Goal: Task Accomplishment & Management: Complete application form

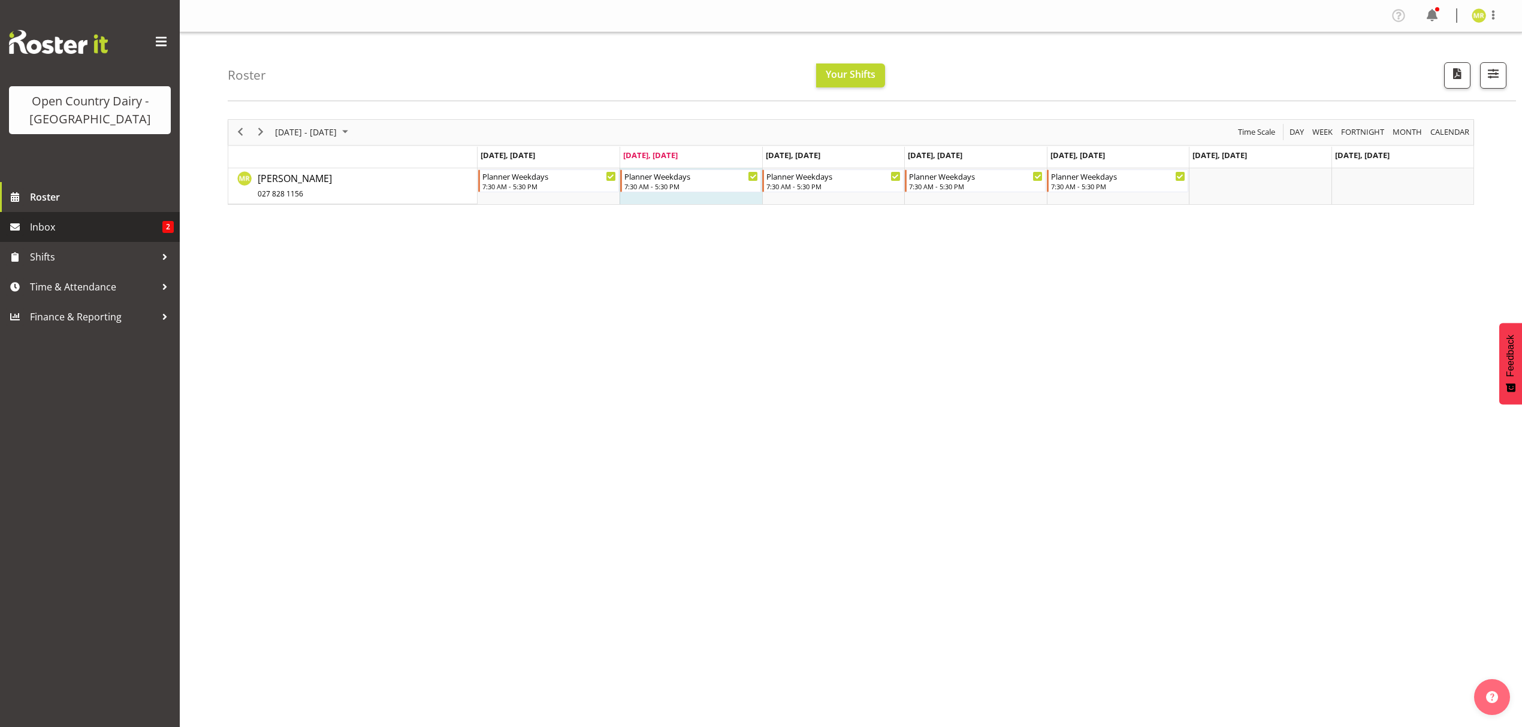
click at [84, 222] on span "Inbox" at bounding box center [96, 227] width 132 height 18
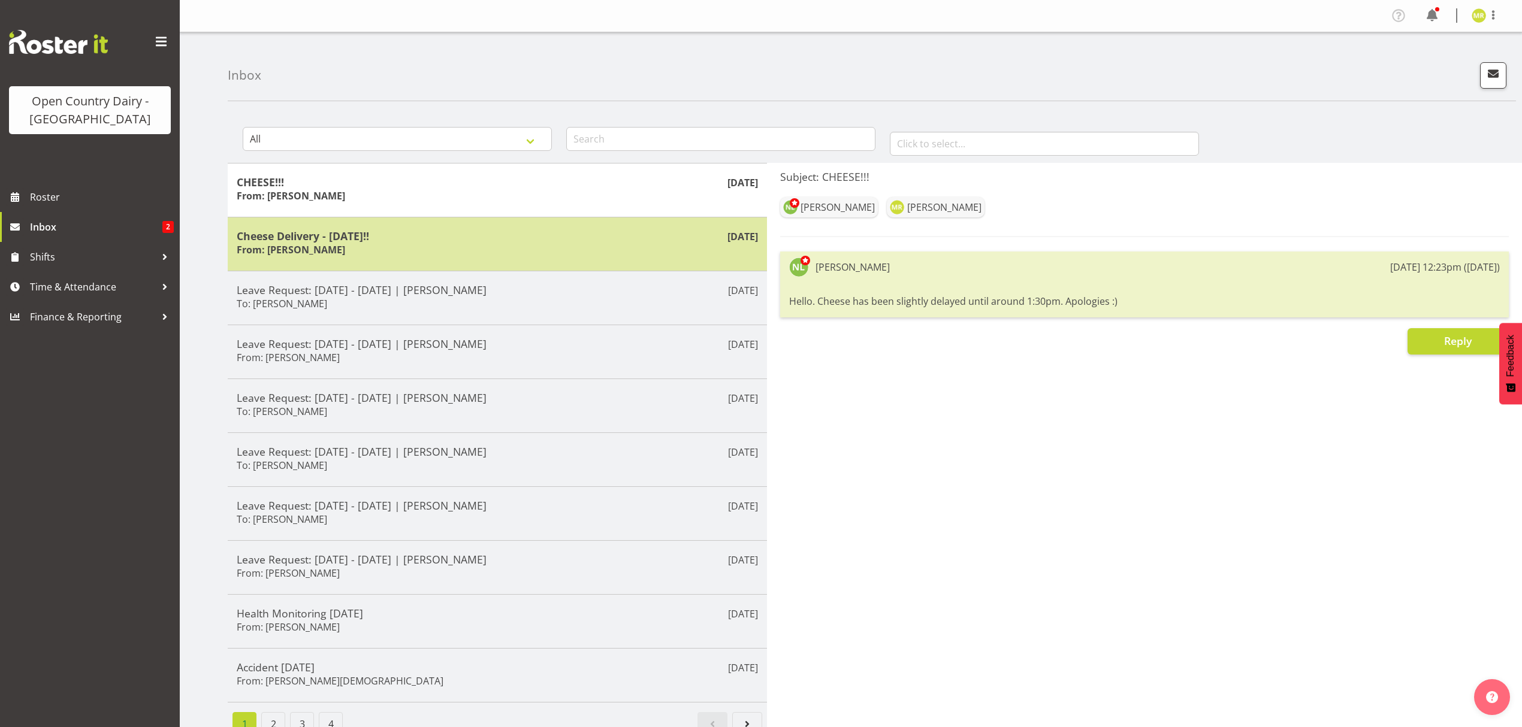
click at [493, 260] on div "Aug 15th Cheese Delivery - Monday!! From: Nicole Lloyd" at bounding box center [497, 244] width 539 height 54
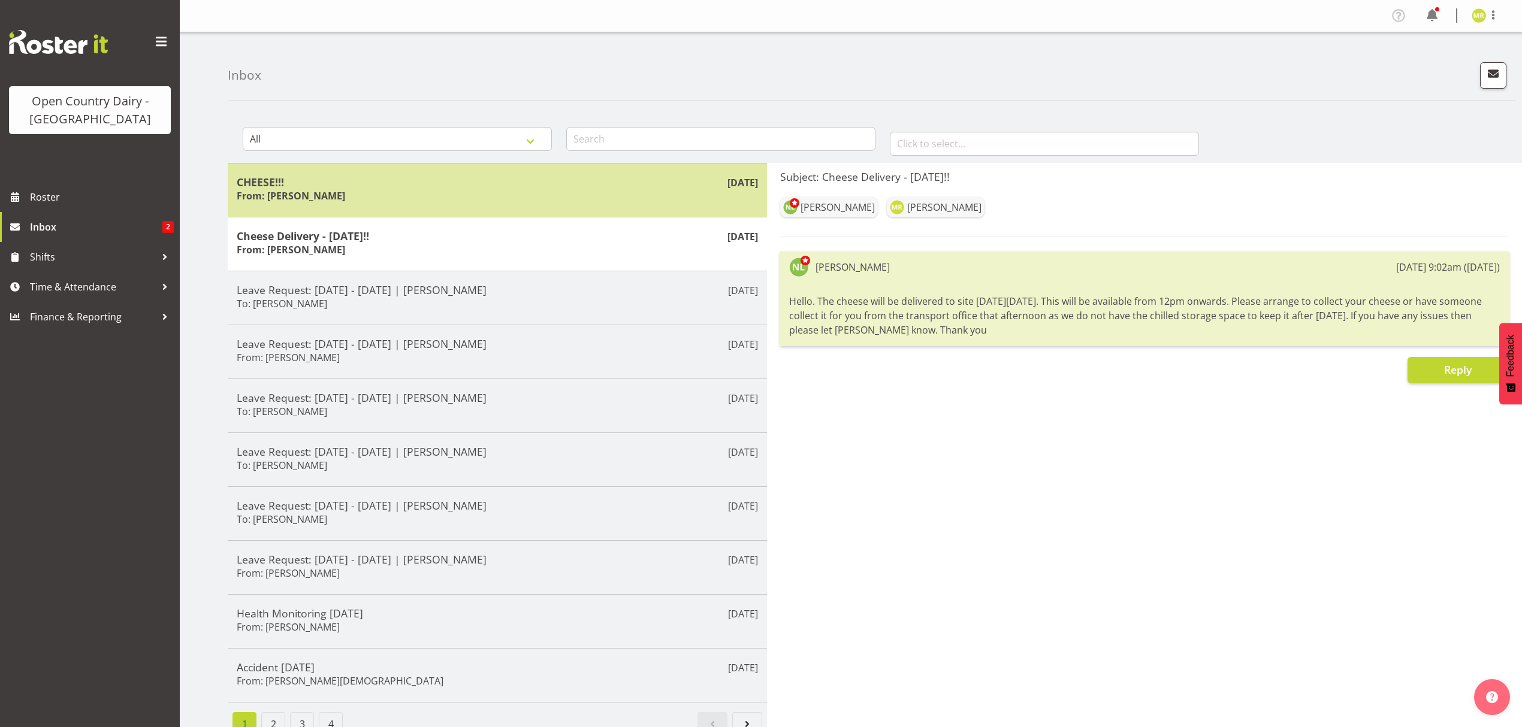
click at [479, 195] on div "CHEESE!!! From: Nicole Lloyd" at bounding box center [497, 190] width 521 height 29
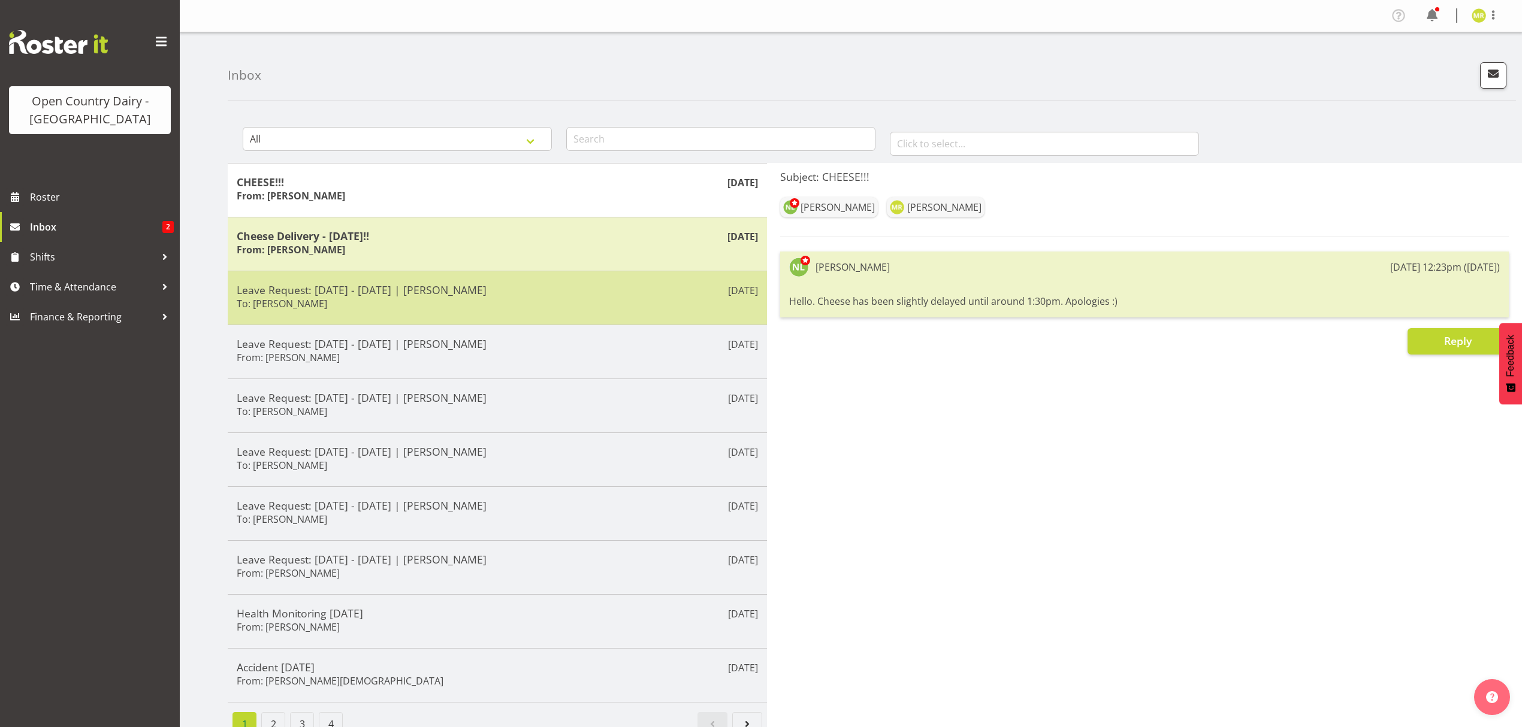
click at [451, 310] on div "Leave Request: 13/10/25 - 13/10/25 | Mikayla Rangi To: Stacey Allen" at bounding box center [497, 297] width 521 height 29
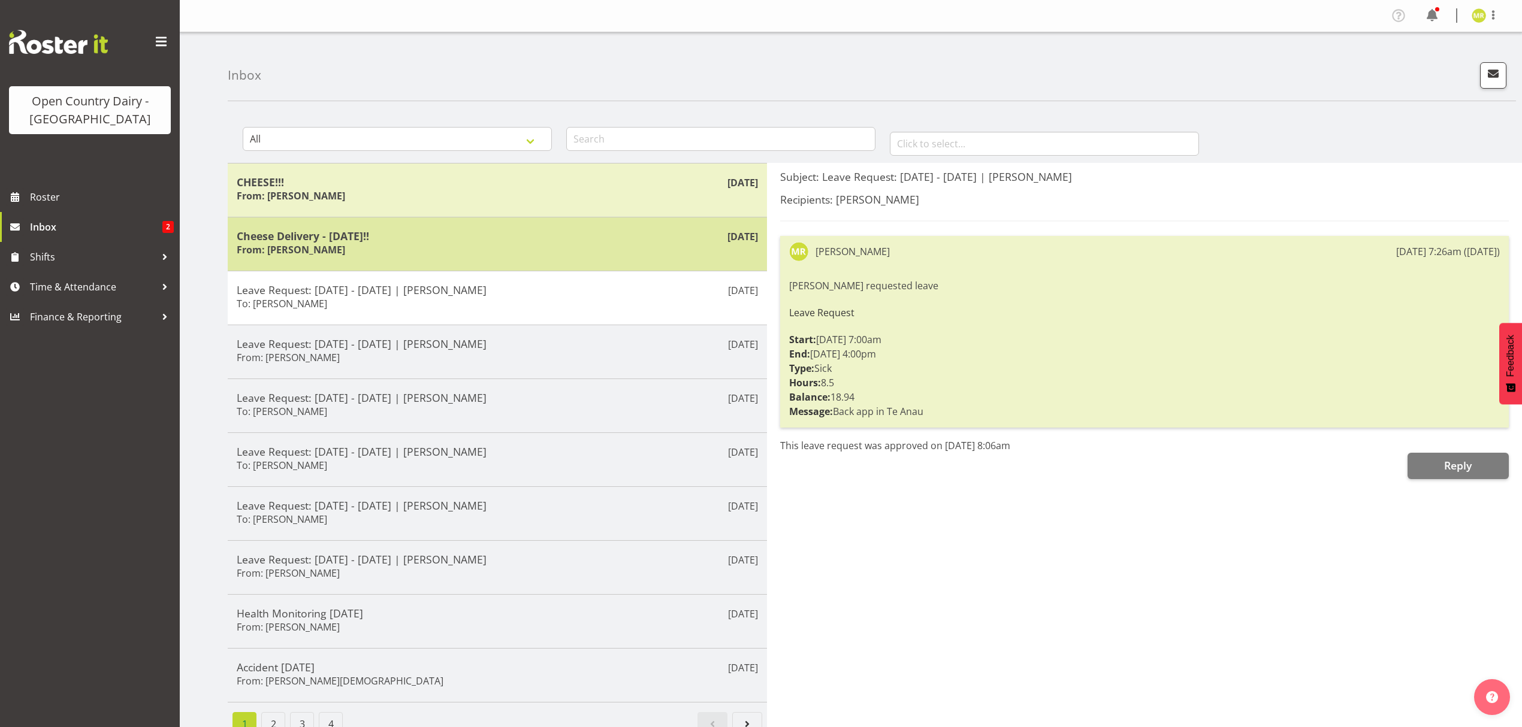
click at [406, 255] on div "Cheese Delivery - Monday!! From: Nicole Lloyd" at bounding box center [497, 243] width 521 height 29
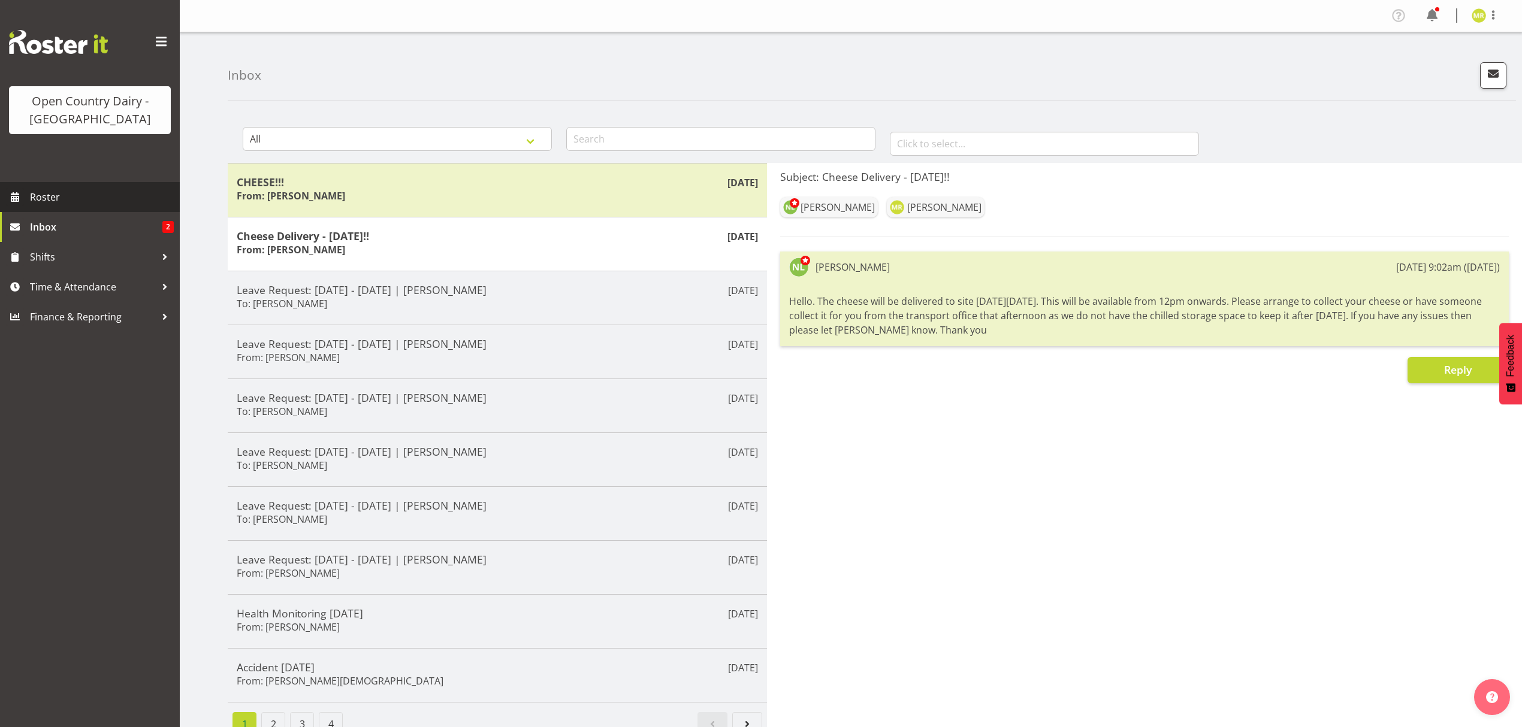
click at [58, 191] on span "Roster" at bounding box center [102, 197] width 144 height 18
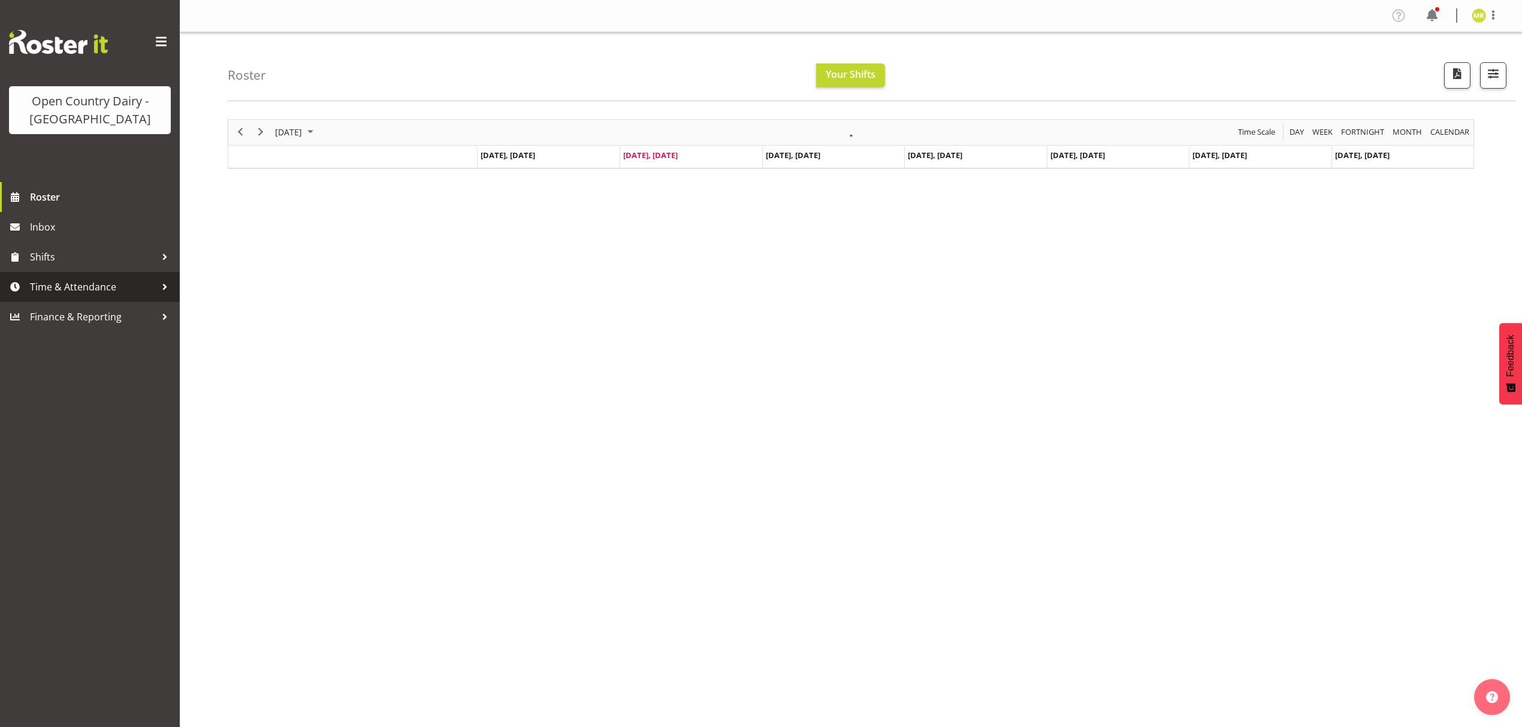
click at [83, 288] on span "Time & Attendance" at bounding box center [93, 287] width 126 height 18
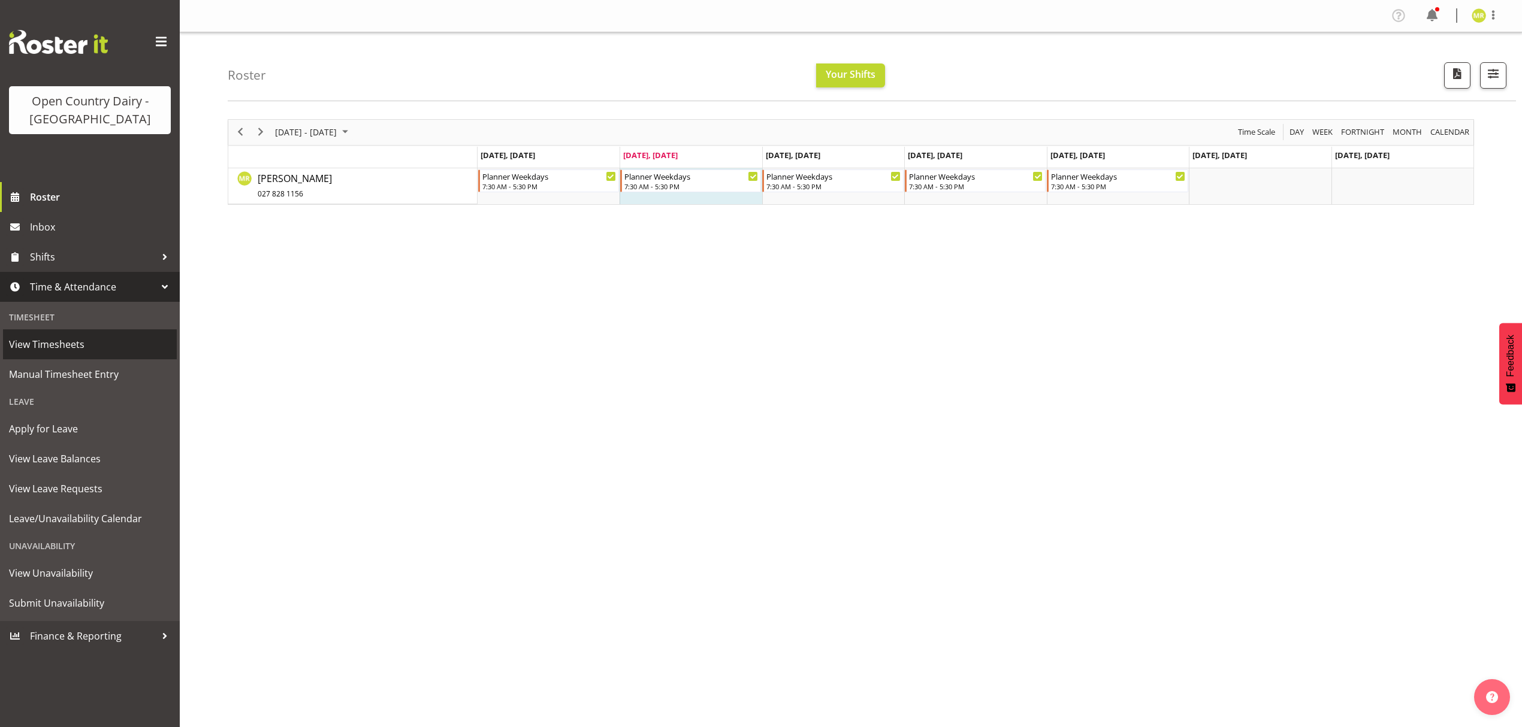
click at [54, 348] on span "View Timesheets" at bounding box center [90, 345] width 162 height 18
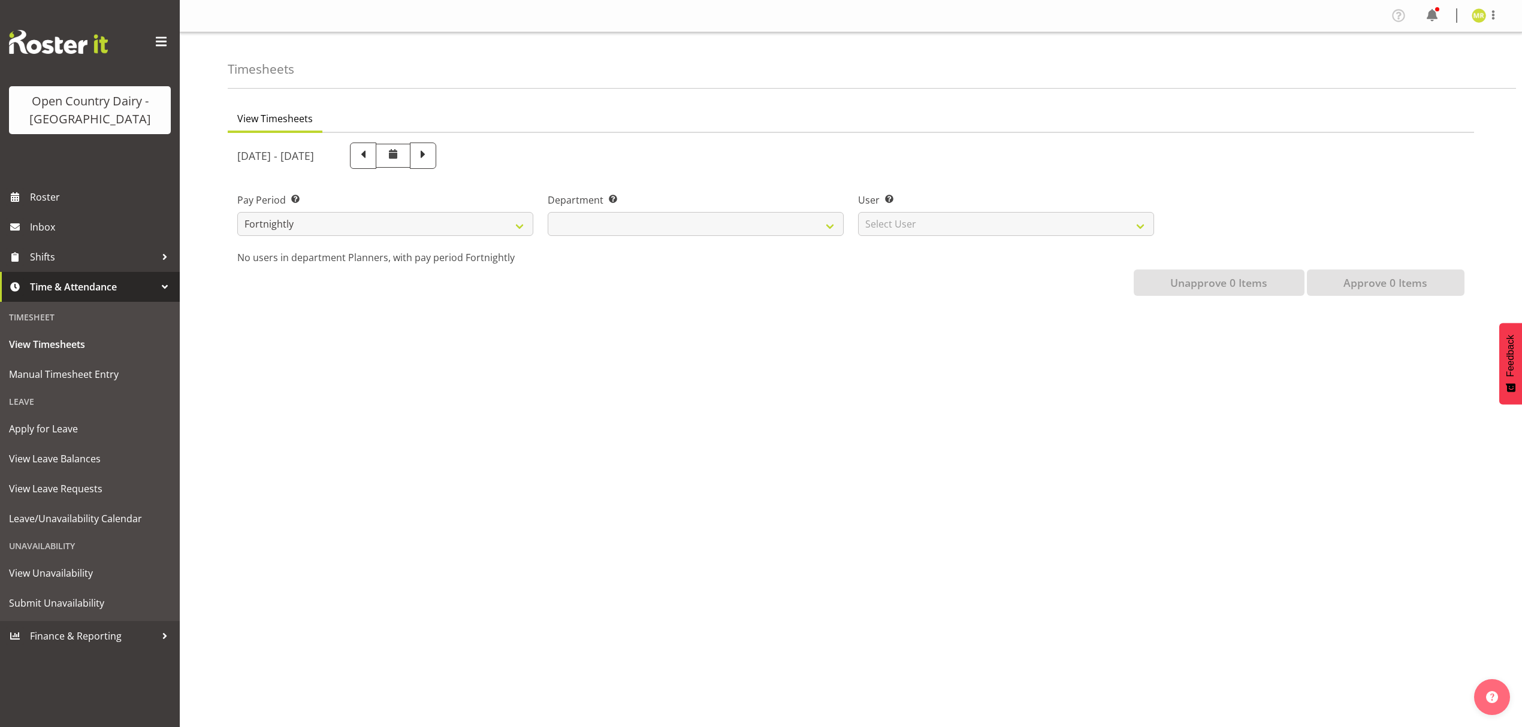
select select
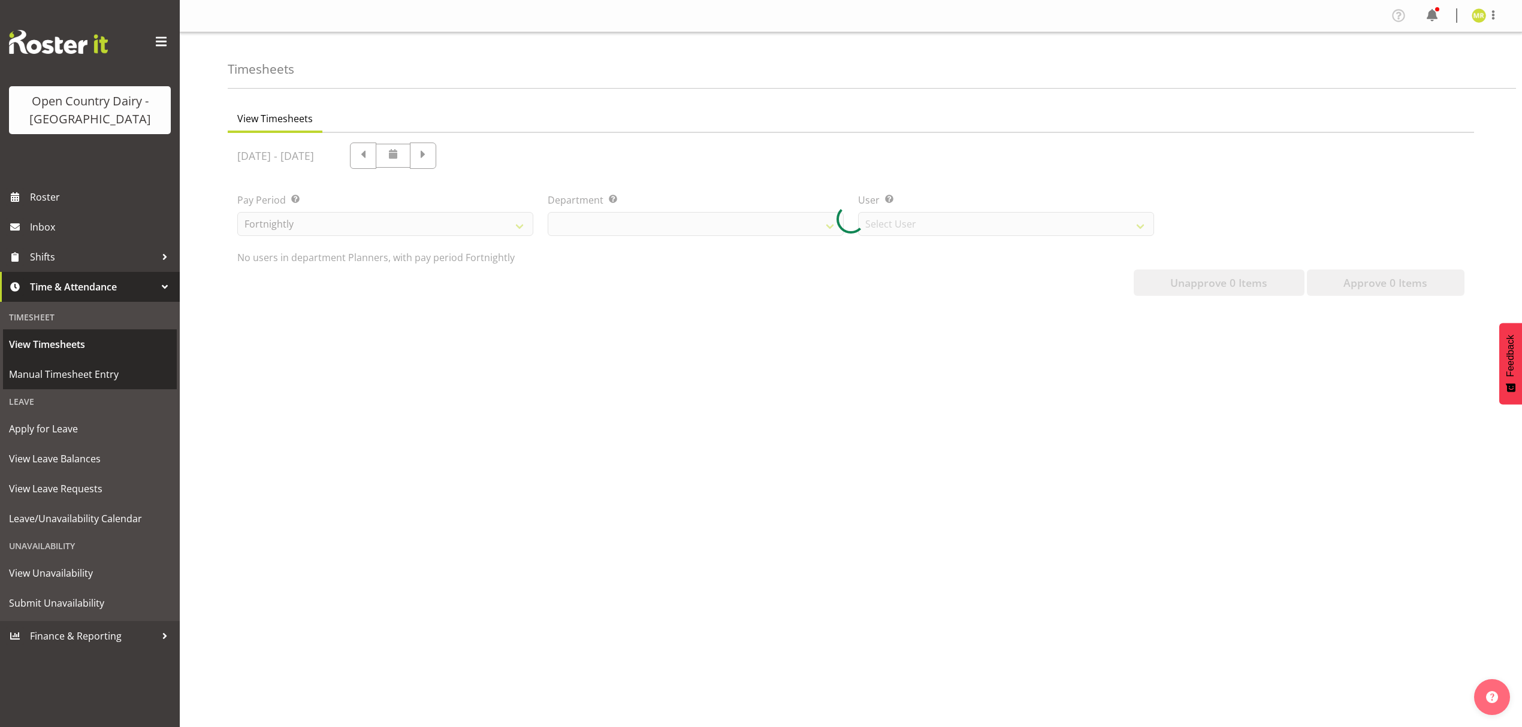
click at [94, 358] on link "View Timesheets" at bounding box center [90, 345] width 174 height 30
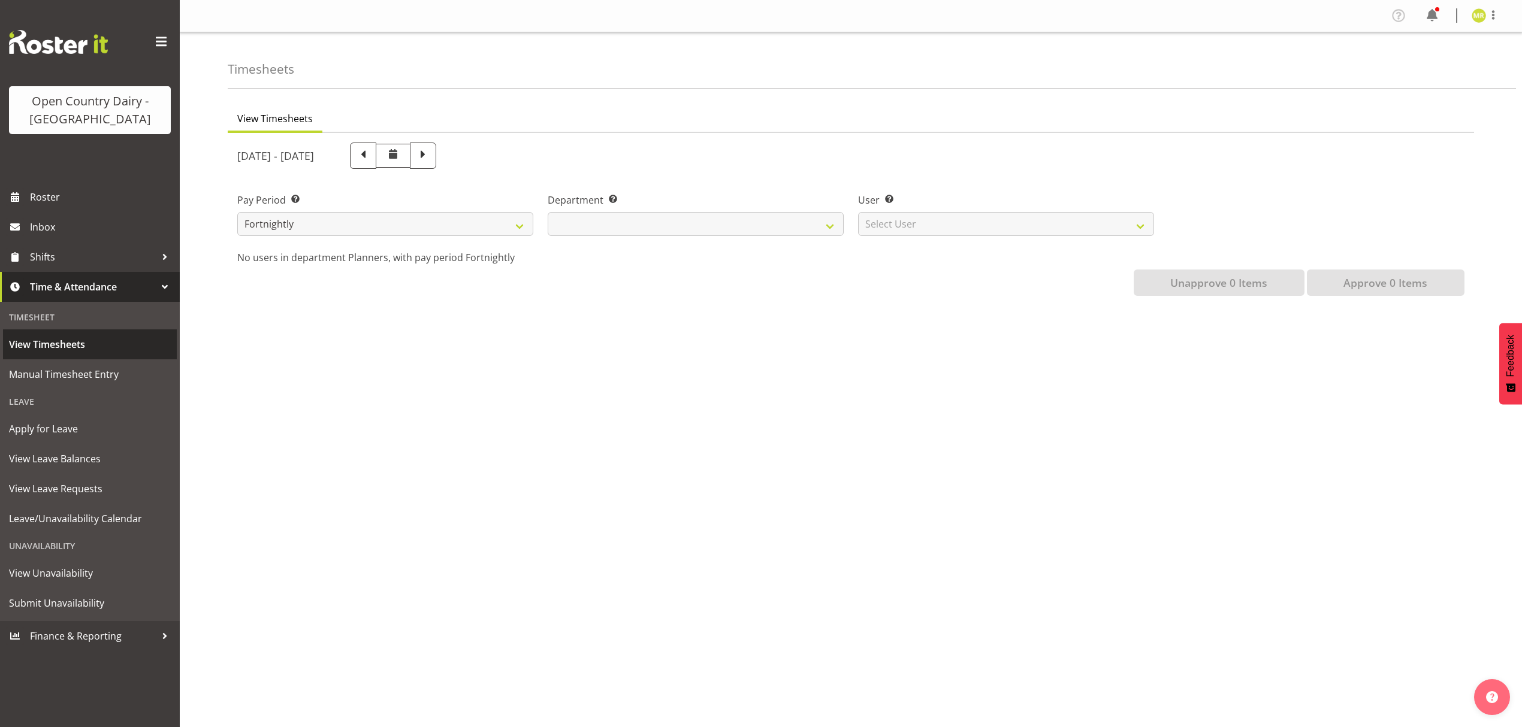
select select
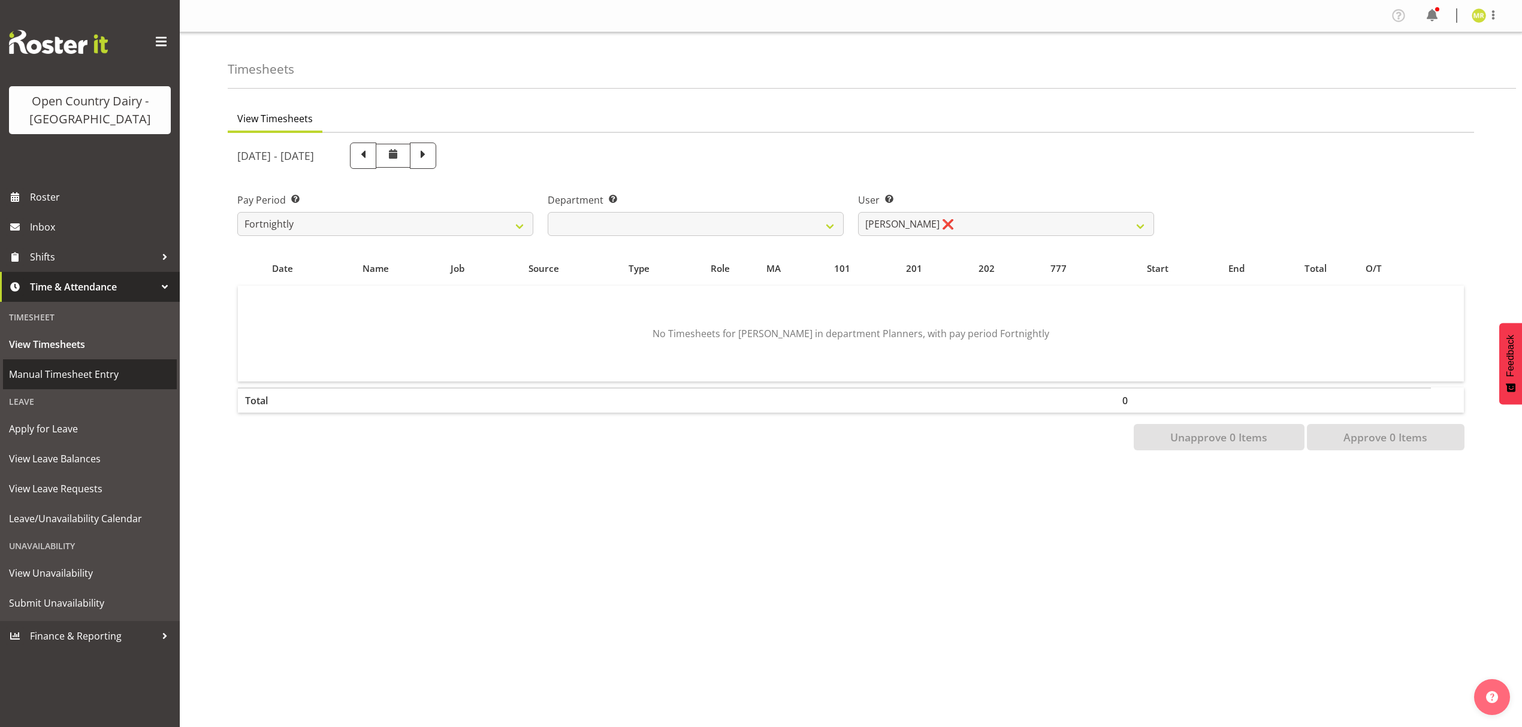
click at [99, 377] on span "Manual Timesheet Entry" at bounding box center [90, 375] width 162 height 18
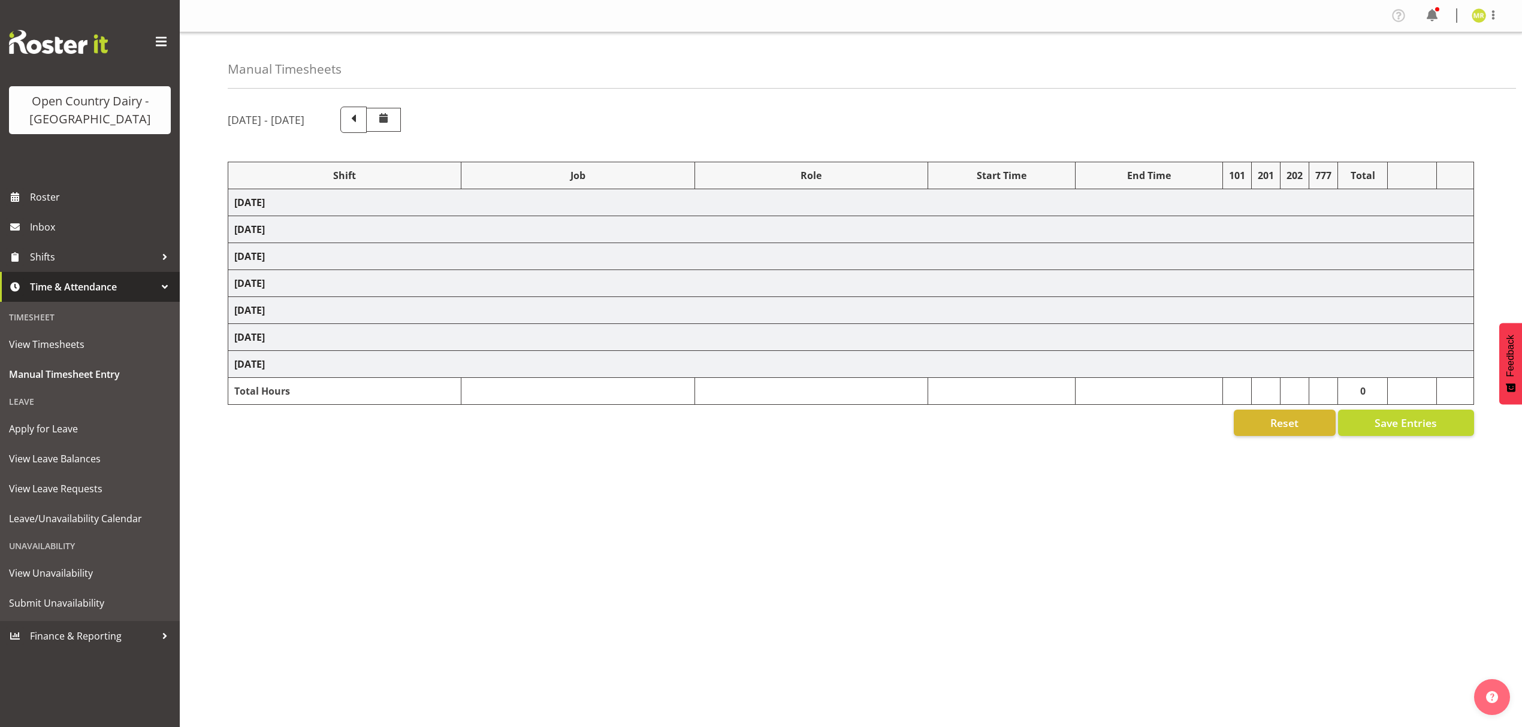
select select "34254"
select select "7"
select select "30"
select select "34254"
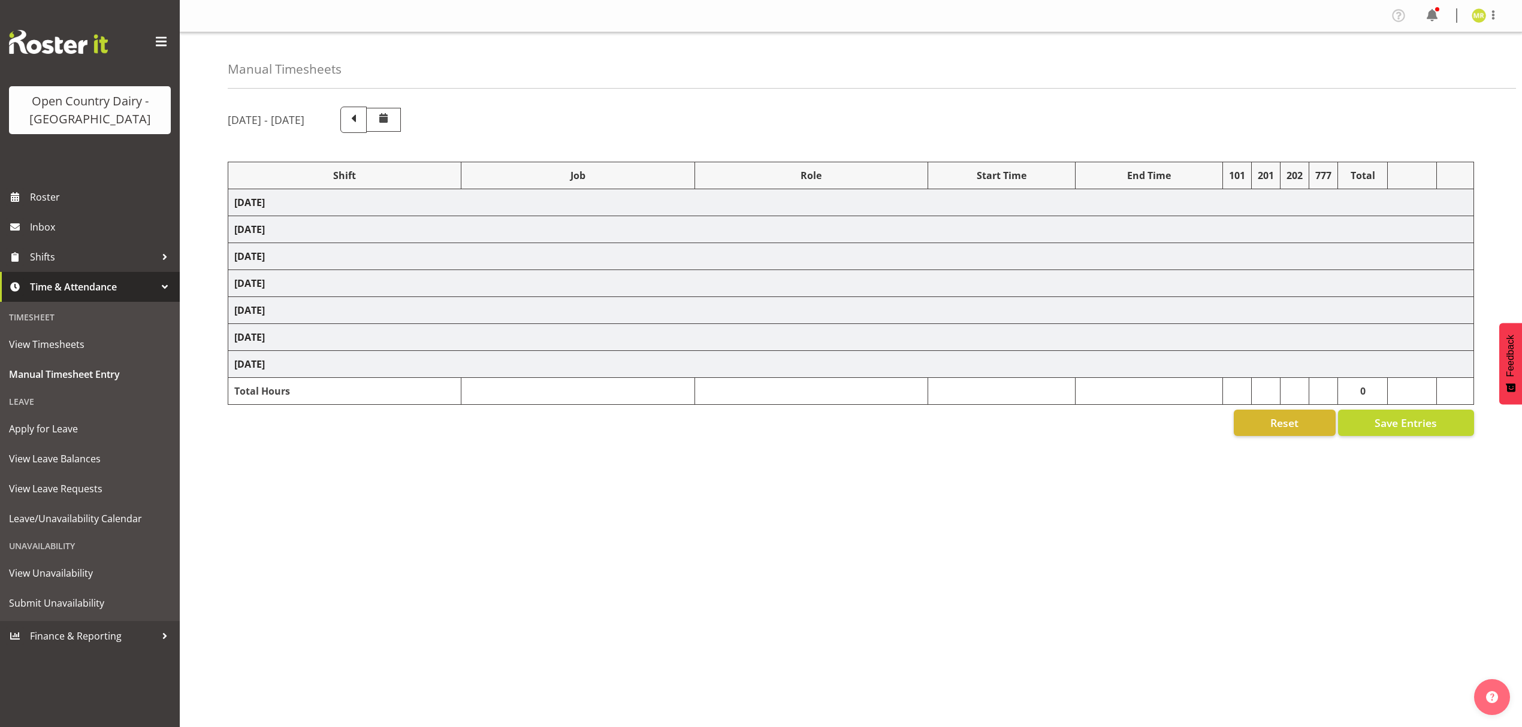
select select "34254"
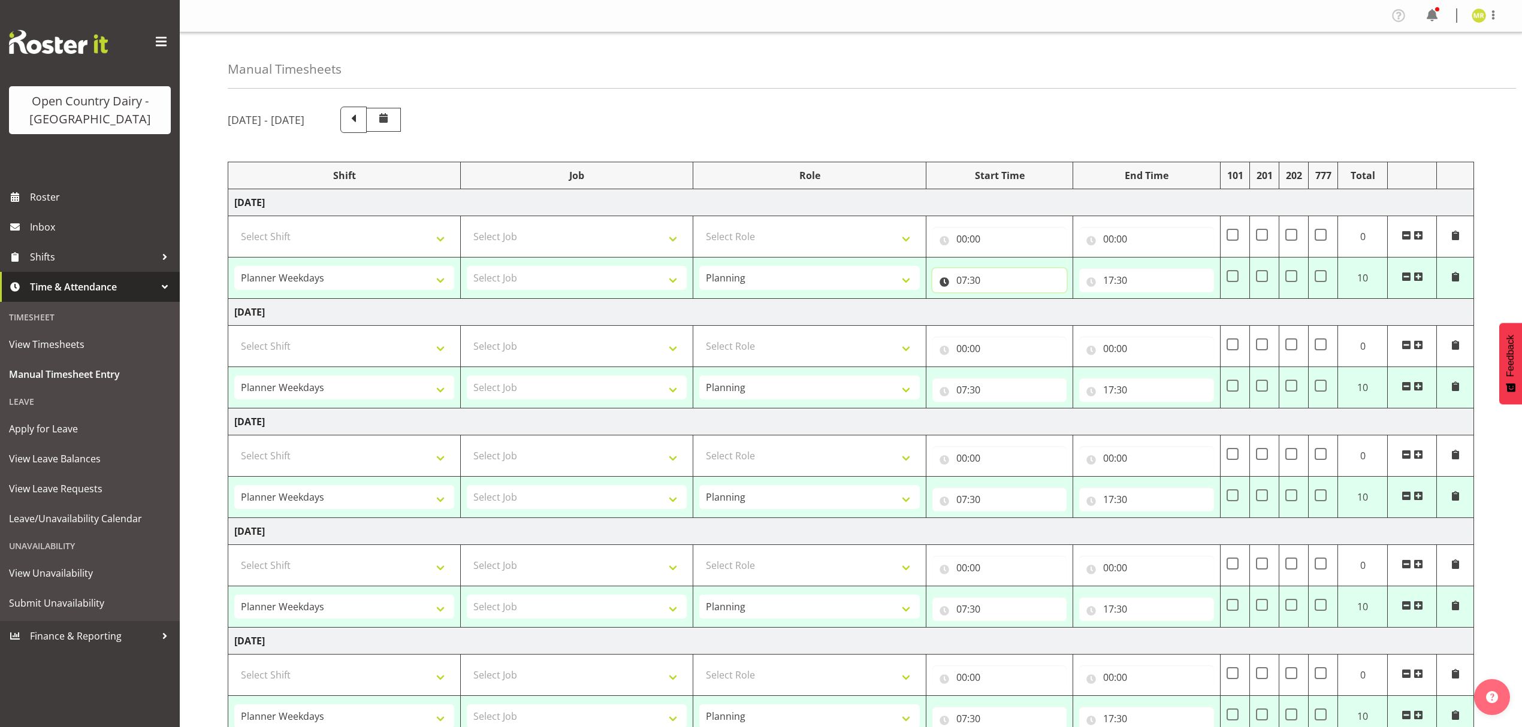
click at [979, 279] on input "07:30" at bounding box center [999, 280] width 135 height 24
click at [1047, 318] on select "00 01 02 03 04 05 06 07 08 09 10 11 12 13 14 15 16 17 18 19 20 21 22 23 24 25 2…" at bounding box center [1045, 312] width 27 height 24
click at [1046, 318] on select "00 01 02 03 04 05 06 07 08 09 10 11 12 13 14 15 16 17 18 19 20 21 22 23 24 25 2…" at bounding box center [1045, 312] width 27 height 24
click at [1043, 309] on select "00 01 02 03 04 05 06 07 08 09 10 11 12 13 14 15 16 17 18 19 20 21 22 23 24 25 2…" at bounding box center [1045, 312] width 27 height 24
click at [1032, 308] on select "00 01 02 03 04 05 06 07 08 09 10 11 12 13 14 15 16 17 18 19 20 21 22 23 24 25 2…" at bounding box center [1045, 312] width 27 height 24
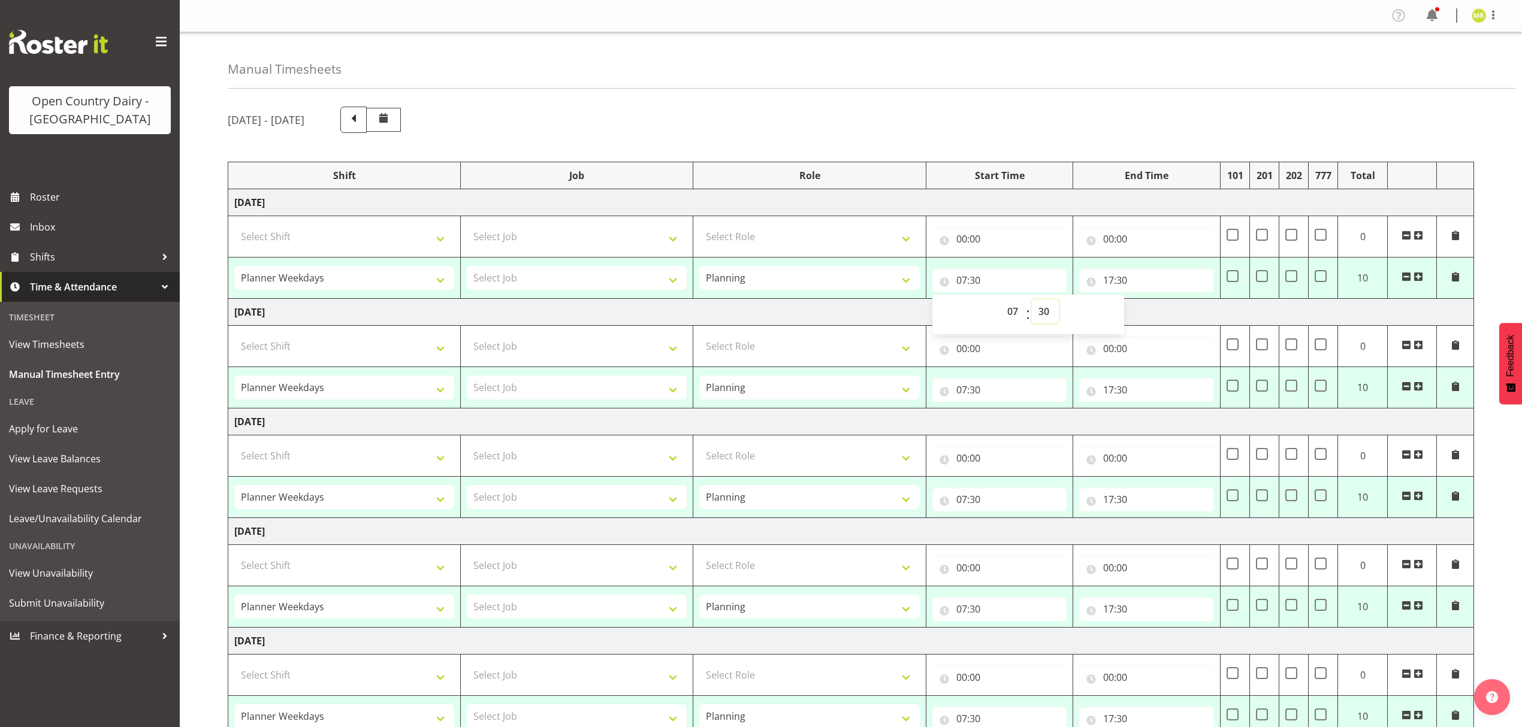
select select "0"
click at [1032, 301] on select "00 01 02 03 04 05 06 07 08 09 10 11 12 13 14 15 16 17 18 19 20 21 22 23 24 25 2…" at bounding box center [1045, 312] width 27 height 24
type input "07:00"
click at [1105, 279] on input "17:30" at bounding box center [1146, 280] width 135 height 24
click at [1162, 319] on select "00 01 02 03 04 05 06 07 08 09 10 11 12 13 14 15 16 17 18 19 20 21 22 23" at bounding box center [1160, 312] width 27 height 24
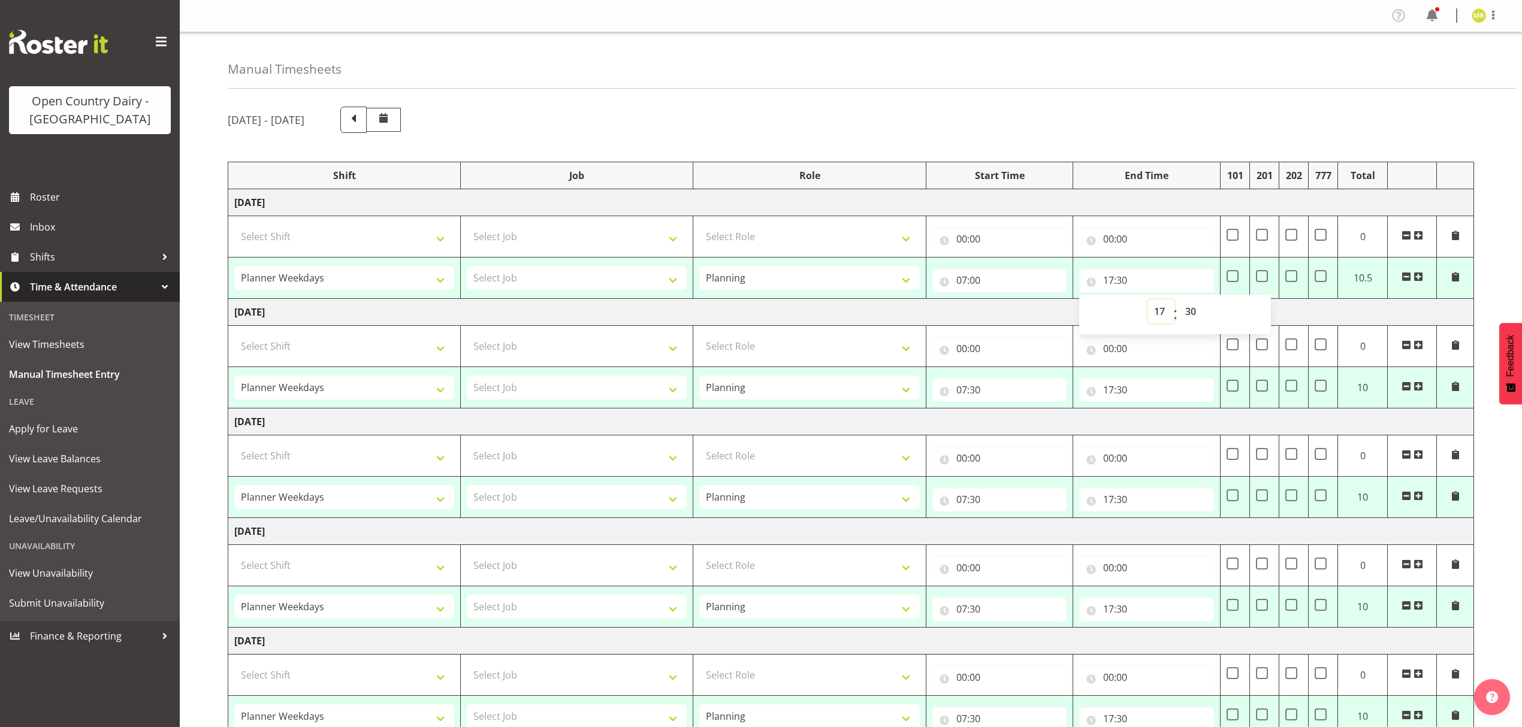
select select "16"
click at [1147, 301] on select "00 01 02 03 04 05 06 07 08 09 10 11 12 13 14 15 16 17 18 19 20 21 22 23" at bounding box center [1160, 312] width 27 height 24
type input "16:30"
click at [1183, 312] on select "00 01 02 03 04 05 06 07 08 09 10 11 12 13 14 15 16 17 18 19 20 21 22 23 24 25 2…" at bounding box center [1192, 312] width 27 height 24
select select "0"
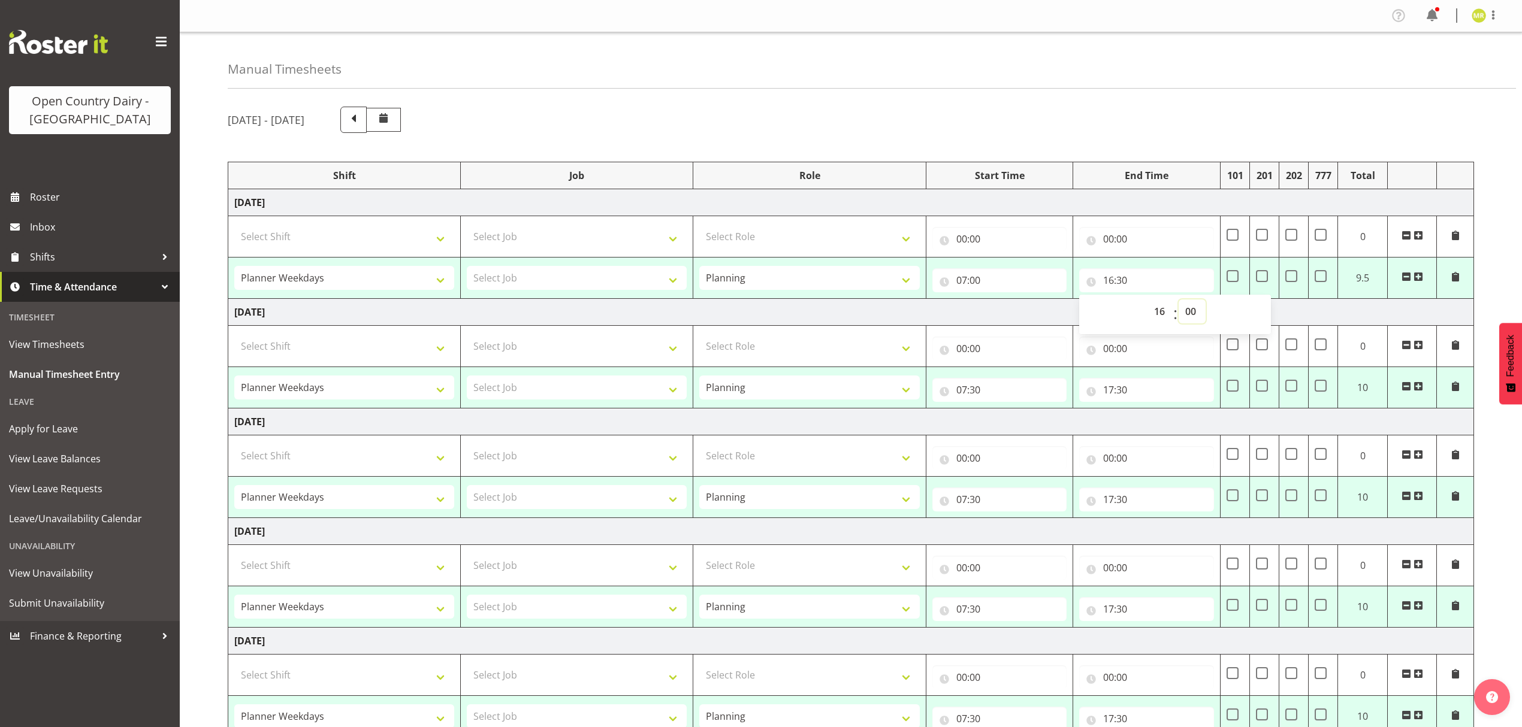
click at [1179, 301] on select "00 01 02 03 04 05 06 07 08 09 10 11 12 13 14 15 16 17 18 19 20 21 22 23 24 25 2…" at bounding box center [1192, 312] width 27 height 24
type input "16:00"
click at [979, 391] on input "07:30" at bounding box center [999, 390] width 135 height 24
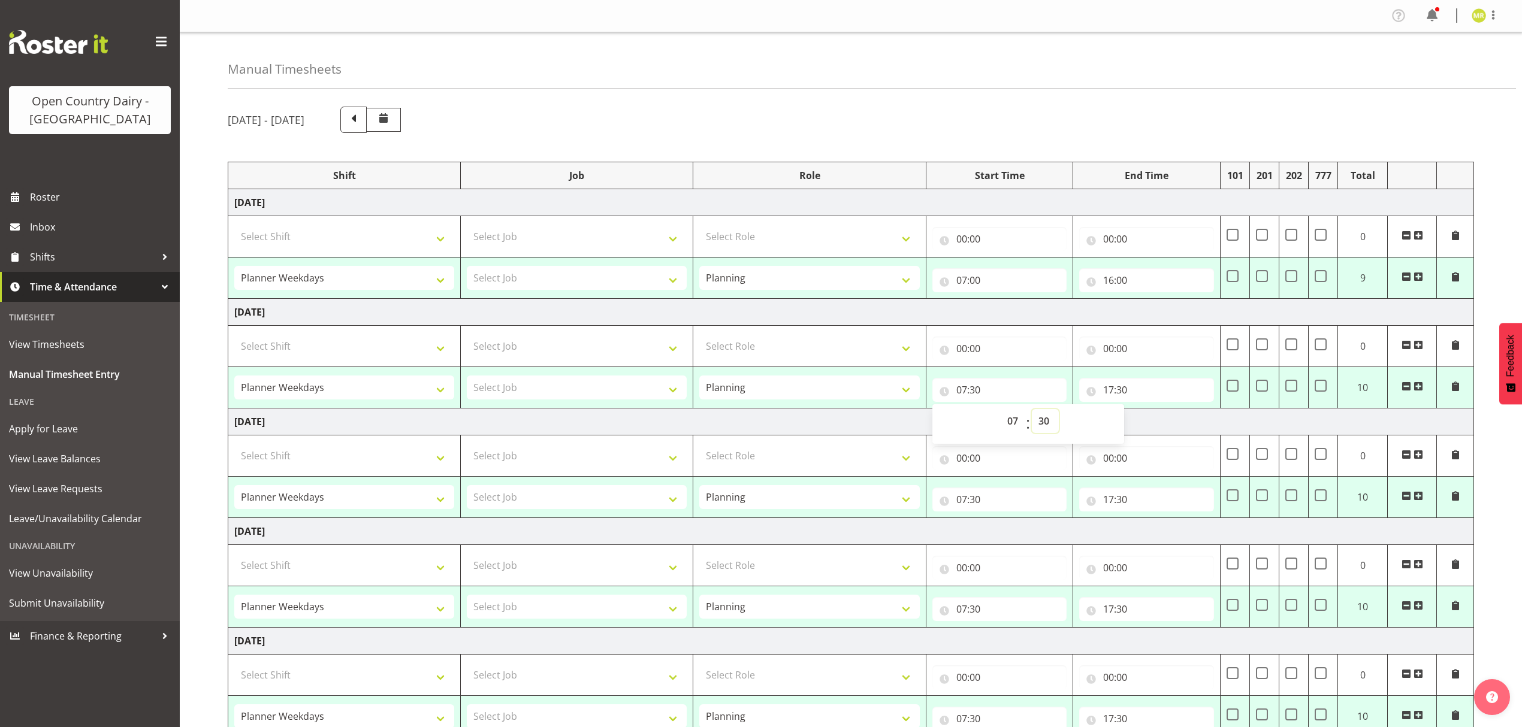
click at [1046, 423] on select "00 01 02 03 04 05 06 07 08 09 10 11 12 13 14 15 16 17 18 19 20 21 22 23 24 25 2…" at bounding box center [1045, 421] width 27 height 24
drag, startPoint x: 1041, startPoint y: 422, endPoint x: 1046, endPoint y: 418, distance: 6.4
click at [1041, 422] on select "00 01 02 03 04 05 06 07 08 09 10 11 12 13 14 15 16 17 18 19 20 21 22 23 24 25 2…" at bounding box center [1045, 421] width 27 height 24
select select "0"
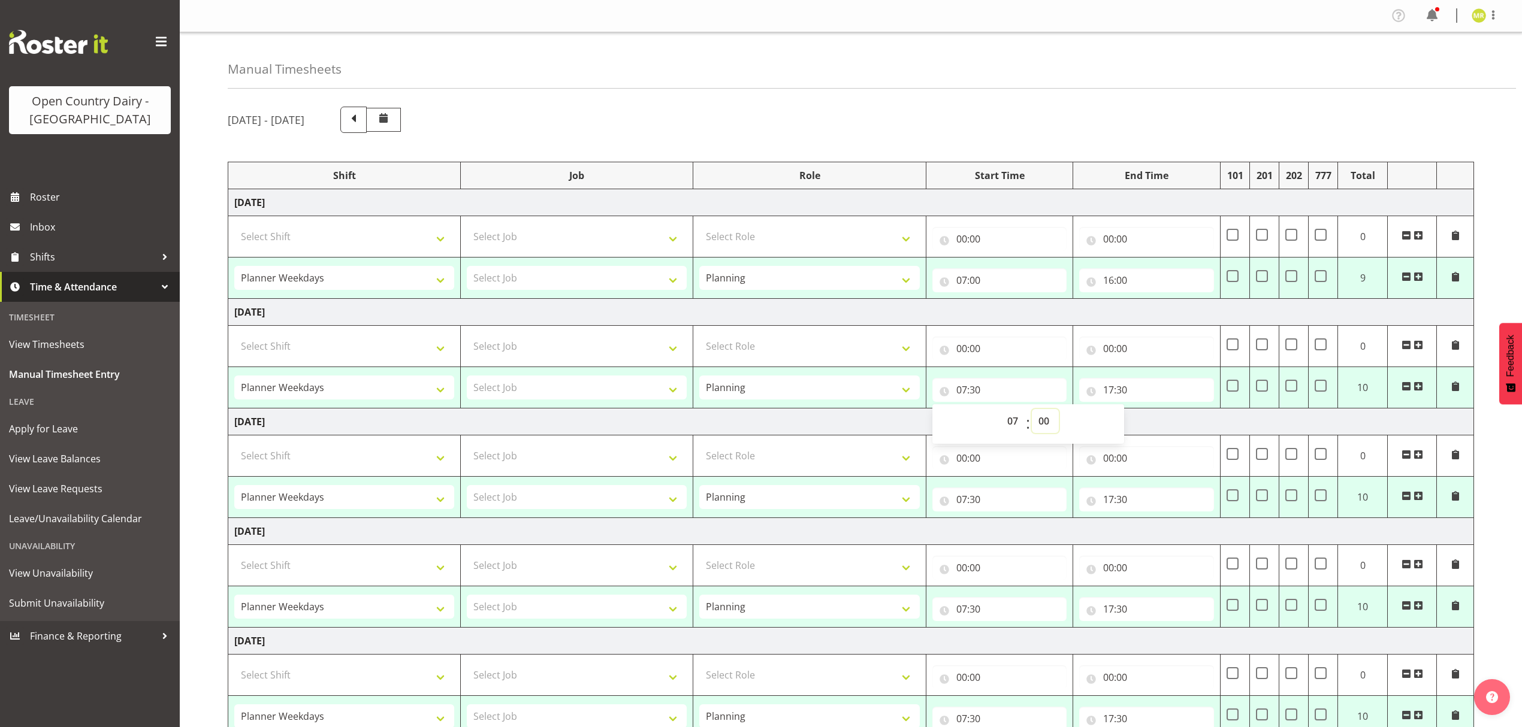
click at [1032, 411] on select "00 01 02 03 04 05 06 07 08 09 10 11 12 13 14 15 16 17 18 19 20 21 22 23 24 25 2…" at bounding box center [1045, 421] width 27 height 24
type input "07:00"
click at [1111, 391] on input "17:30" at bounding box center [1146, 390] width 135 height 24
click at [1163, 421] on select "00 01 02 03 04 05 06 07 08 09 10 11 12 13 14 15 16 17 18 19 20 21 22 23" at bounding box center [1160, 421] width 27 height 24
select select "16"
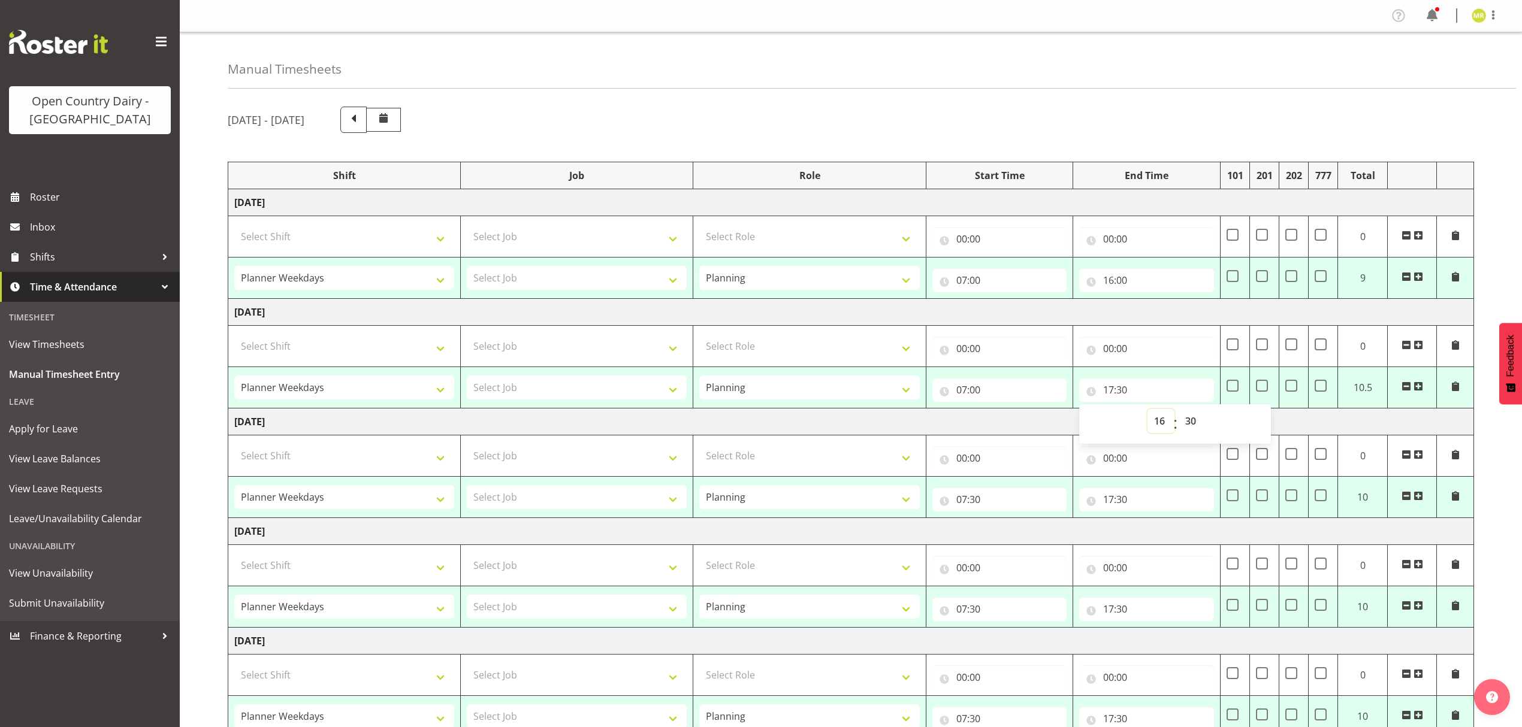
click at [1147, 411] on select "00 01 02 03 04 05 06 07 08 09 10 11 12 13 14 15 16 17 18 19 20 21 22 23" at bounding box center [1160, 421] width 27 height 24
type input "16:30"
click at [1191, 422] on select "00 01 02 03 04 05 06 07 08 09 10 11 12 13 14 15 16 17 18 19 20 21 22 23 24 25 2…" at bounding box center [1192, 421] width 27 height 24
select select "0"
click at [1179, 411] on select "00 01 02 03 04 05 06 07 08 09 10 11 12 13 14 15 16 17 18 19 20 21 22 23 24 25 2…" at bounding box center [1192, 421] width 27 height 24
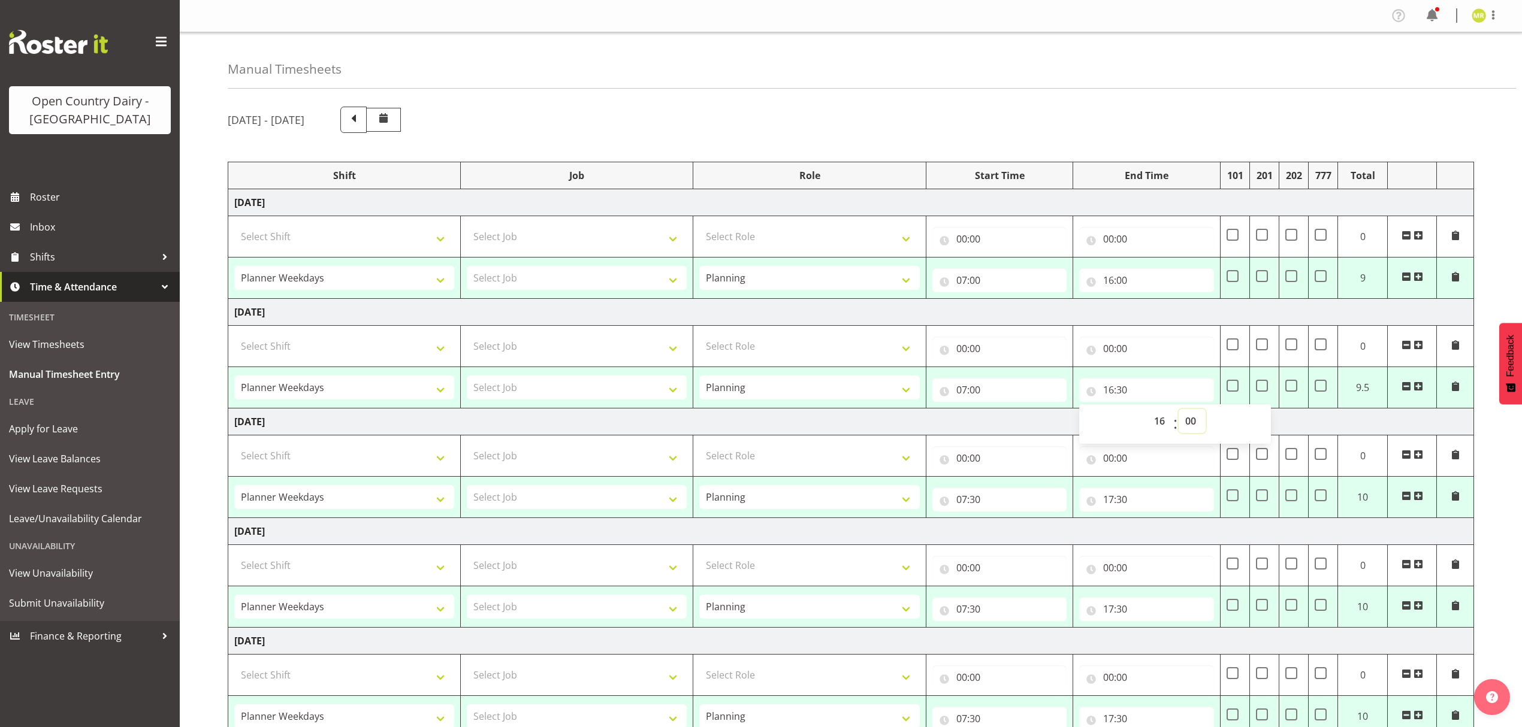
type input "16:00"
click at [974, 503] on input "07:30" at bounding box center [999, 500] width 135 height 24
drag, startPoint x: 1046, startPoint y: 535, endPoint x: 1046, endPoint y: 526, distance: 9.6
click at [1046, 535] on select "00 01 02 03 04 05 06 07 08 09 10 11 12 13 14 15 16 17 18 19 20 21 22 23 24 25 2…" at bounding box center [1045, 531] width 27 height 24
select select "0"
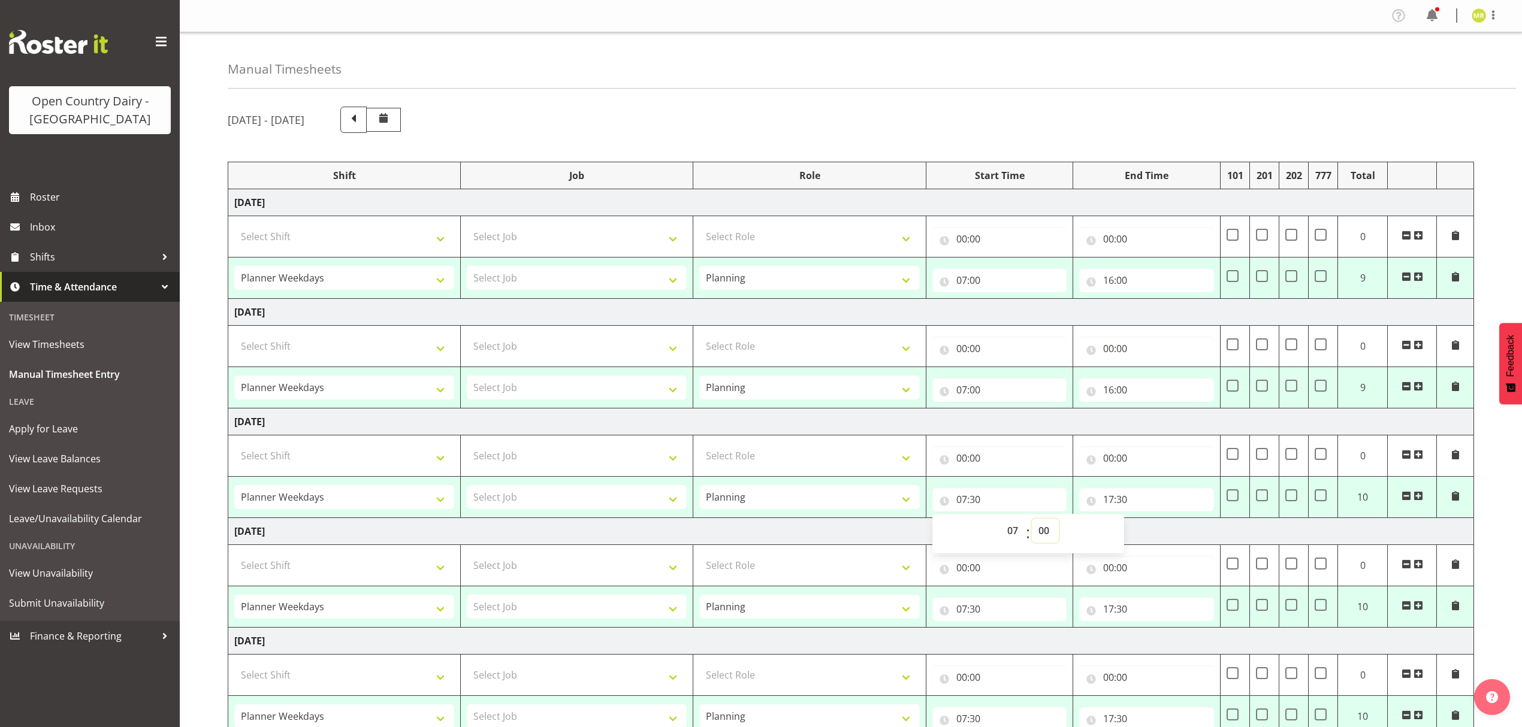
click at [1032, 521] on select "00 01 02 03 04 05 06 07 08 09 10 11 12 13 14 15 16 17 18 19 20 21 22 23 24 25 2…" at bounding box center [1045, 531] width 27 height 24
type input "07:00"
click at [1103, 497] on input "17:30" at bounding box center [1146, 500] width 135 height 24
click at [1170, 538] on select "00 01 02 03 04 05 06 07 08 09 10 11 12 13 14 15 16 17 18 19 20 21 22 23" at bounding box center [1160, 531] width 27 height 24
select select "16"
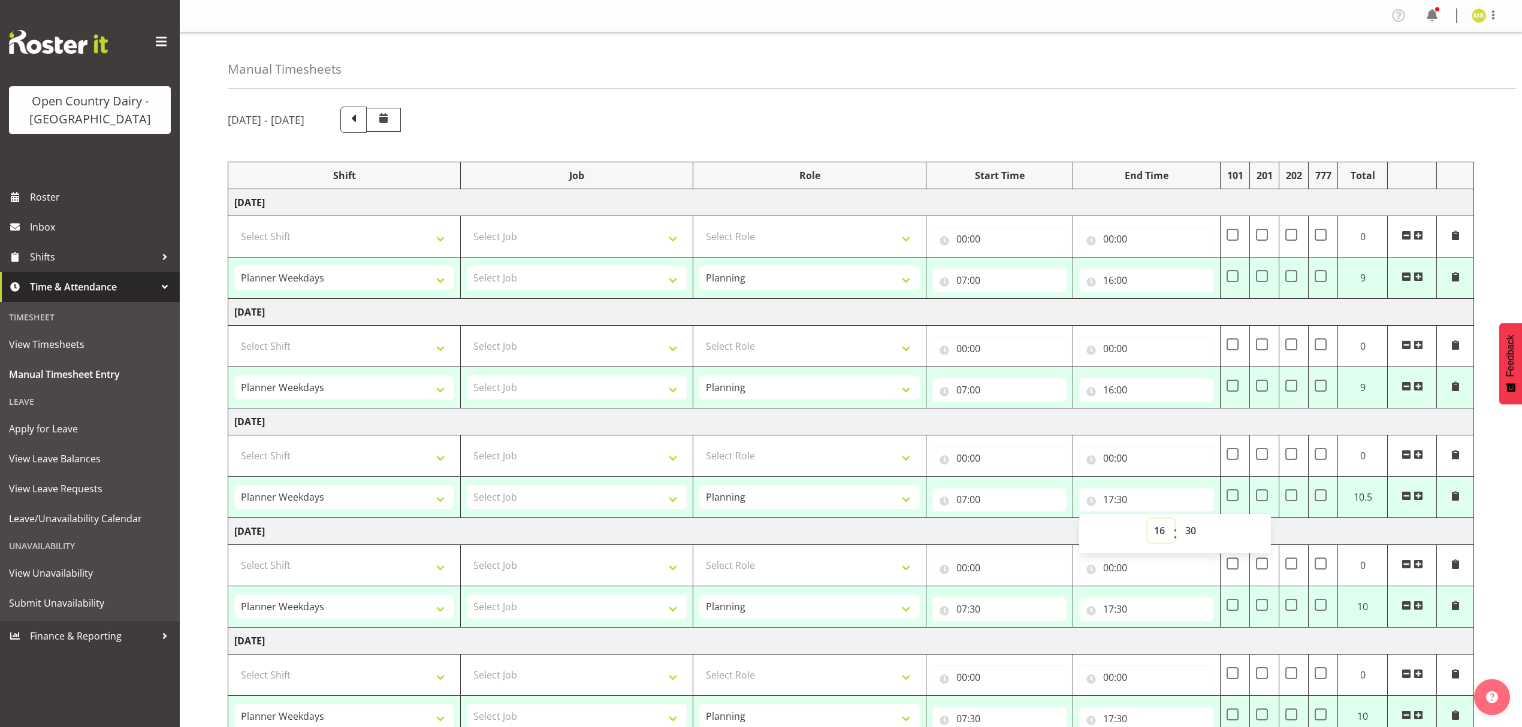
click at [1147, 521] on select "00 01 02 03 04 05 06 07 08 09 10 11 12 13 14 15 16 17 18 19 20 21 22 23" at bounding box center [1160, 531] width 27 height 24
type input "16:30"
click at [1196, 539] on select "00 01 02 03 04 05 06 07 08 09 10 11 12 13 14 15 16 17 18 19 20 21 22 23 24 25 2…" at bounding box center [1192, 531] width 27 height 24
select select "0"
click at [1179, 521] on select "00 01 02 03 04 05 06 07 08 09 10 11 12 13 14 15 16 17 18 19 20 21 22 23 24 25 2…" at bounding box center [1192, 531] width 27 height 24
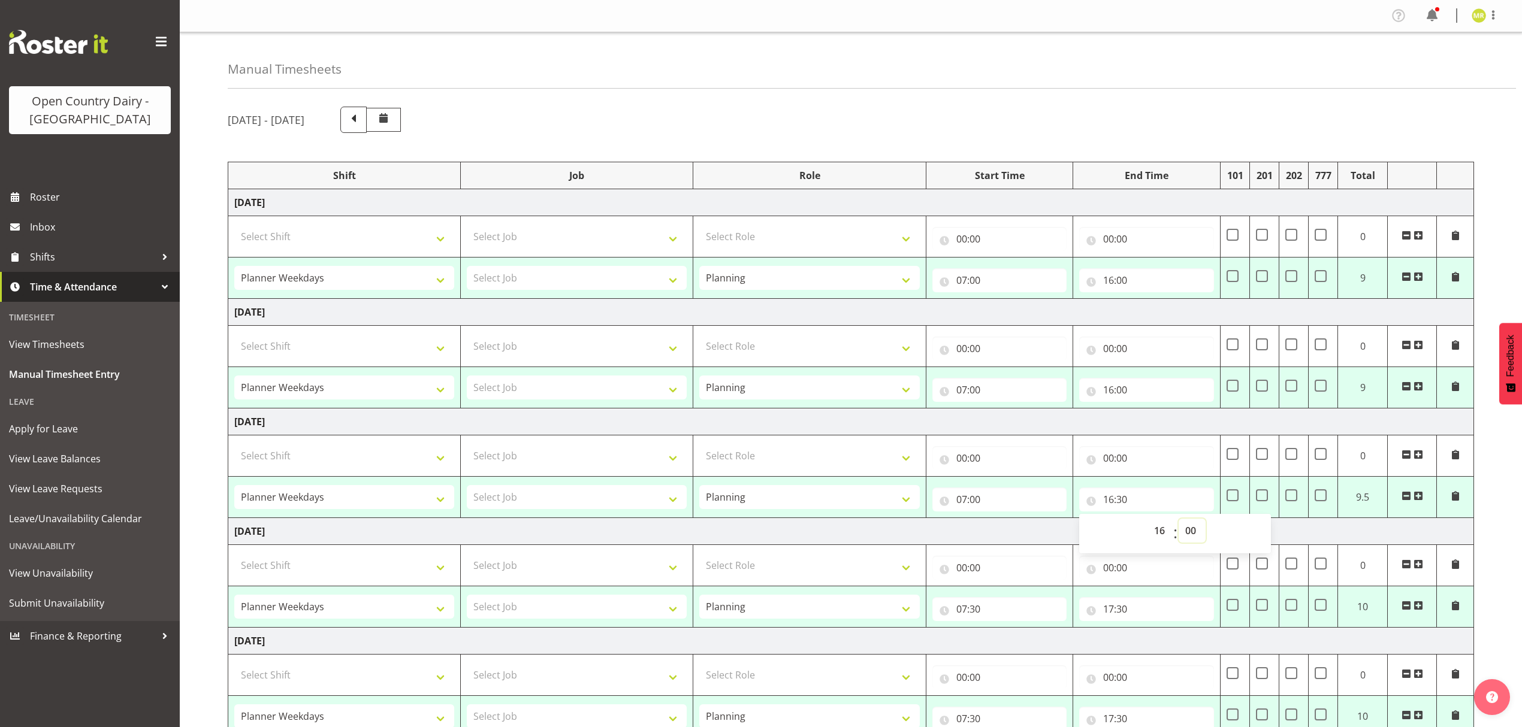
type input "16:00"
click at [973, 612] on input "07:30" at bounding box center [999, 609] width 135 height 24
click at [1043, 640] on select "00 01 02 03 04 05 06 07 08 09 10 11 12 13 14 15 16 17 18 19 20 21 22 23 24 25 2…" at bounding box center [1045, 641] width 27 height 24
select select "0"
click at [1032, 632] on select "00 01 02 03 04 05 06 07 08 09 10 11 12 13 14 15 16 17 18 19 20 21 22 23 24 25 2…" at bounding box center [1045, 641] width 27 height 24
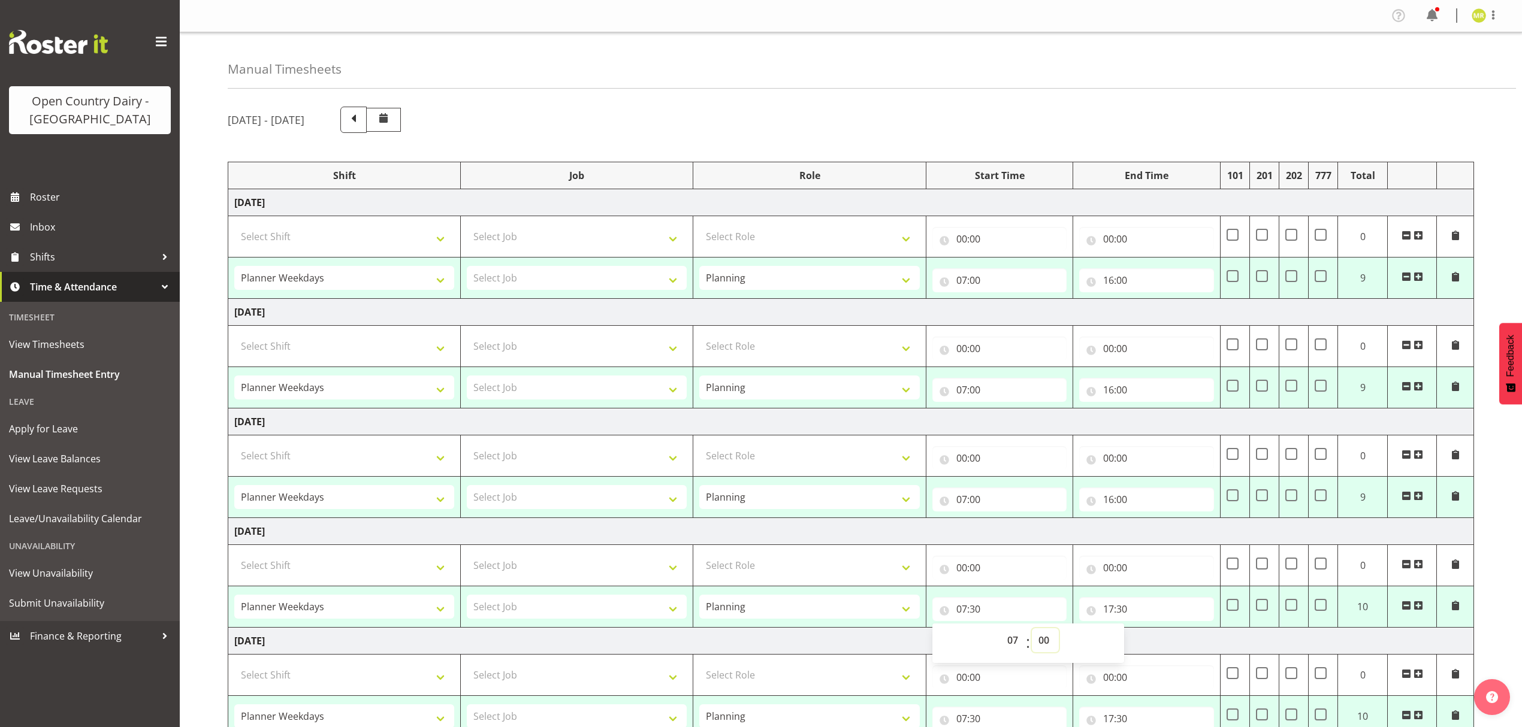
type input "07:00"
click at [1115, 612] on input "17:30" at bounding box center [1146, 609] width 135 height 24
click at [1161, 638] on select "00 01 02 03 04 05 06 07 08 09 10 11 12 13 14 15 16 17 18 19 20 21 22 23" at bounding box center [1160, 641] width 27 height 24
select select "16"
click at [1147, 632] on select "00 01 02 03 04 05 06 07 08 09 10 11 12 13 14 15 16 17 18 19 20 21 22 23" at bounding box center [1160, 641] width 27 height 24
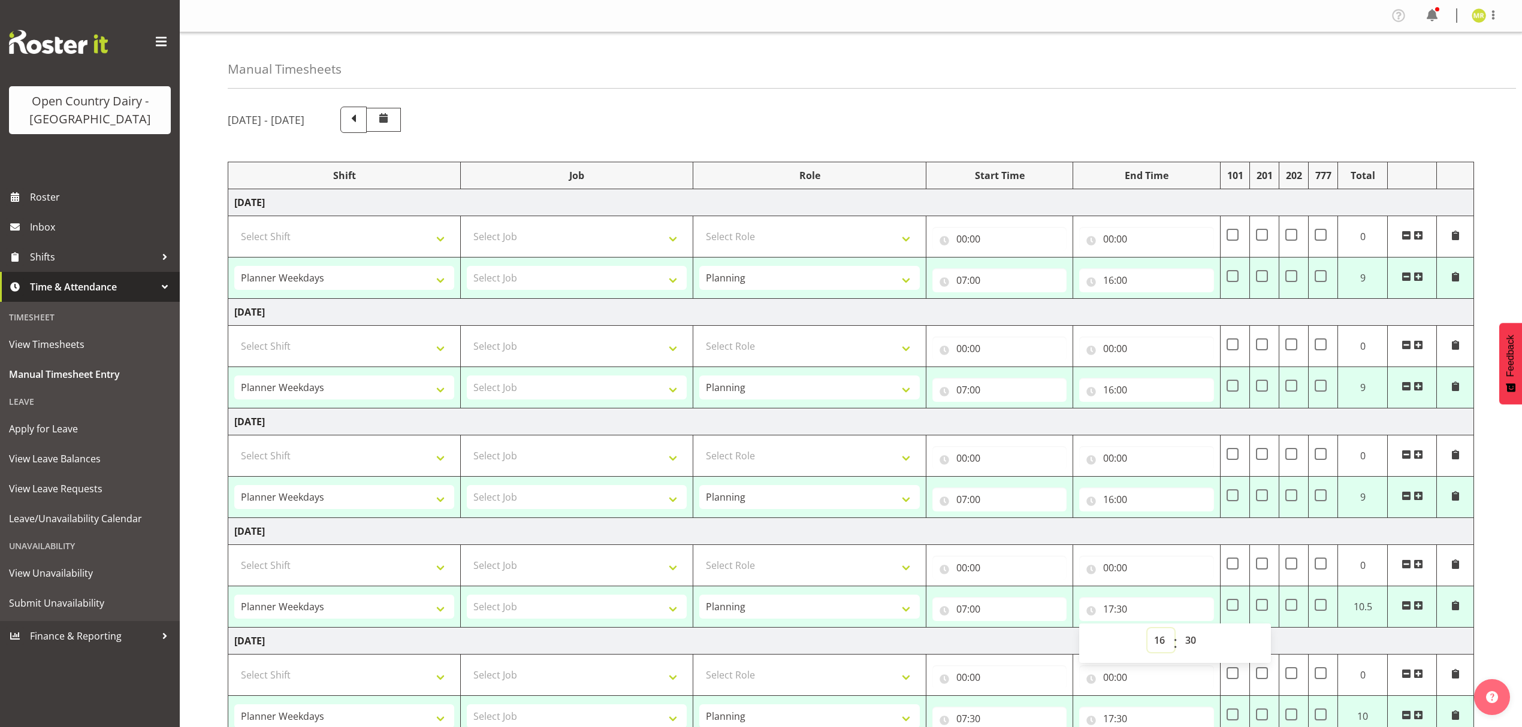
type input "16:30"
click at [1189, 641] on select "00 01 02 03 04 05 06 07 08 09 10 11 12 13 14 15 16 17 18 19 20 21 22 23 24 25 2…" at bounding box center [1192, 641] width 27 height 24
select select "0"
click at [1179, 632] on select "00 01 02 03 04 05 06 07 08 09 10 11 12 13 14 15 16 17 18 19 20 21 22 23 24 25 2…" at bounding box center [1192, 641] width 27 height 24
type input "16:00"
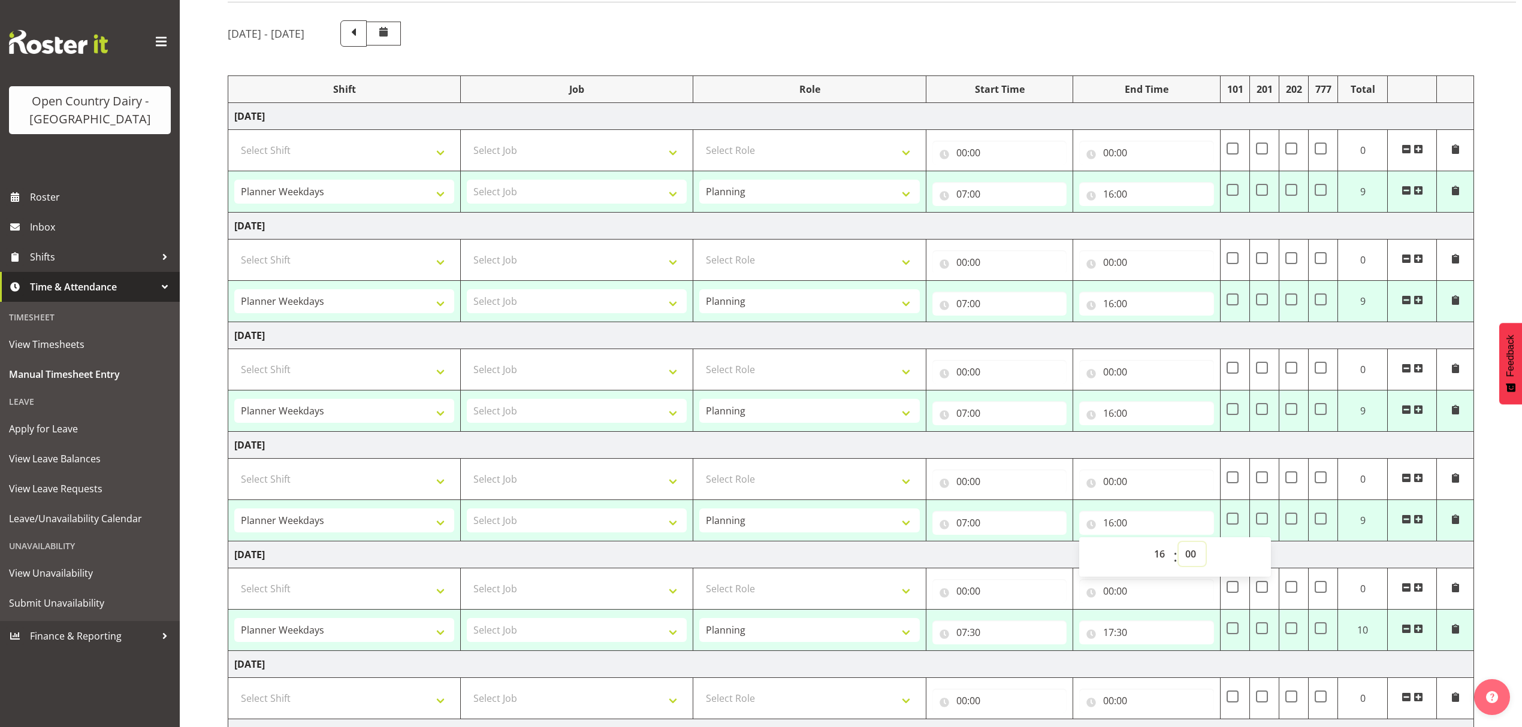
scroll to position [159, 0]
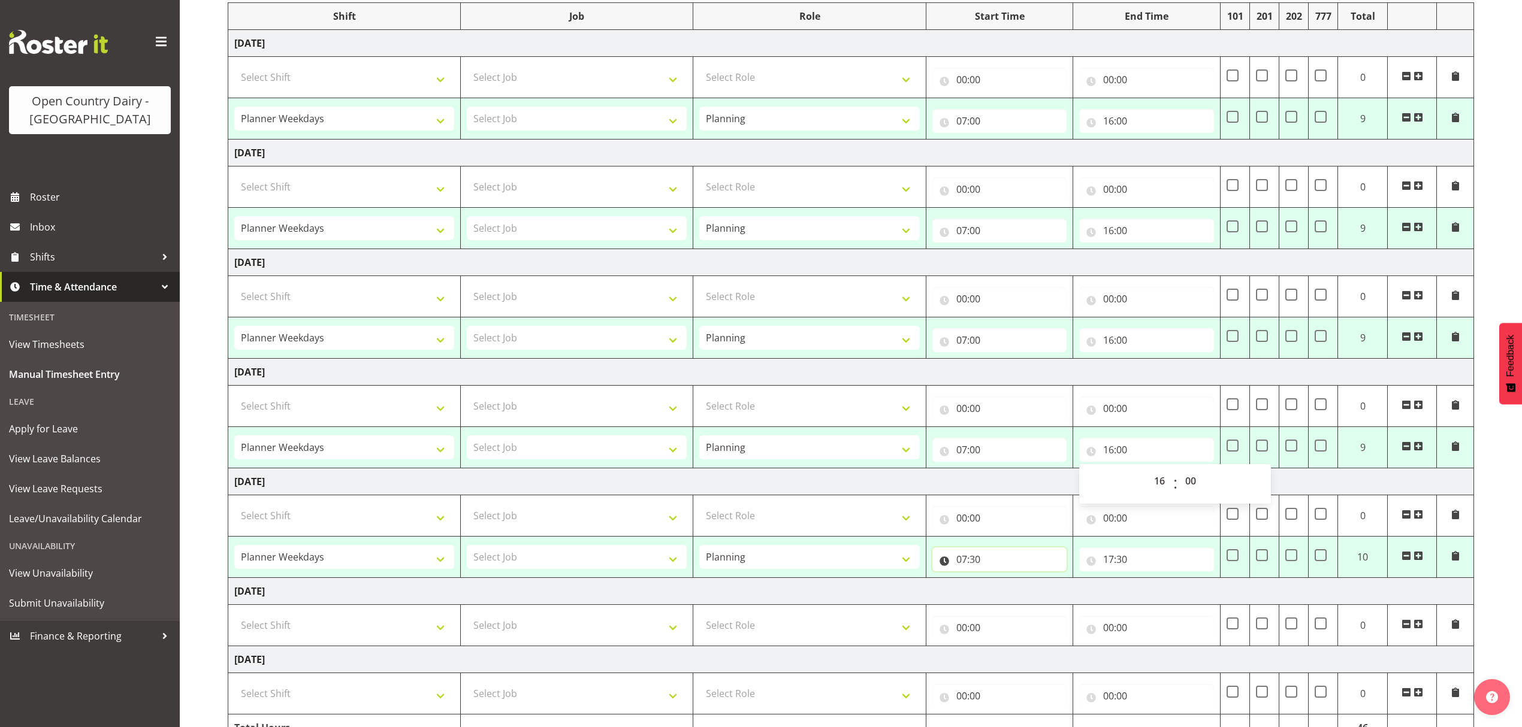
click at [973, 563] on input "07:30" at bounding box center [999, 560] width 135 height 24
click at [1038, 592] on select "00 01 02 03 04 05 06 07 08 09 10 11 12 13 14 15 16 17 18 19 20 21 22 23 24 25 2…" at bounding box center [1045, 591] width 27 height 24
select select "0"
click at [1032, 582] on select "00 01 02 03 04 05 06 07 08 09 10 11 12 13 14 15 16 17 18 19 20 21 22 23 24 25 2…" at bounding box center [1045, 591] width 27 height 24
type input "07:00"
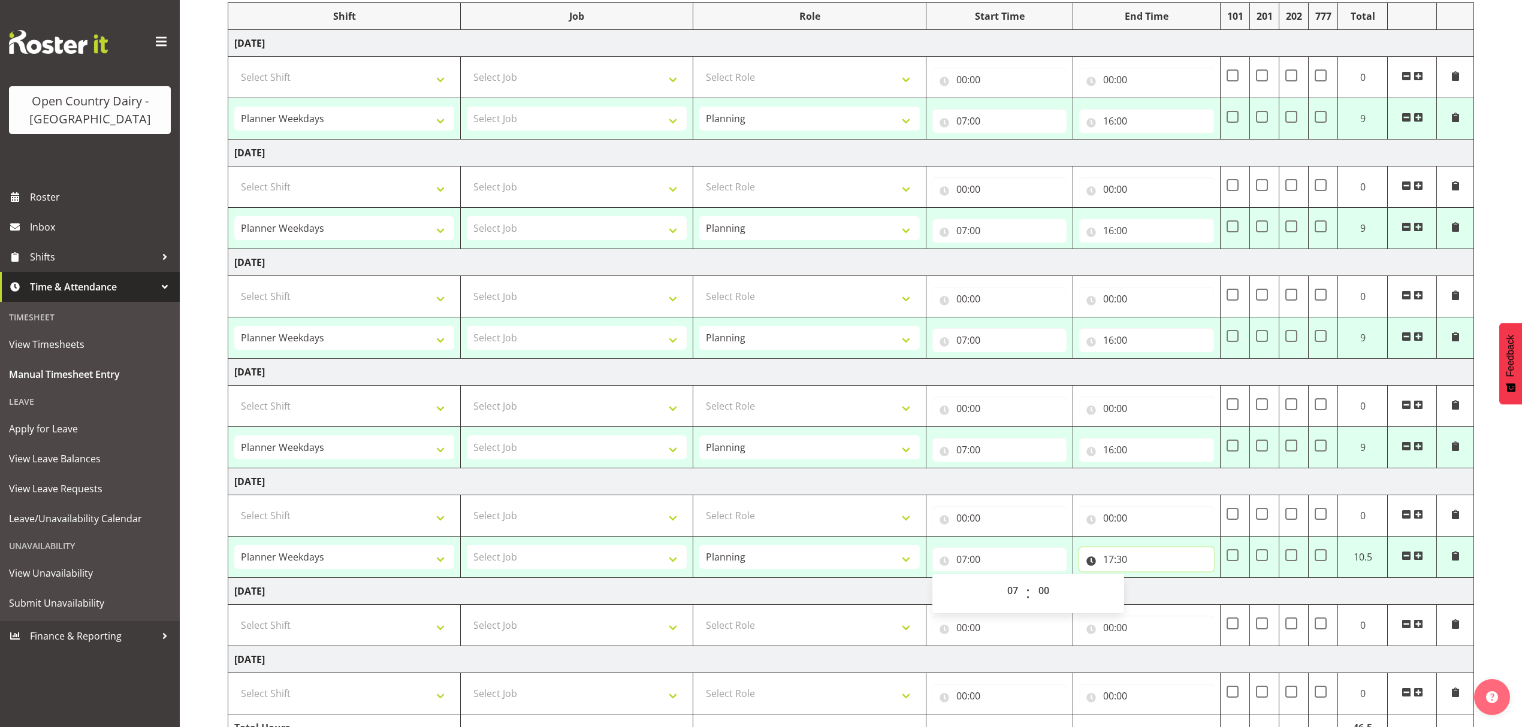
click at [1115, 569] on input "17:30" at bounding box center [1146, 560] width 135 height 24
drag, startPoint x: 1165, startPoint y: 593, endPoint x: 1165, endPoint y: 582, distance: 10.2
click at [1165, 593] on select "00 01 02 03 04 05 06 07 08 09 10 11 12 13 14 15 16 17 18 19 20 21 22 23" at bounding box center [1160, 591] width 27 height 24
select select "16"
click at [1147, 582] on select "00 01 02 03 04 05 06 07 08 09 10 11 12 13 14 15 16 17 18 19 20 21 22 23" at bounding box center [1160, 591] width 27 height 24
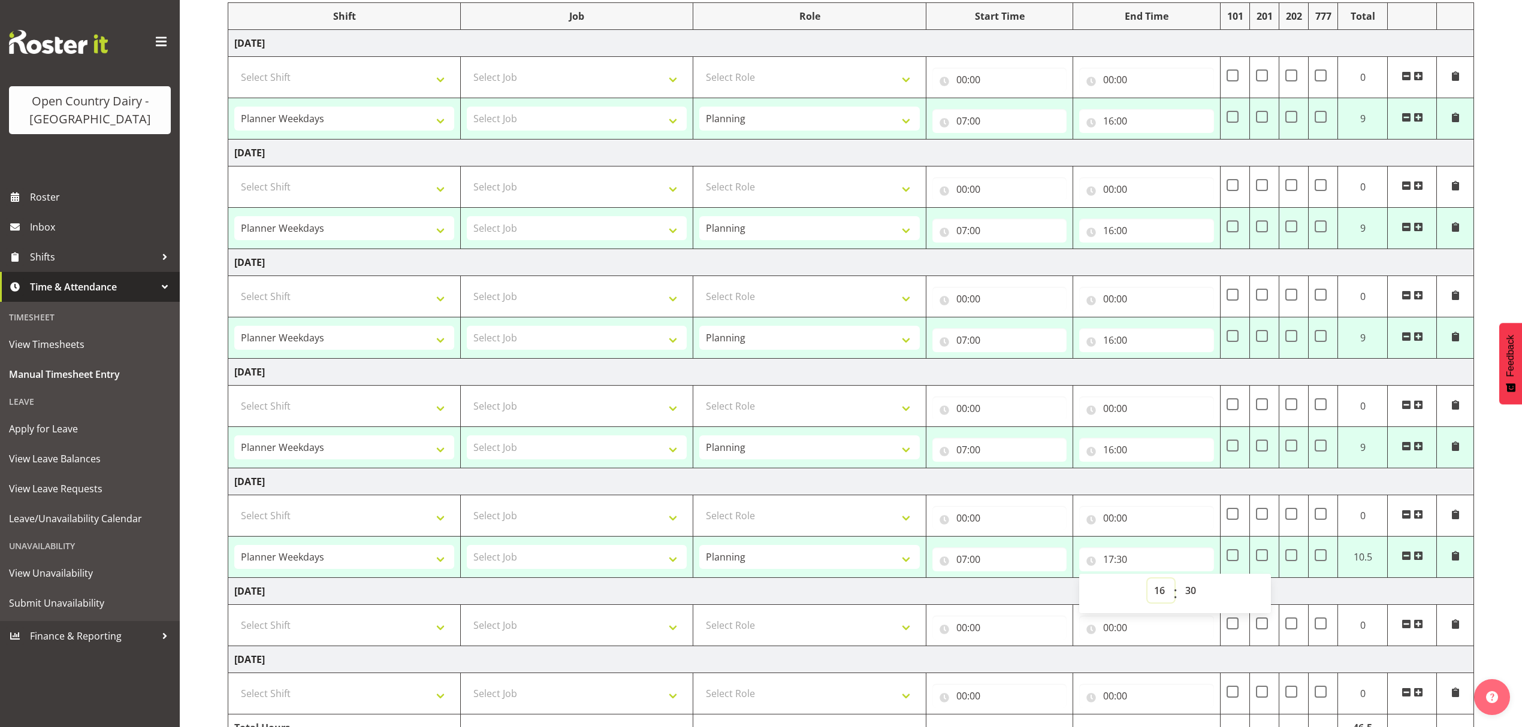
type input "16:30"
drag, startPoint x: 1196, startPoint y: 597, endPoint x: 1194, endPoint y: 583, distance: 13.9
click at [1196, 596] on select "00 01 02 03 04 05 06 07 08 09 10 11 12 13 14 15 16 17 18 19 20 21 22 23 24 25 2…" at bounding box center [1192, 591] width 27 height 24
select select "0"
click at [1179, 582] on select "00 01 02 03 04 05 06 07 08 09 10 11 12 13 14 15 16 17 18 19 20 21 22 23 24 25 2…" at bounding box center [1192, 591] width 27 height 24
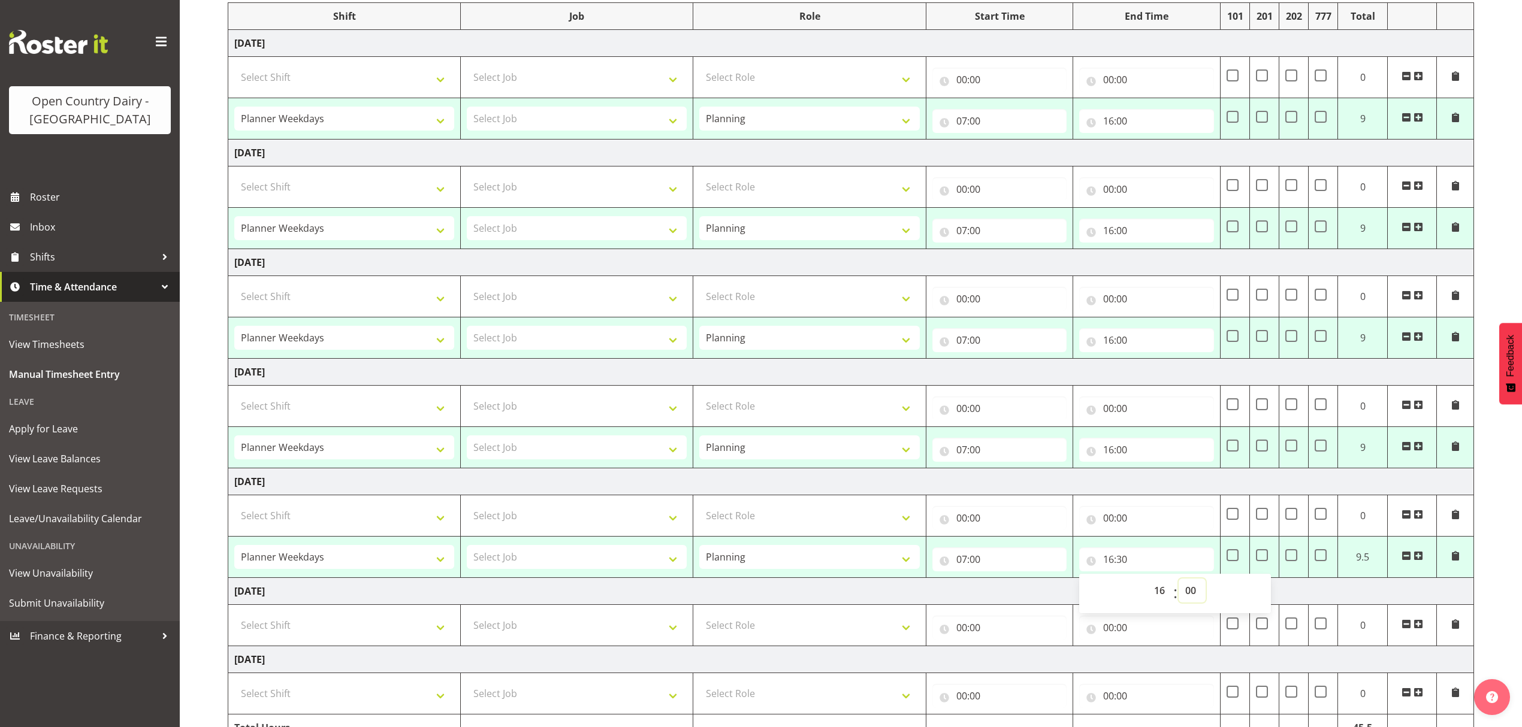
type input "16:00"
click at [1506, 252] on div "August 25th - August 31st 2025 Shift Job Role Start Time End Time 101 201 202 7…" at bounding box center [875, 360] width 1294 height 844
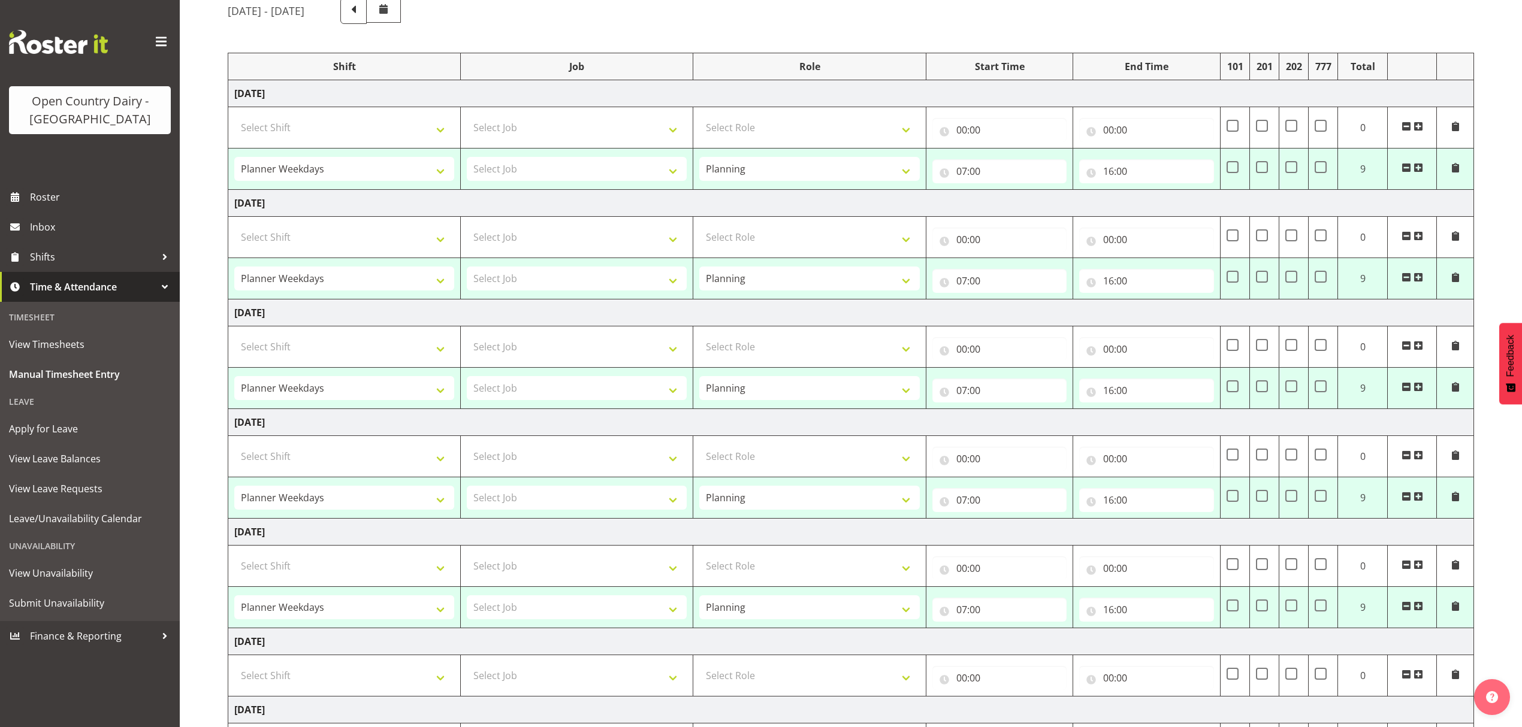
scroll to position [231, 0]
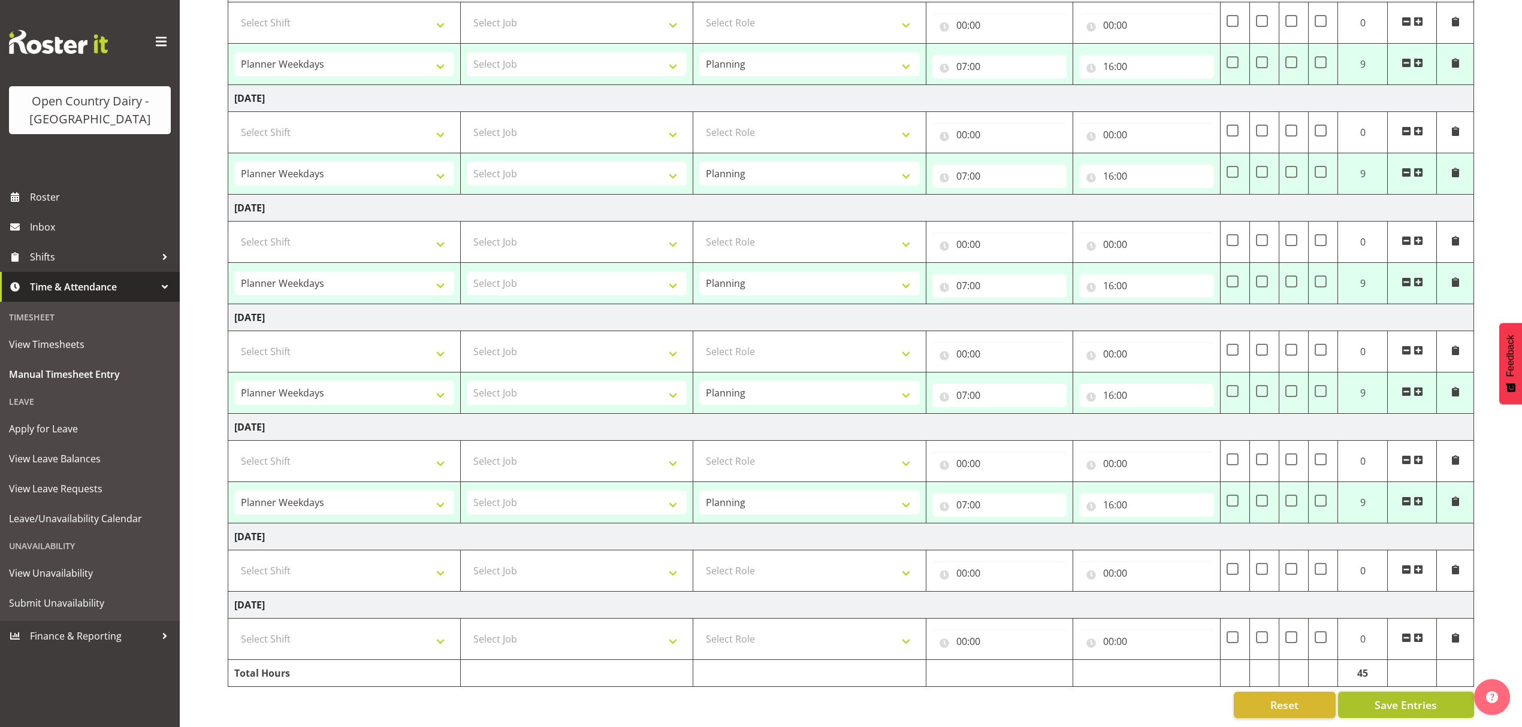
click at [1364, 692] on button "Save Entries" at bounding box center [1406, 705] width 136 height 26
select select "34254"
type input "07:00"
type input "16:00"
select select "34254"
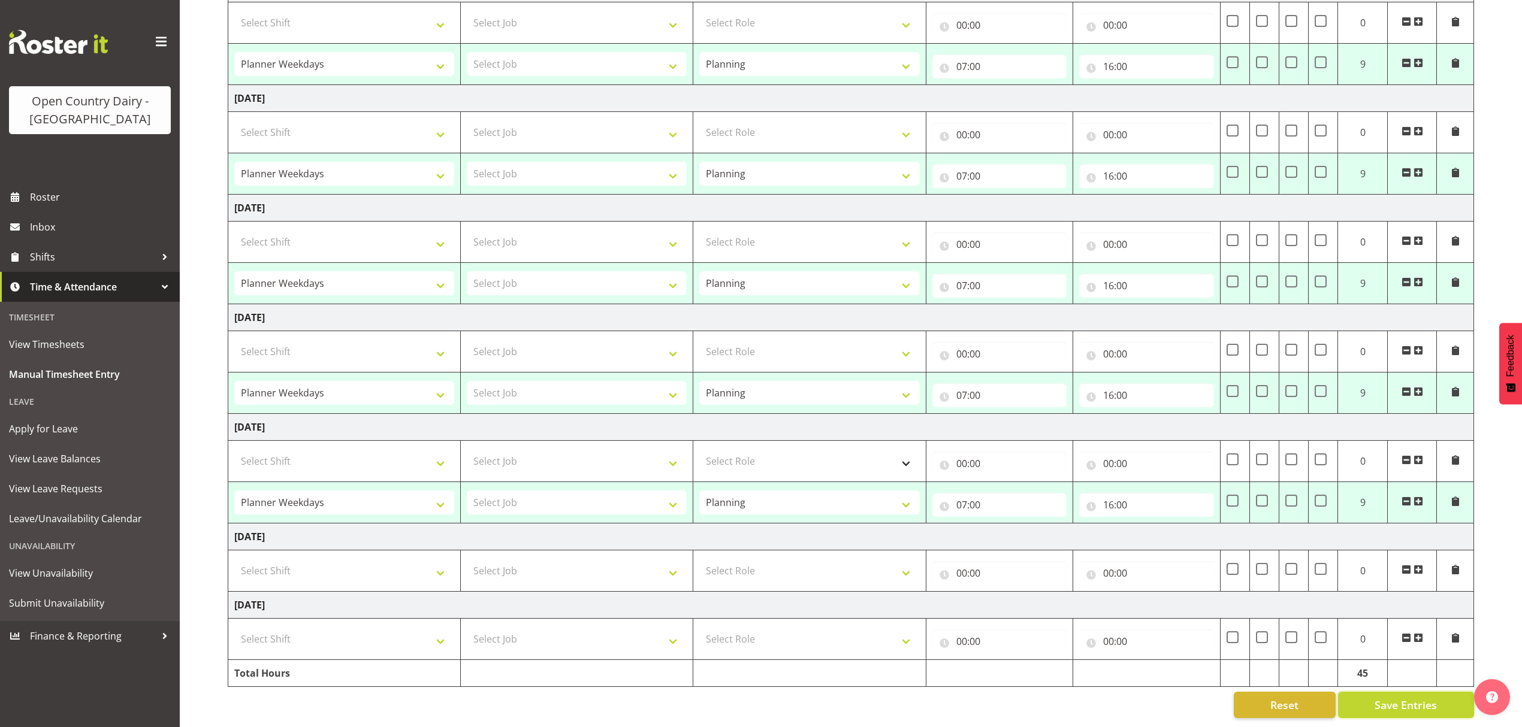
type input "07:00"
type input "16:00"
select select "34254"
type input "07:00"
type input "16:00"
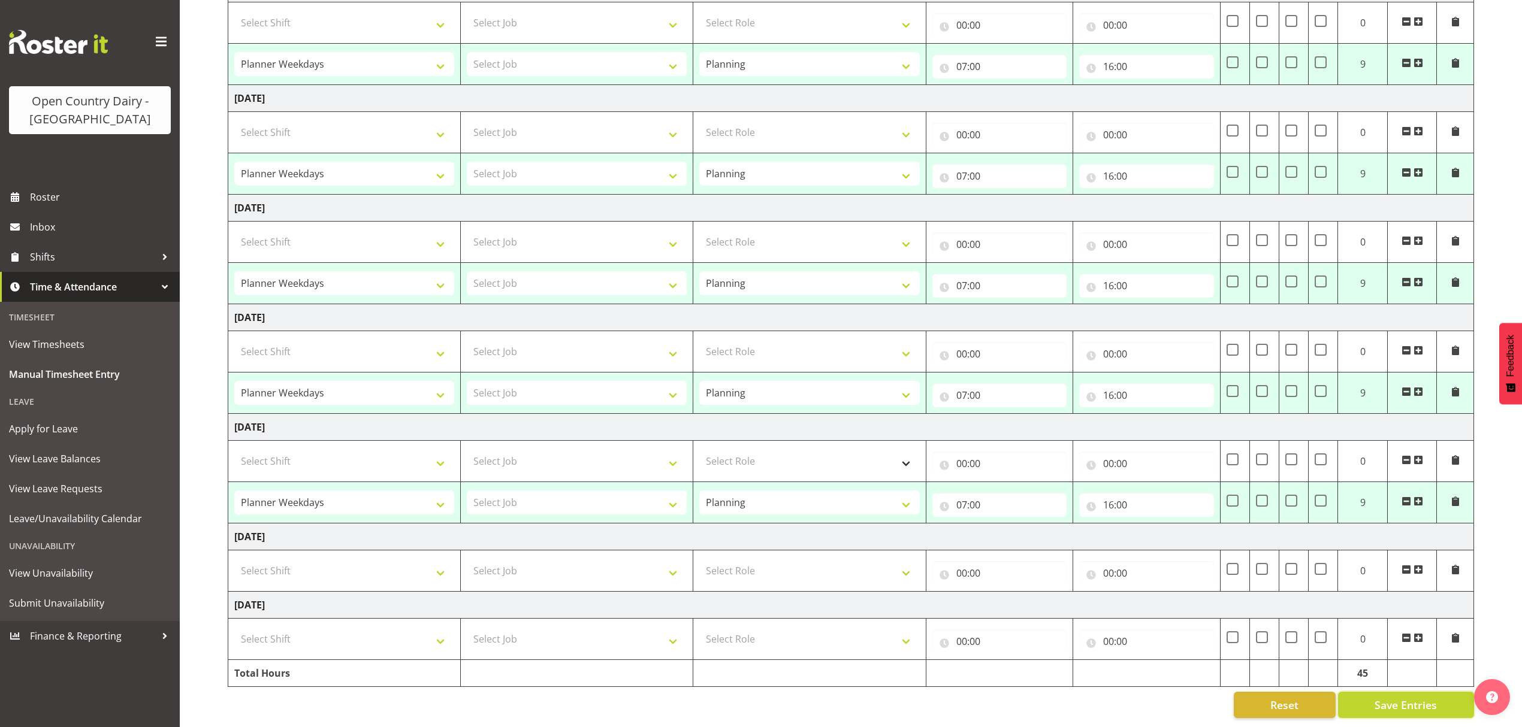
select select "34254"
type input "07:00"
type input "16:00"
select select "34254"
type input "07:00"
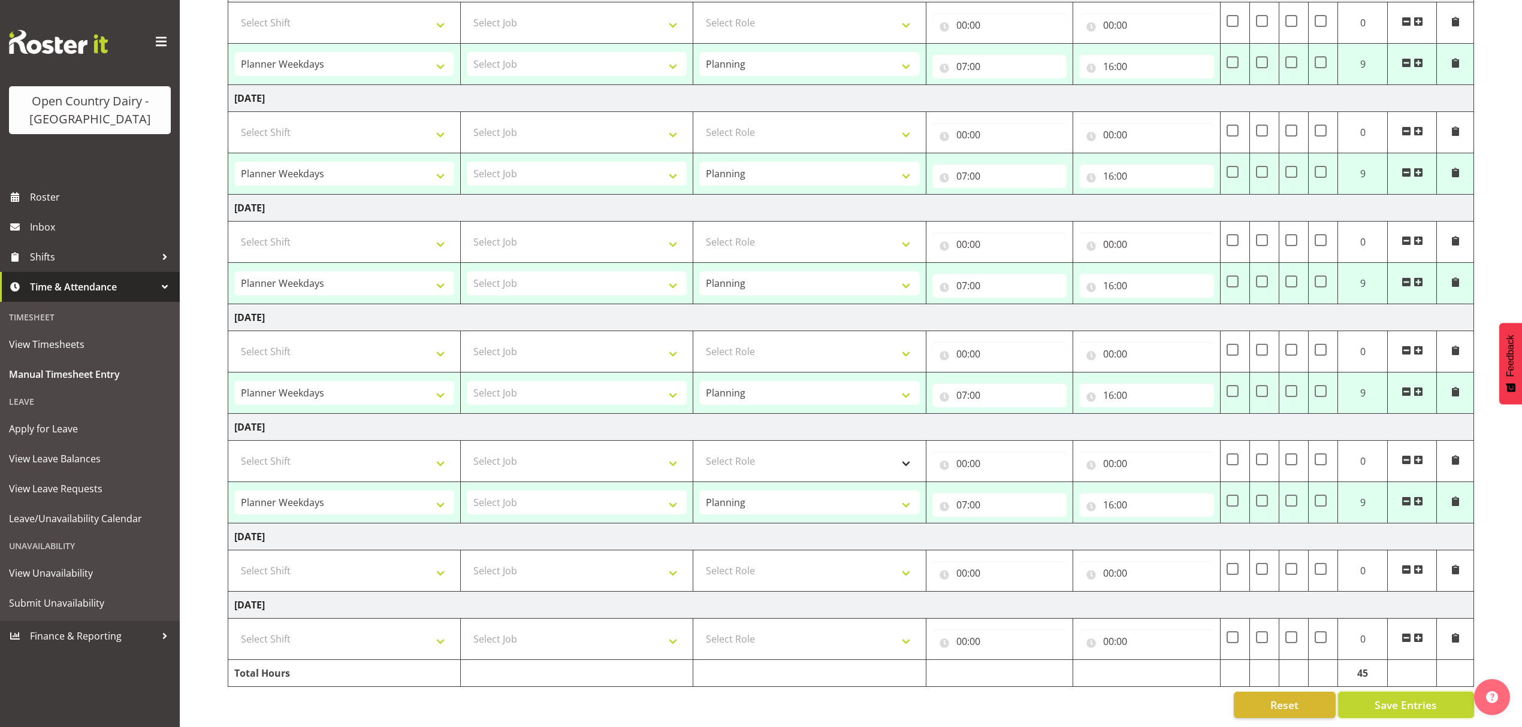
type input "16:00"
select select "34254"
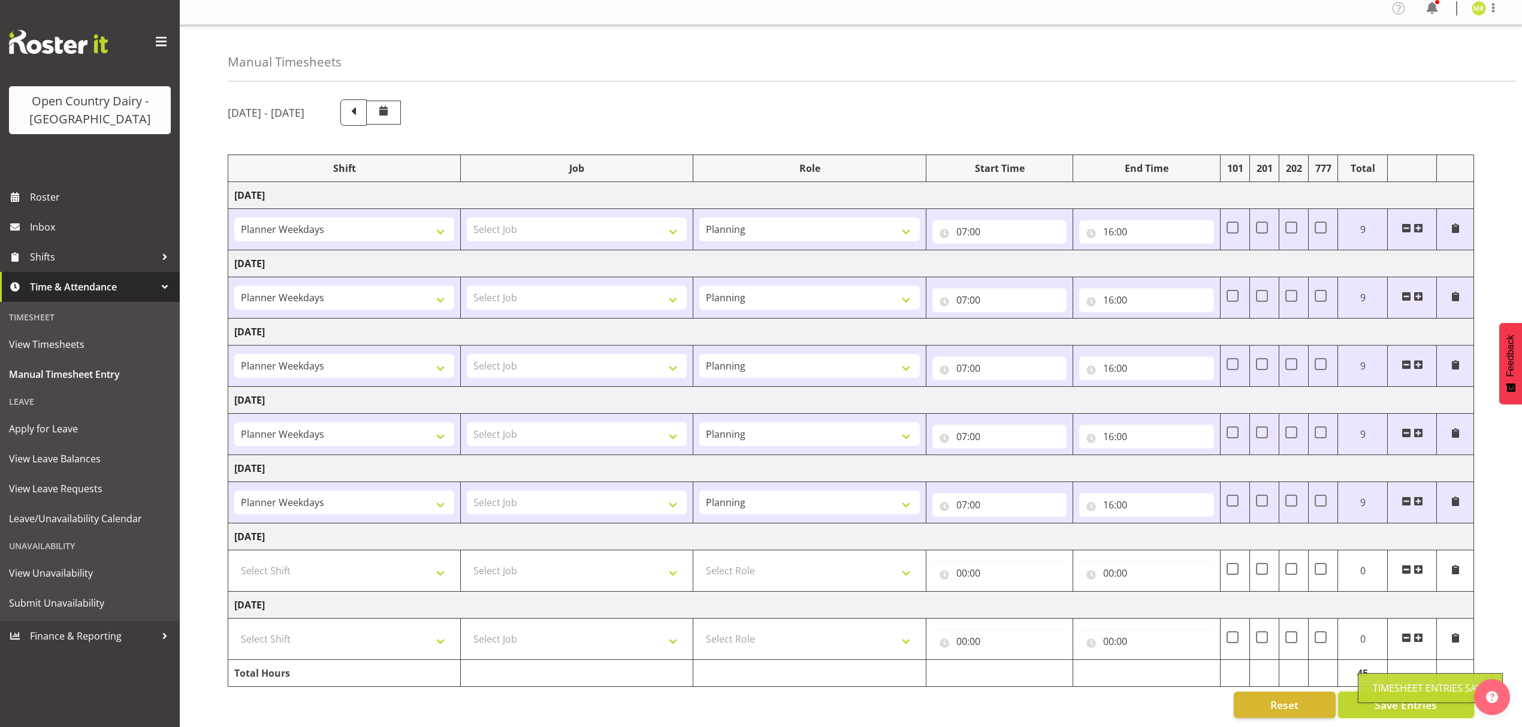
scroll to position [0, 0]
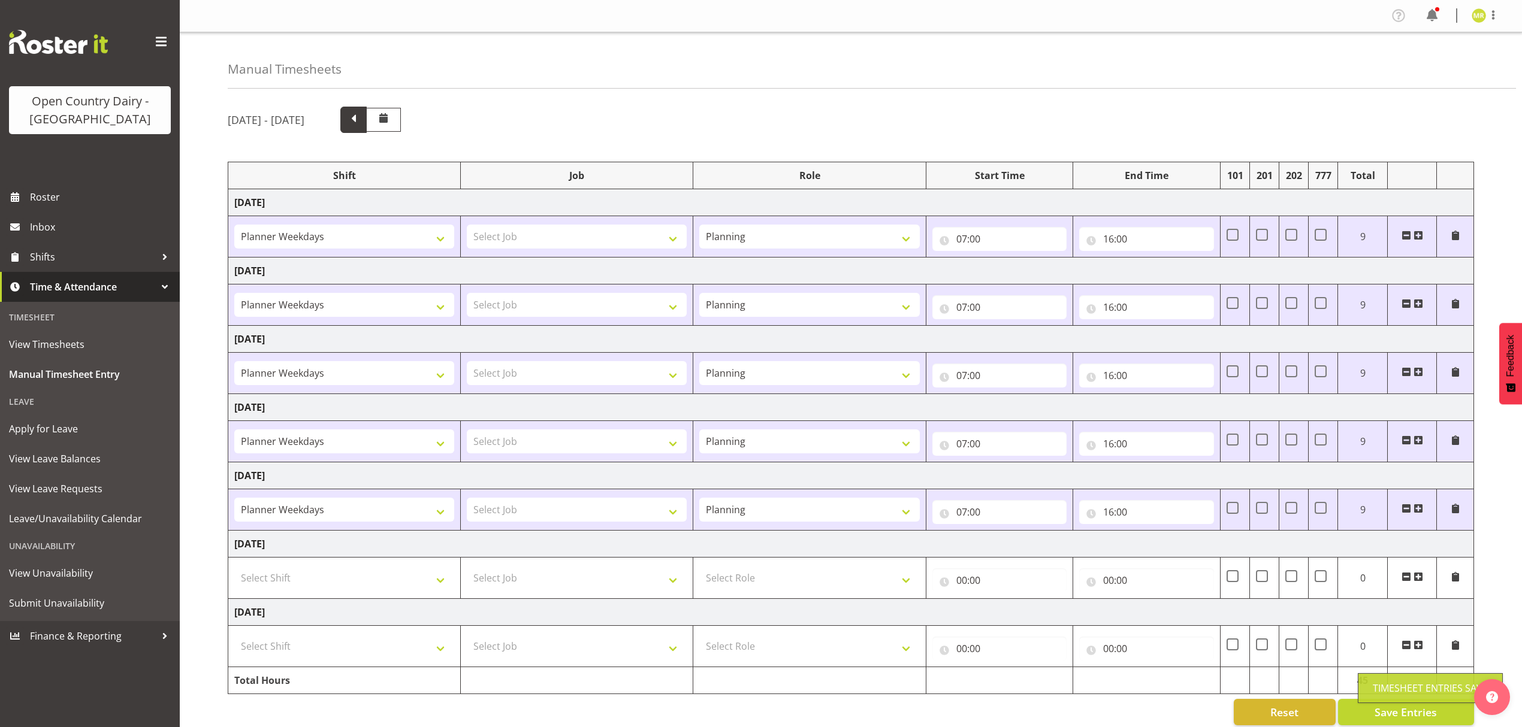
click at [361, 123] on span at bounding box center [354, 119] width 16 height 16
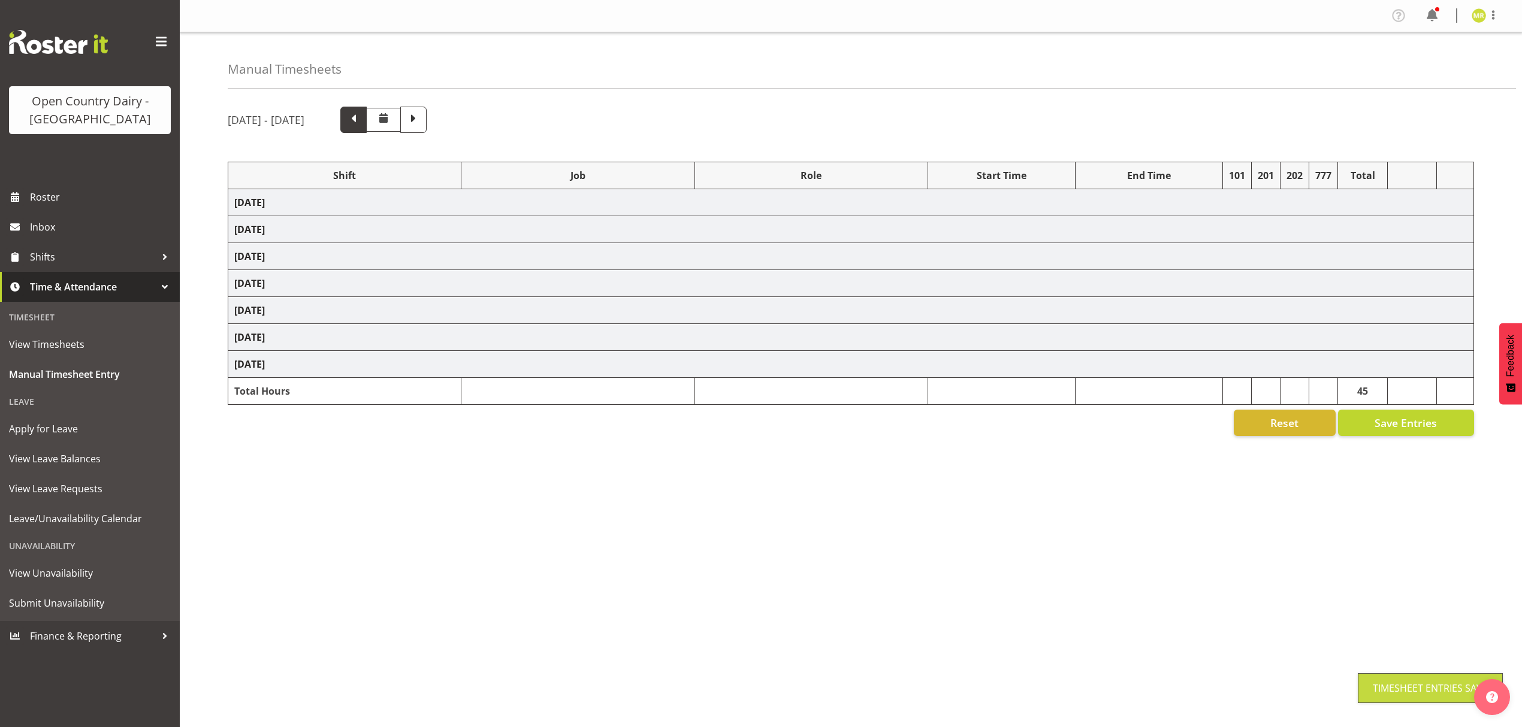
select select "34254"
select select "17"
select select "30"
select select "34254"
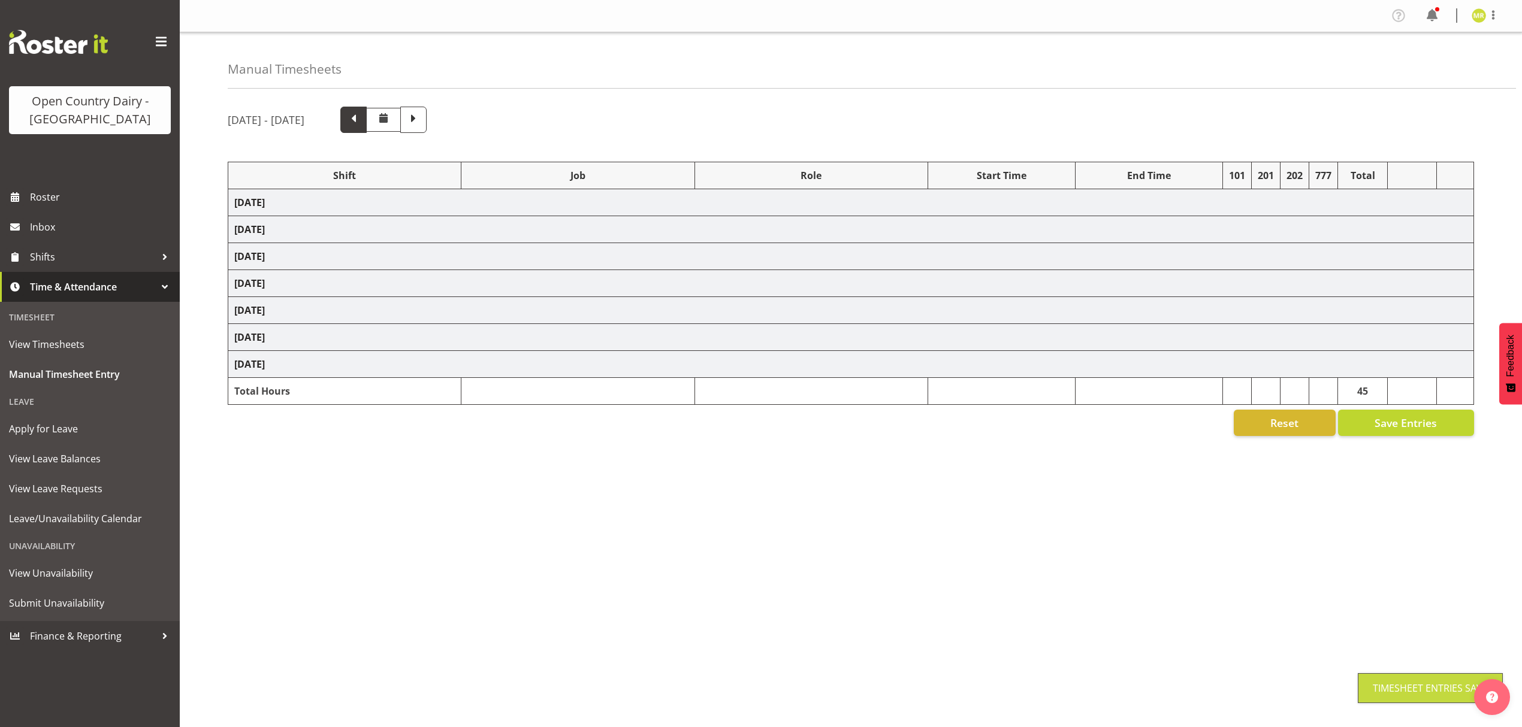
select select "34254"
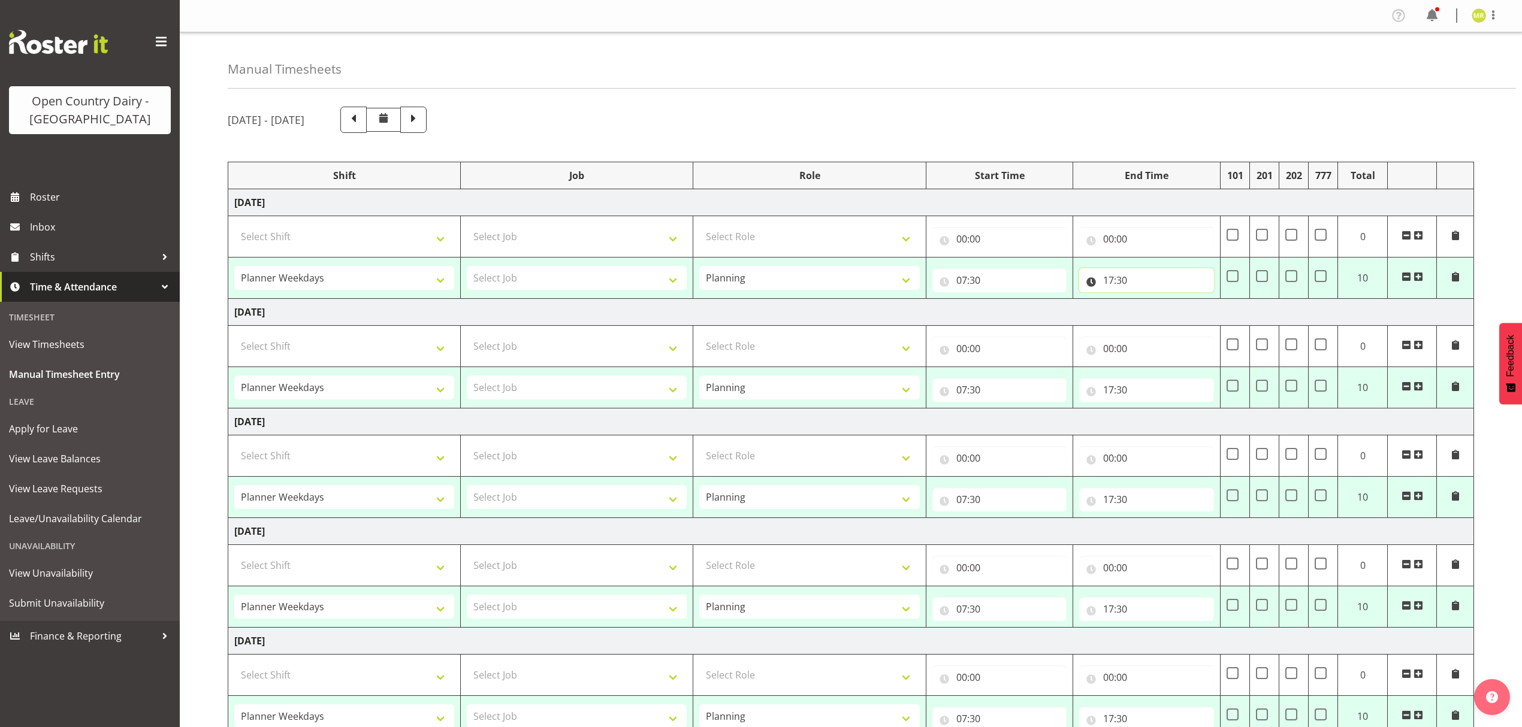
click at [1121, 277] on input "17:30" at bounding box center [1146, 280] width 135 height 24
click at [984, 279] on input "07:30" at bounding box center [999, 280] width 135 height 24
click at [1048, 314] on select "00 01 02 03 04 05 06 07 08 09 10 11 12 13 14 15 16 17 18 19 20 21 22 23 24 25 2…" at bounding box center [1045, 312] width 27 height 24
select select "0"
click at [1032, 301] on select "00 01 02 03 04 05 06 07 08 09 10 11 12 13 14 15 16 17 18 19 20 21 22 23 24 25 2…" at bounding box center [1045, 312] width 27 height 24
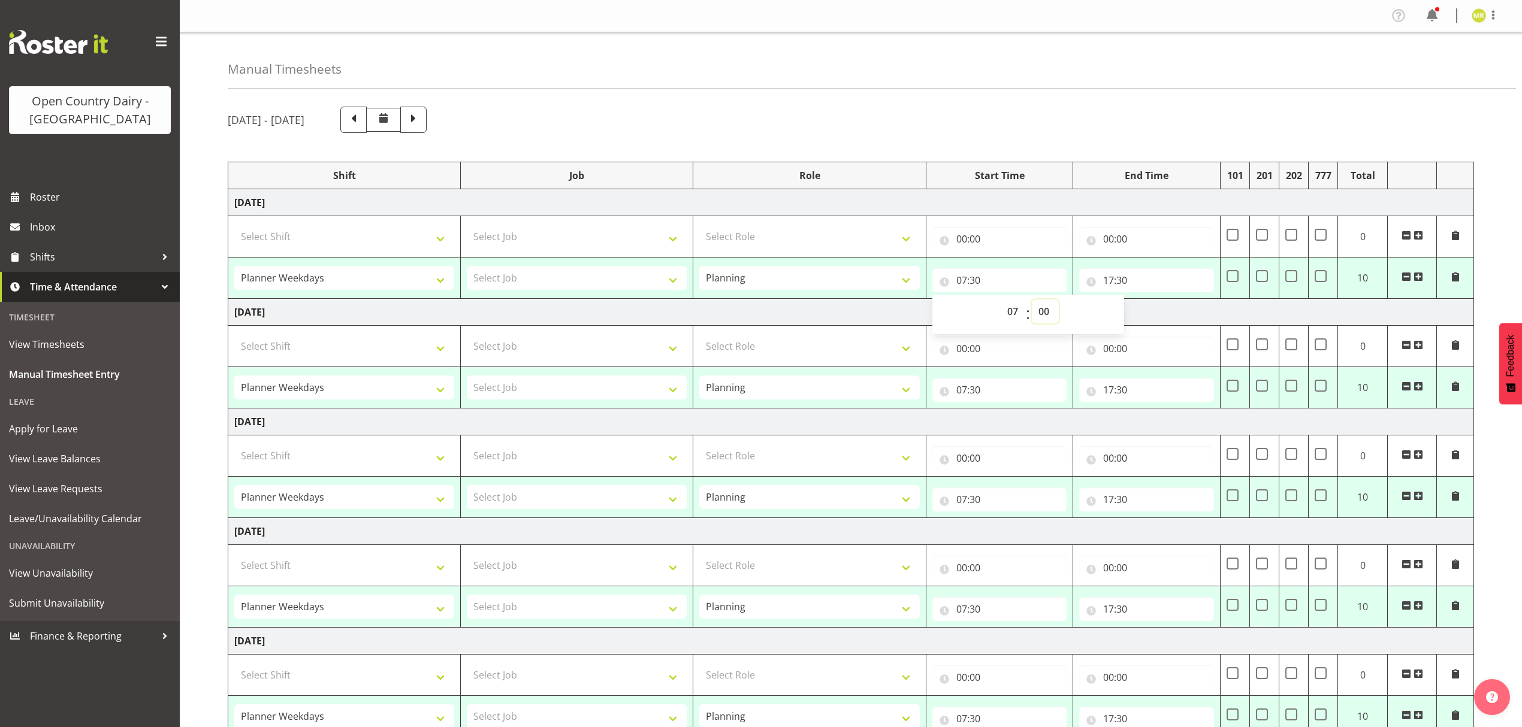
type input "07:00"
click at [1106, 283] on input "17:30" at bounding box center [1146, 280] width 135 height 24
click at [1153, 315] on select "00 01 02 03 04 05 06 07 08 09 10 11 12 13 14 15 16 17 18 19 20 21 22 23" at bounding box center [1160, 312] width 27 height 24
select select "16"
click at [1147, 301] on select "00 01 02 03 04 05 06 07 08 09 10 11 12 13 14 15 16 17 18 19 20 21 22 23" at bounding box center [1160, 312] width 27 height 24
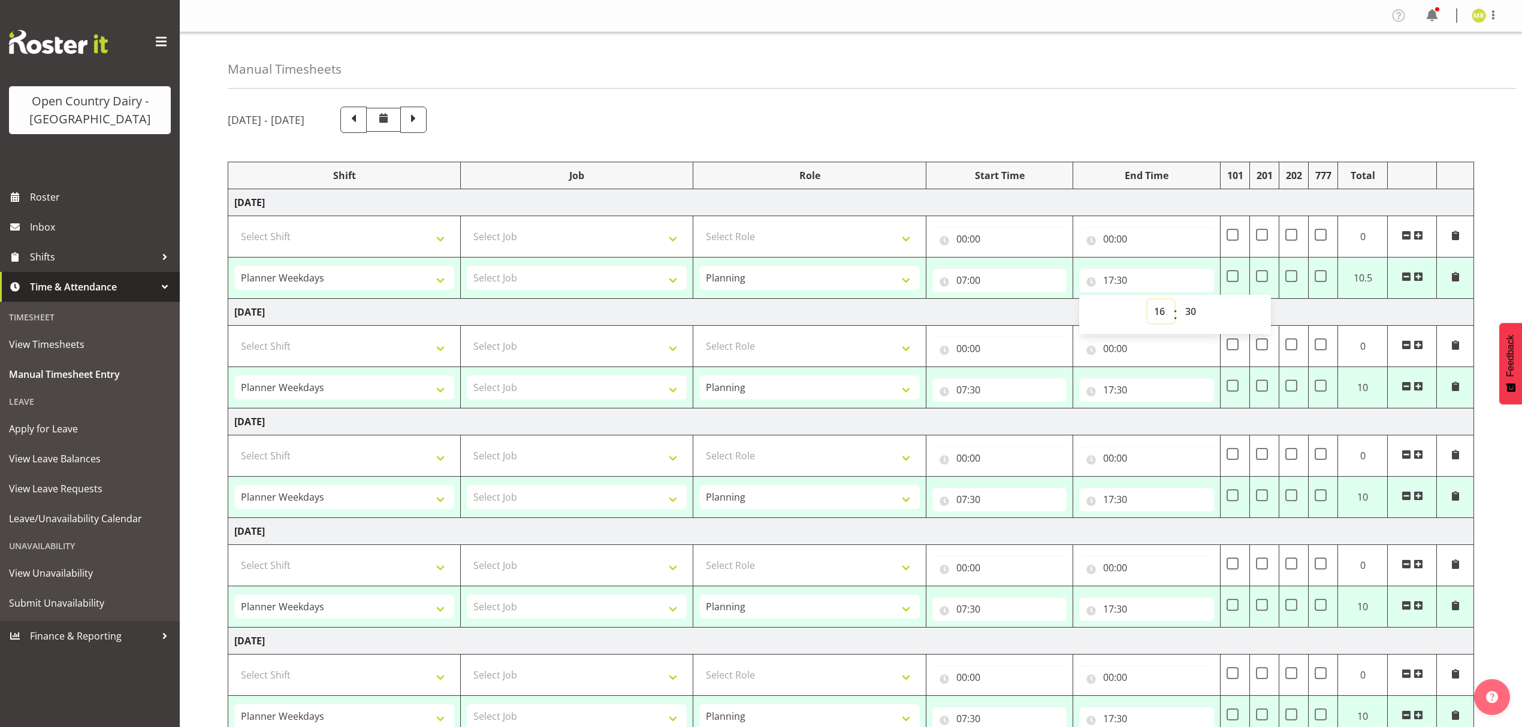
type input "16:30"
click at [1195, 315] on select "00 01 02 03 04 05 06 07 08 09 10 11 12 13 14 15 16 17 18 19 20 21 22 23 24 25 2…" at bounding box center [1192, 312] width 27 height 24
select select "0"
click at [1179, 301] on select "00 01 02 03 04 05 06 07 08 09 10 11 12 13 14 15 16 17 18 19 20 21 22 23 24 25 2…" at bounding box center [1192, 312] width 27 height 24
type input "16:00"
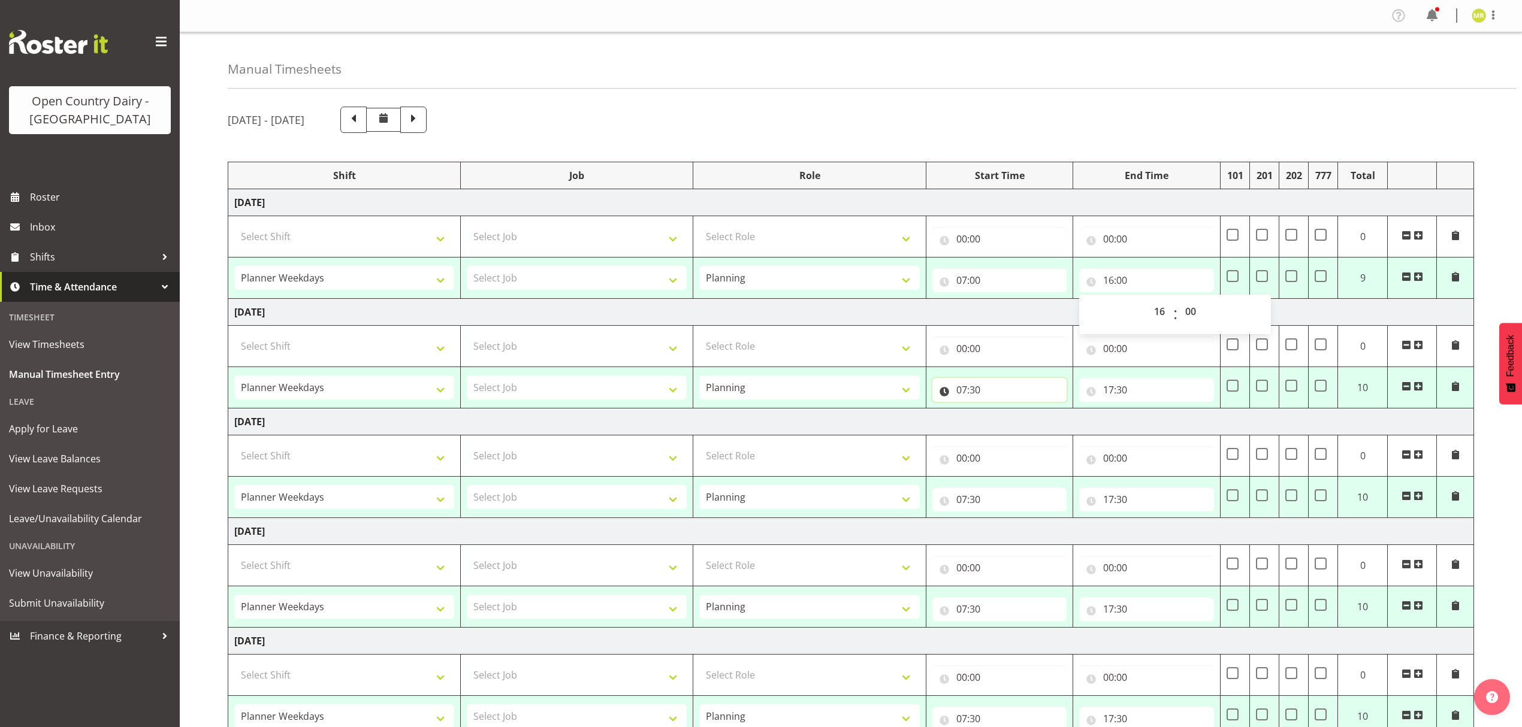
drag, startPoint x: 979, startPoint y: 389, endPoint x: 993, endPoint y: 410, distance: 25.4
click at [979, 389] on input "07:30" at bounding box center [999, 390] width 135 height 24
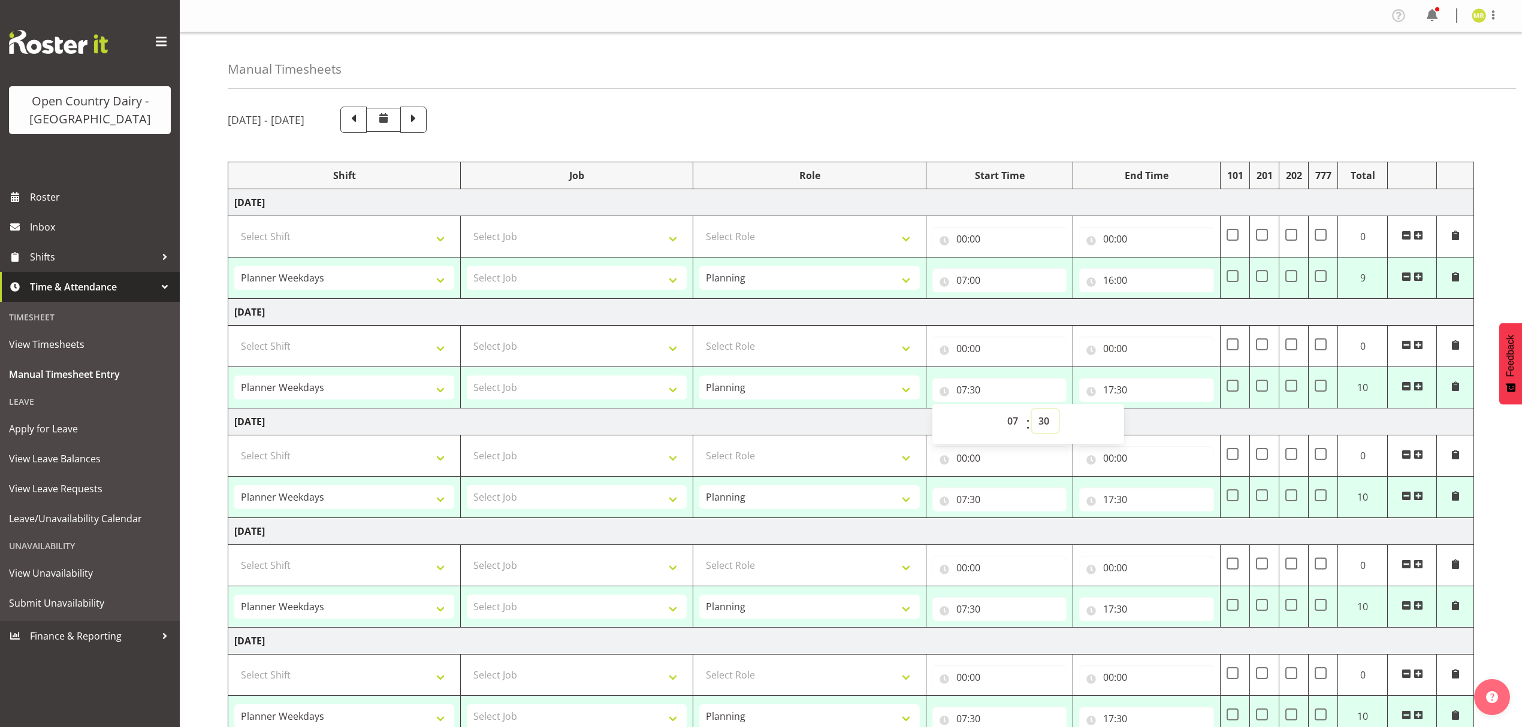
click at [1047, 422] on select "00 01 02 03 04 05 06 07 08 09 10 11 12 13 14 15 16 17 18 19 20 21 22 23 24 25 2…" at bounding box center [1045, 421] width 27 height 24
select select "0"
click at [1032, 411] on select "00 01 02 03 04 05 06 07 08 09 10 11 12 13 14 15 16 17 18 19 20 21 22 23 24 25 2…" at bounding box center [1045, 421] width 27 height 24
type input "07:00"
click at [1116, 393] on input "17:30" at bounding box center [1146, 390] width 135 height 24
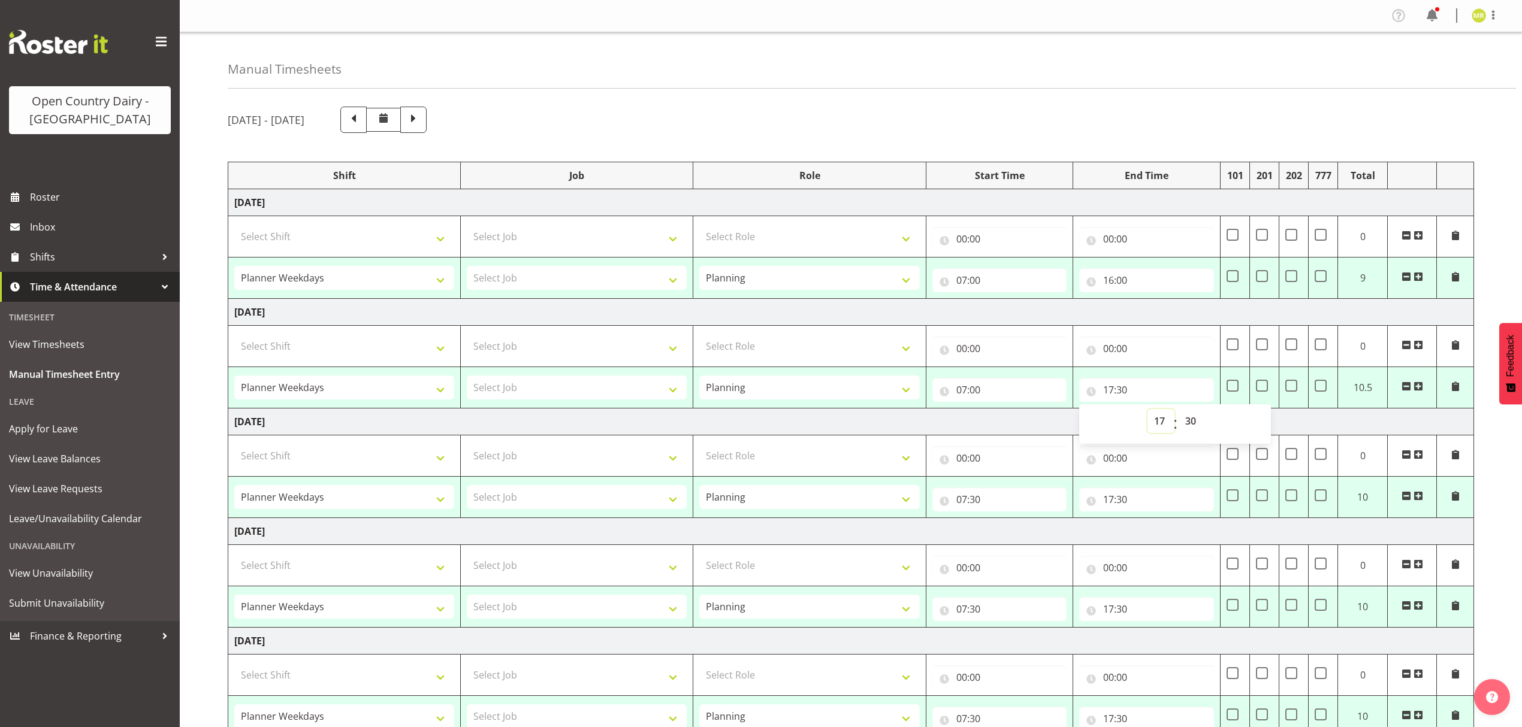
click at [1153, 423] on select "00 01 02 03 04 05 06 07 08 09 10 11 12 13 14 15 16 17 18 19 20 21 22 23" at bounding box center [1160, 421] width 27 height 24
select select "16"
click at [1147, 411] on select "00 01 02 03 04 05 06 07 08 09 10 11 12 13 14 15 16 17 18 19 20 21 22 23" at bounding box center [1160, 421] width 27 height 24
type input "16:30"
click at [1188, 427] on select "00 01 02 03 04 05 06 07 08 09 10 11 12 13 14 15 16 17 18 19 20 21 22 23 24 25 2…" at bounding box center [1192, 421] width 27 height 24
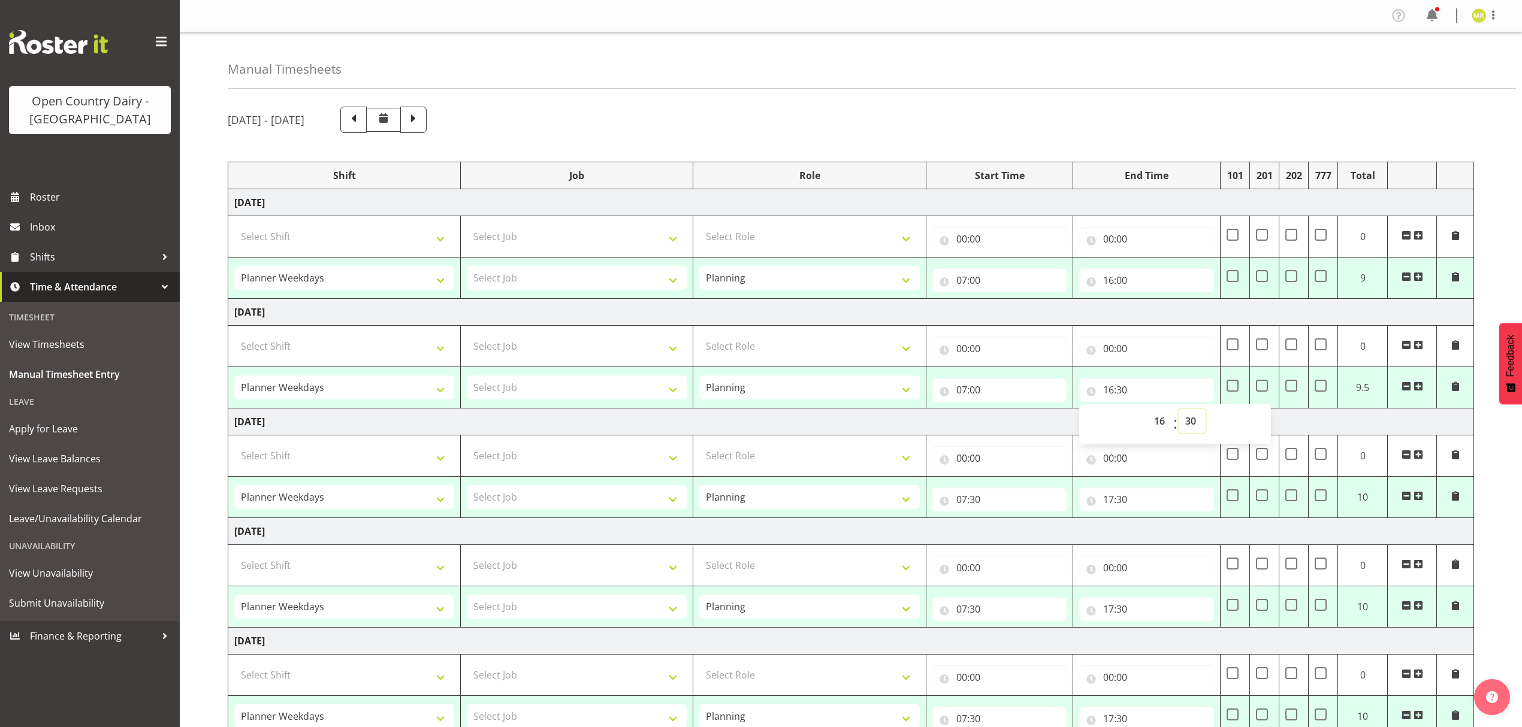
click at [1191, 427] on select "00 01 02 03 04 05 06 07 08 09 10 11 12 13 14 15 16 17 18 19 20 21 22 23 24 25 2…" at bounding box center [1192, 421] width 27 height 24
select select "0"
click at [1179, 411] on select "00 01 02 03 04 05 06 07 08 09 10 11 12 13 14 15 16 17 18 19 20 21 22 23 24 25 2…" at bounding box center [1192, 421] width 27 height 24
type input "16:00"
click at [984, 502] on input "07:30" at bounding box center [999, 500] width 135 height 24
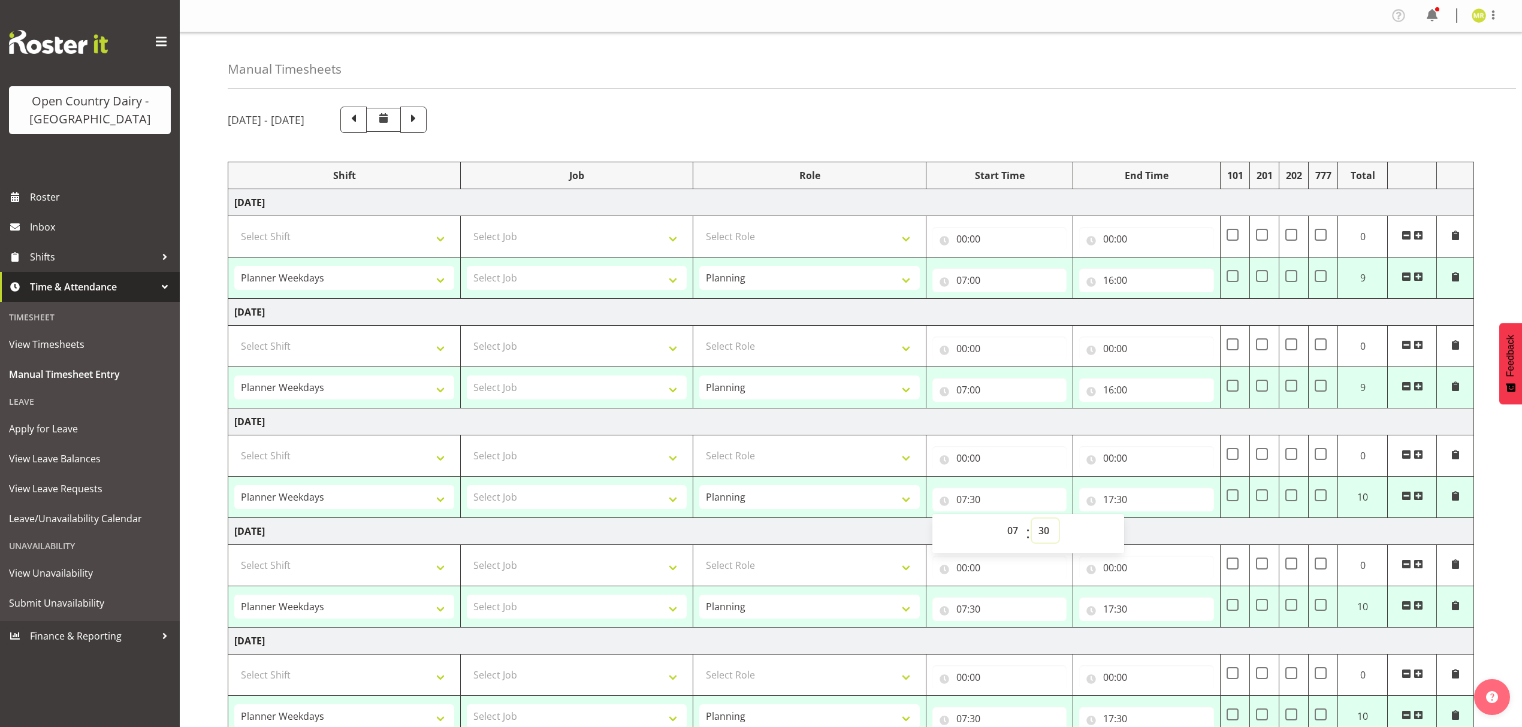
click at [1050, 527] on select "00 01 02 03 04 05 06 07 08 09 10 11 12 13 14 15 16 17 18 19 20 21 22 23 24 25 2…" at bounding box center [1045, 531] width 27 height 24
select select "0"
click at [1032, 521] on select "00 01 02 03 04 05 06 07 08 09 10 11 12 13 14 15 16 17 18 19 20 21 22 23 24 25 2…" at bounding box center [1045, 531] width 27 height 24
type input "07:00"
click at [1112, 503] on input "17:30" at bounding box center [1146, 500] width 135 height 24
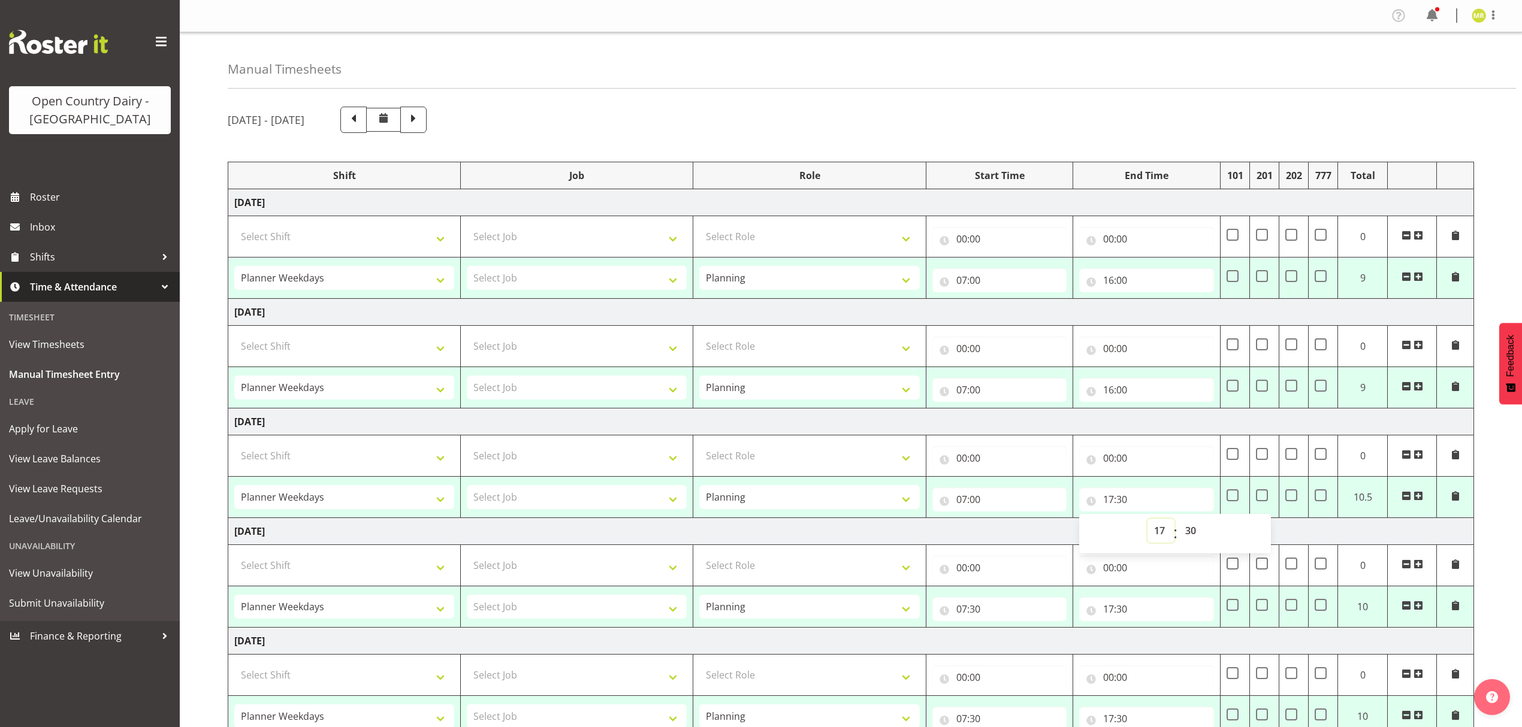
drag, startPoint x: 1158, startPoint y: 530, endPoint x: 1158, endPoint y: 523, distance: 7.2
click at [1158, 530] on select "00 01 02 03 04 05 06 07 08 09 10 11 12 13 14 15 16 17 18 19 20 21 22 23" at bounding box center [1160, 531] width 27 height 24
select select "16"
click at [1147, 521] on select "00 01 02 03 04 05 06 07 08 09 10 11 12 13 14 15 16 17 18 19 20 21 22 23" at bounding box center [1160, 531] width 27 height 24
type input "16:30"
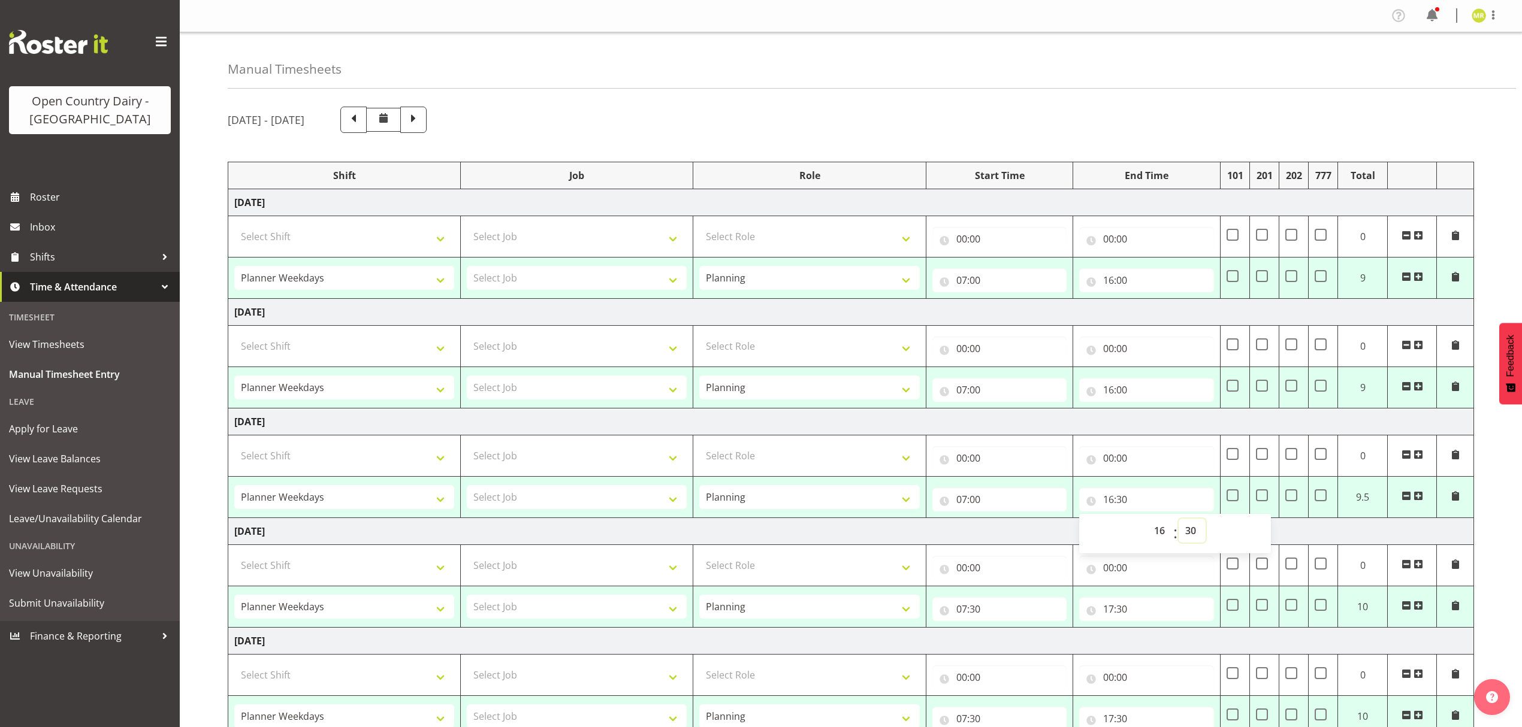
drag, startPoint x: 1185, startPoint y: 534, endPoint x: 1185, endPoint y: 524, distance: 10.8
click at [1185, 534] on select "00 01 02 03 04 05 06 07 08 09 10 11 12 13 14 15 16 17 18 19 20 21 22 23 24 25 2…" at bounding box center [1192, 531] width 27 height 24
select select "0"
click at [1179, 521] on select "00 01 02 03 04 05 06 07 08 09 10 11 12 13 14 15 16 17 18 19 20 21 22 23 24 25 2…" at bounding box center [1192, 531] width 27 height 24
type input "16:00"
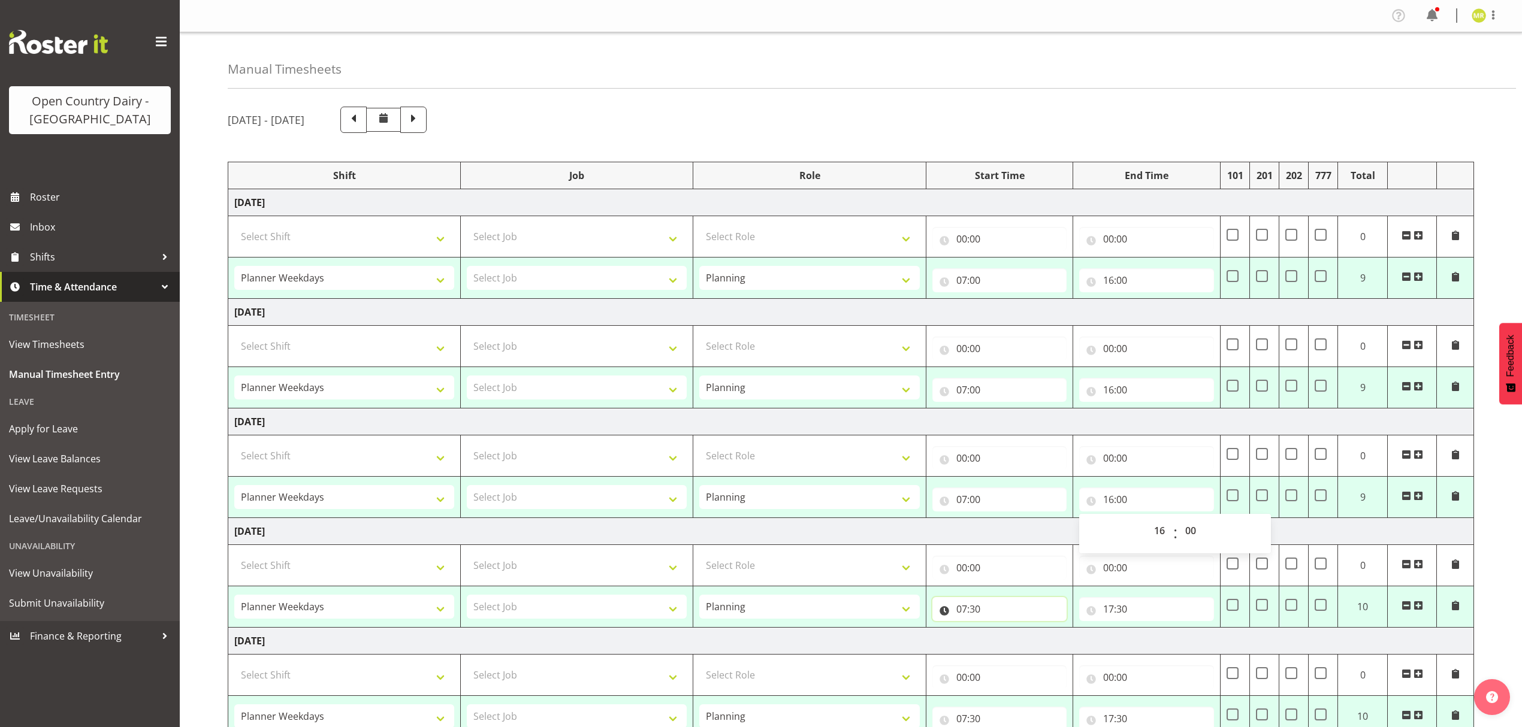
click at [976, 617] on input "07:30" at bounding box center [999, 609] width 135 height 24
click at [1040, 636] on select "00 01 02 03 04 05 06 07 08 09 10 11 12 13 14 15 16 17 18 19 20 21 22 23 24 25 2…" at bounding box center [1045, 641] width 27 height 24
select select "0"
click at [1032, 632] on select "00 01 02 03 04 05 06 07 08 09 10 11 12 13 14 15 16 17 18 19 20 21 22 23 24 25 2…" at bounding box center [1045, 641] width 27 height 24
type input "07:00"
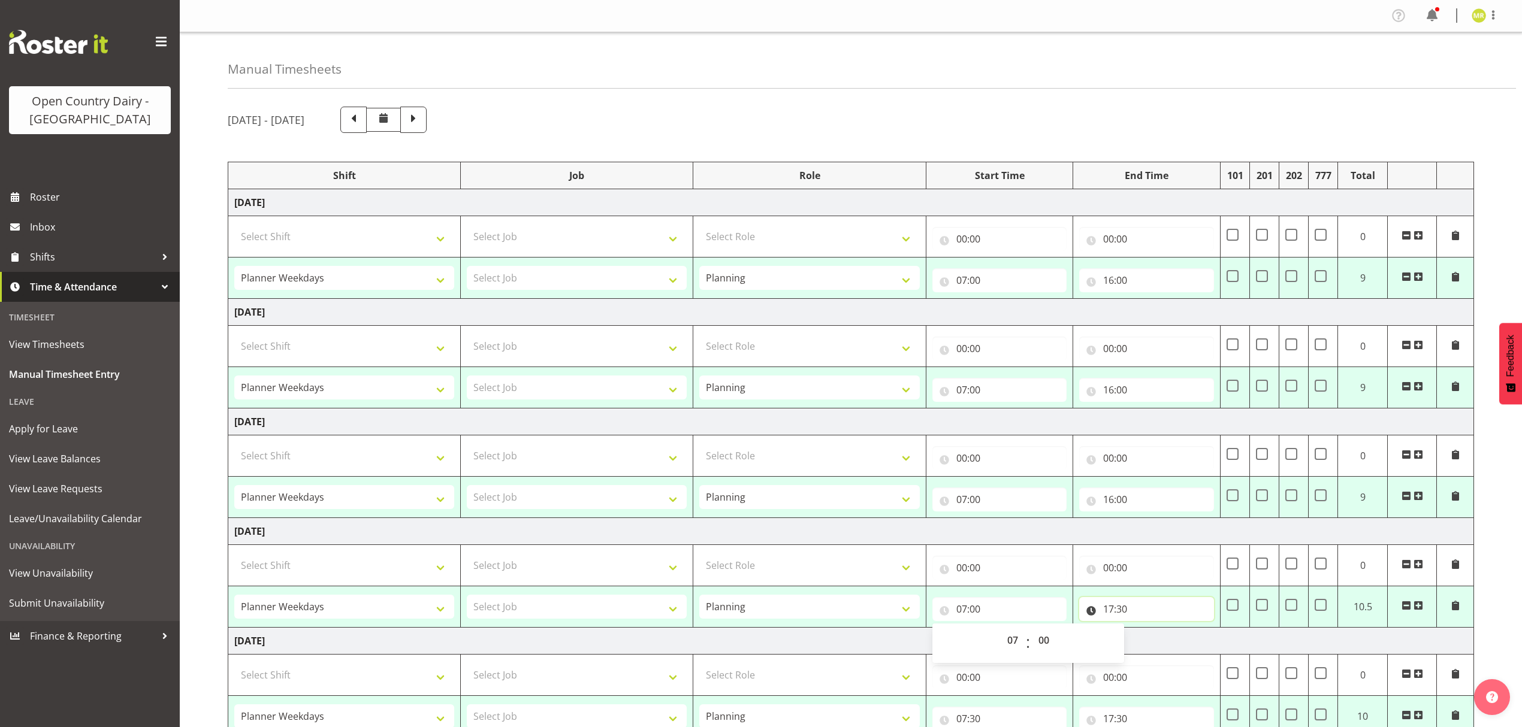
click at [1109, 614] on input "17:30" at bounding box center [1146, 609] width 135 height 24
drag, startPoint x: 1156, startPoint y: 640, endPoint x: 1156, endPoint y: 632, distance: 8.4
click at [1156, 640] on select "00 01 02 03 04 05 06 07 08 09 10 11 12 13 14 15 16 17 18 19 20 21 22 23" at bounding box center [1160, 641] width 27 height 24
select select "16"
click at [1147, 632] on select "00 01 02 03 04 05 06 07 08 09 10 11 12 13 14 15 16 17 18 19 20 21 22 23" at bounding box center [1160, 641] width 27 height 24
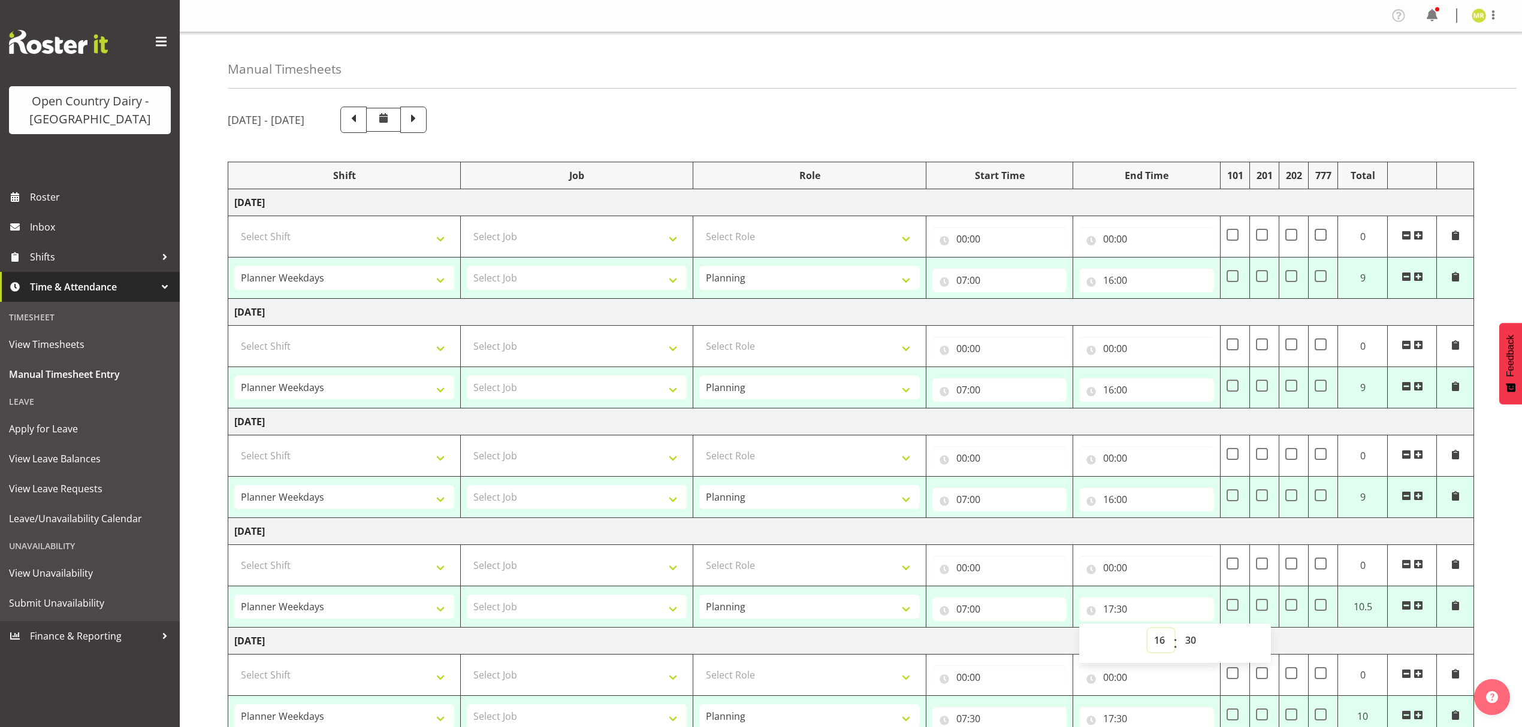
type input "16:30"
click at [1190, 639] on select "00 01 02 03 04 05 06 07 08 09 10 11 12 13 14 15 16 17 18 19 20 21 22 23 24 25 2…" at bounding box center [1192, 641] width 27 height 24
select select "0"
click at [1179, 632] on select "00 01 02 03 04 05 06 07 08 09 10 11 12 13 14 15 16 17 18 19 20 21 22 23 24 25 2…" at bounding box center [1192, 641] width 27 height 24
type input "16:00"
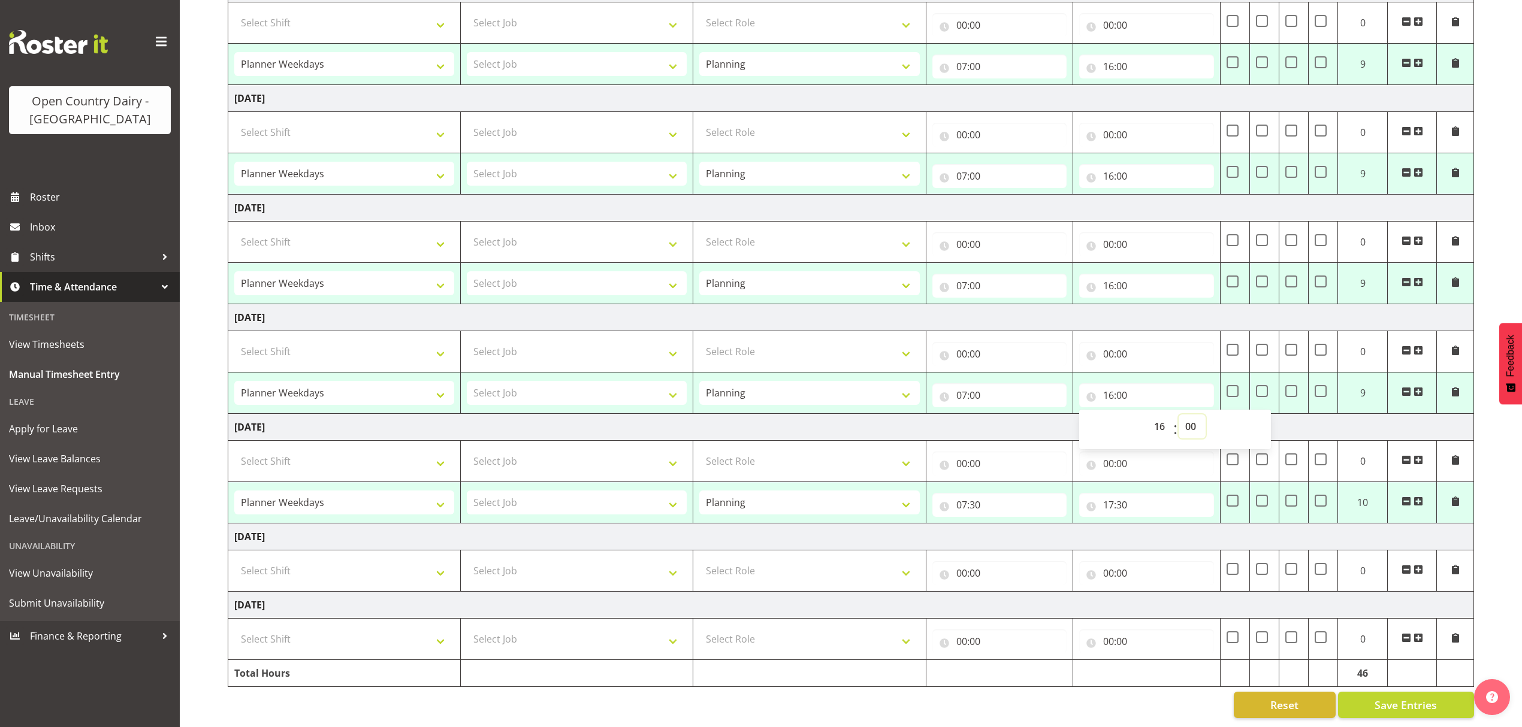
scroll to position [231, 0]
click at [977, 493] on input "07:30" at bounding box center [999, 505] width 135 height 24
click at [1043, 524] on select "00 01 02 03 04 05 06 07 08 09 10 11 12 13 14 15 16 17 18 19 20 21 22 23 24 25 2…" at bounding box center [1045, 536] width 27 height 24
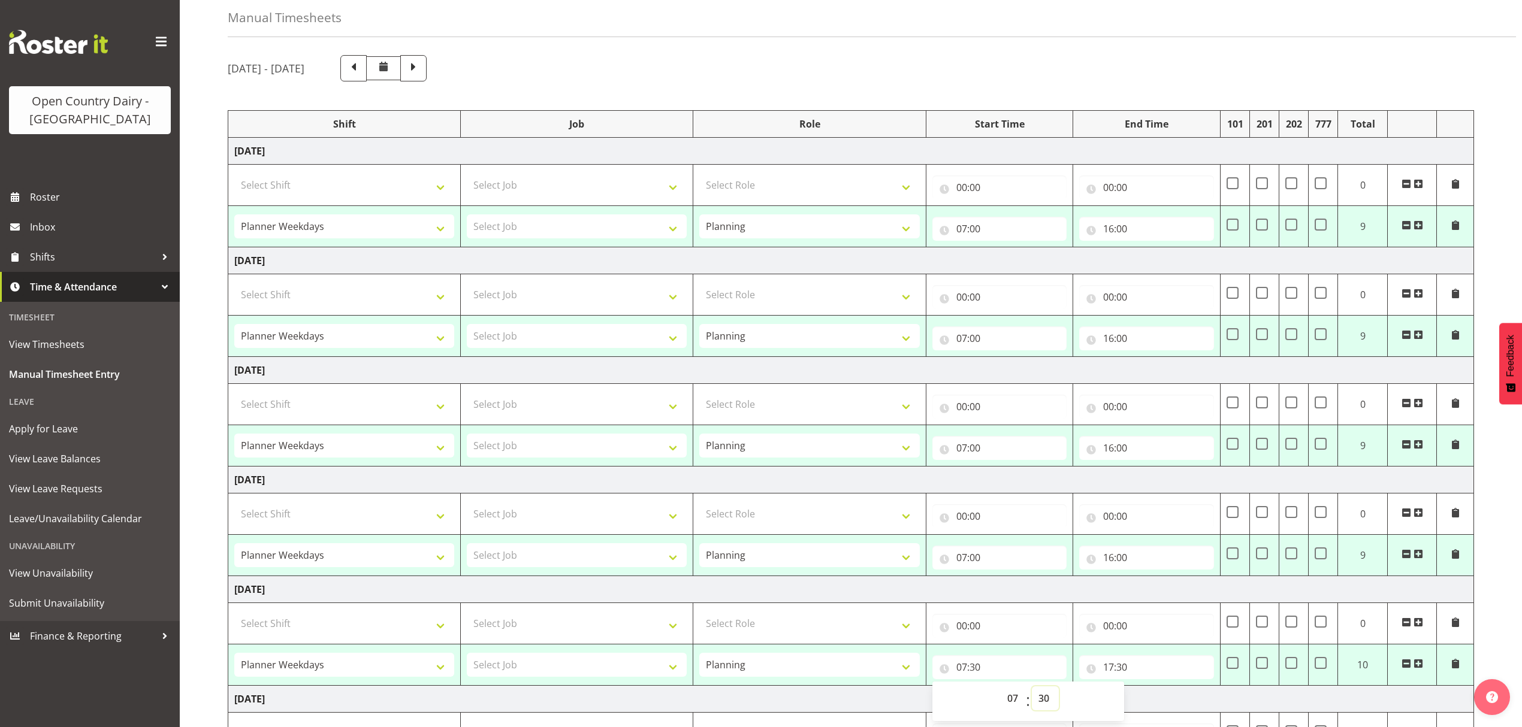
scroll to position [80, 0]
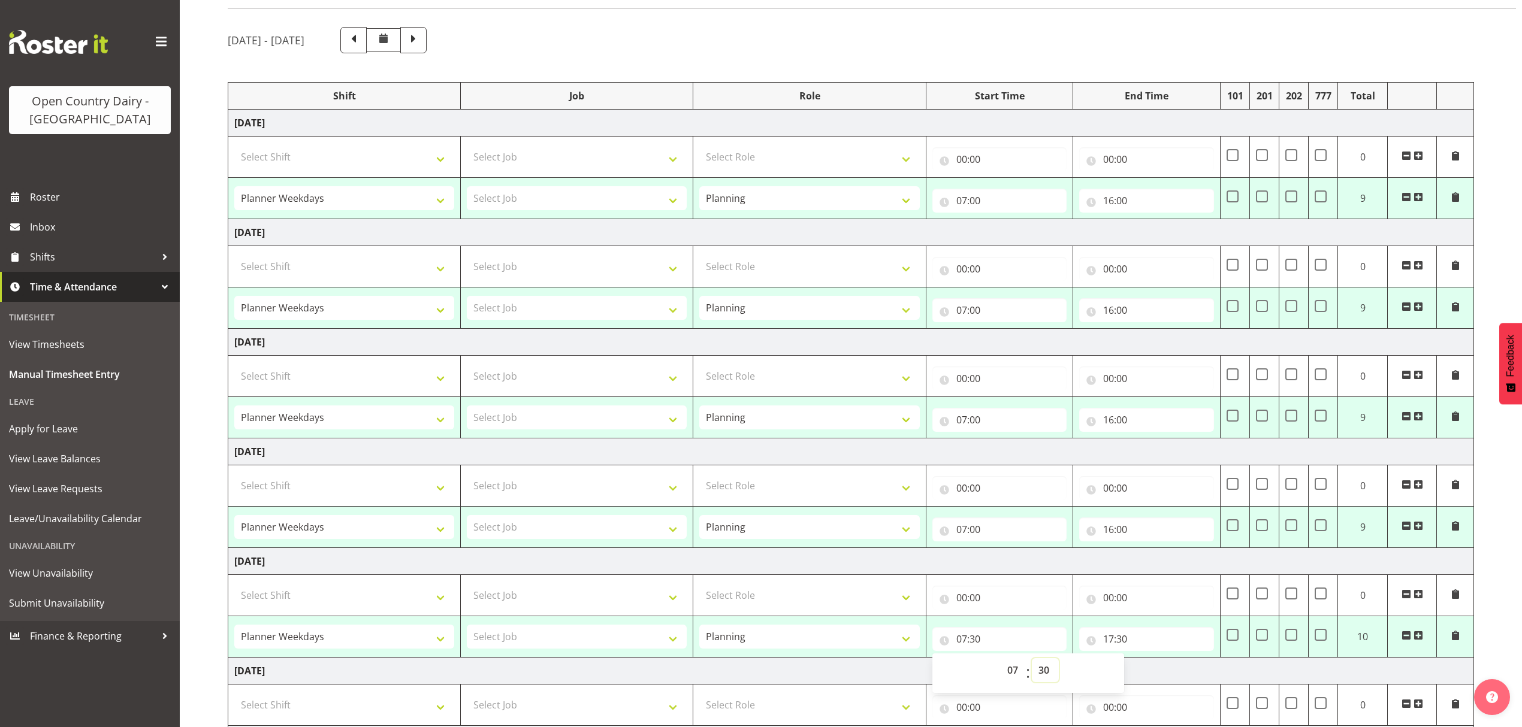
click at [1052, 664] on select "00 01 02 03 04 05 06 07 08 09 10 11 12 13 14 15 16 17 18 19 20 21 22 23 24 25 2…" at bounding box center [1045, 671] width 27 height 24
select select "0"
click at [1032, 662] on select "00 01 02 03 04 05 06 07 08 09 10 11 12 13 14 15 16 17 18 19 20 21 22 23 24 25 2…" at bounding box center [1045, 671] width 27 height 24
type input "07:00"
click at [1106, 644] on input "17:30" at bounding box center [1146, 639] width 135 height 24
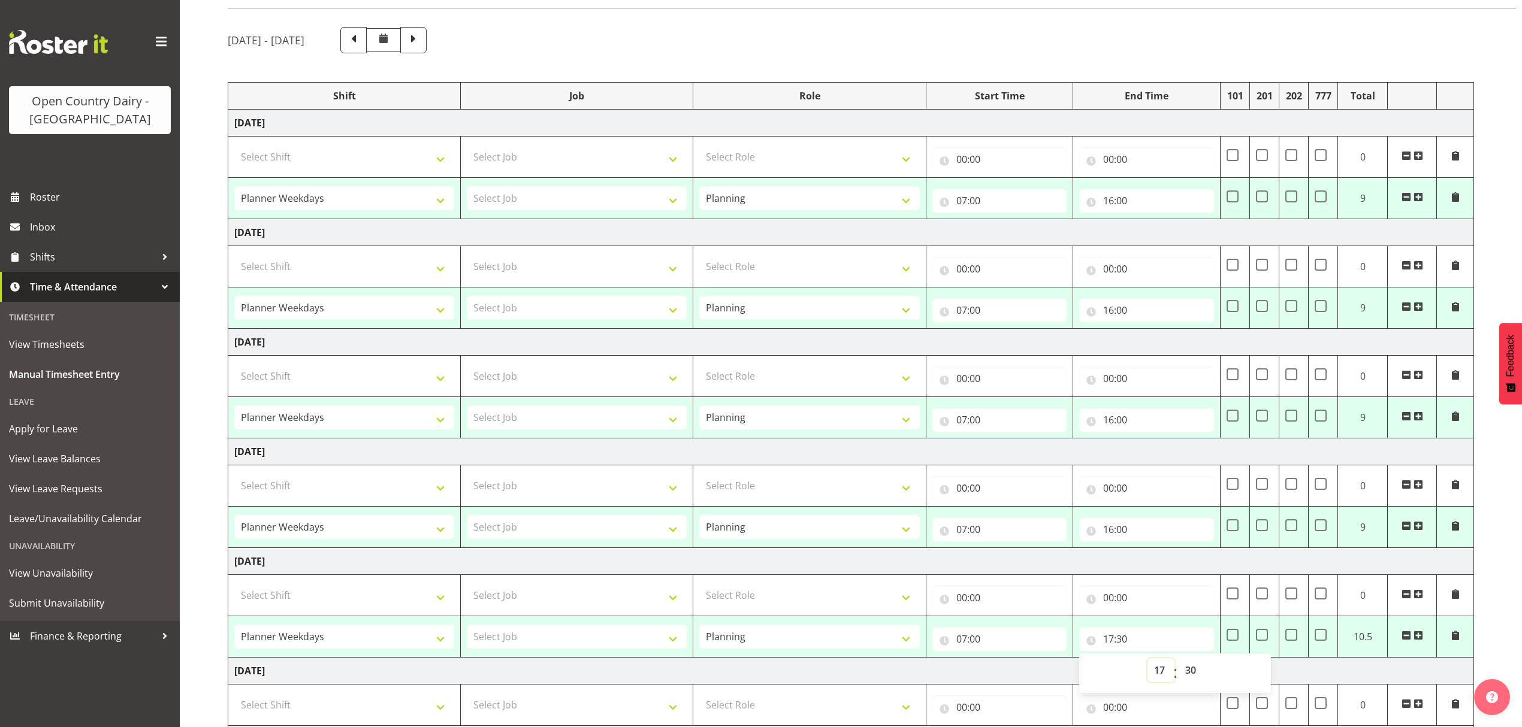
click at [1158, 667] on select "00 01 02 03 04 05 06 07 08 09 10 11 12 13 14 15 16 17 18 19 20 21 22 23" at bounding box center [1160, 671] width 27 height 24
select select "16"
click at [1147, 662] on select "00 01 02 03 04 05 06 07 08 09 10 11 12 13 14 15 16 17 18 19 20 21 22 23" at bounding box center [1160, 671] width 27 height 24
type input "16:30"
drag, startPoint x: 1187, startPoint y: 678, endPoint x: 1187, endPoint y: 670, distance: 8.4
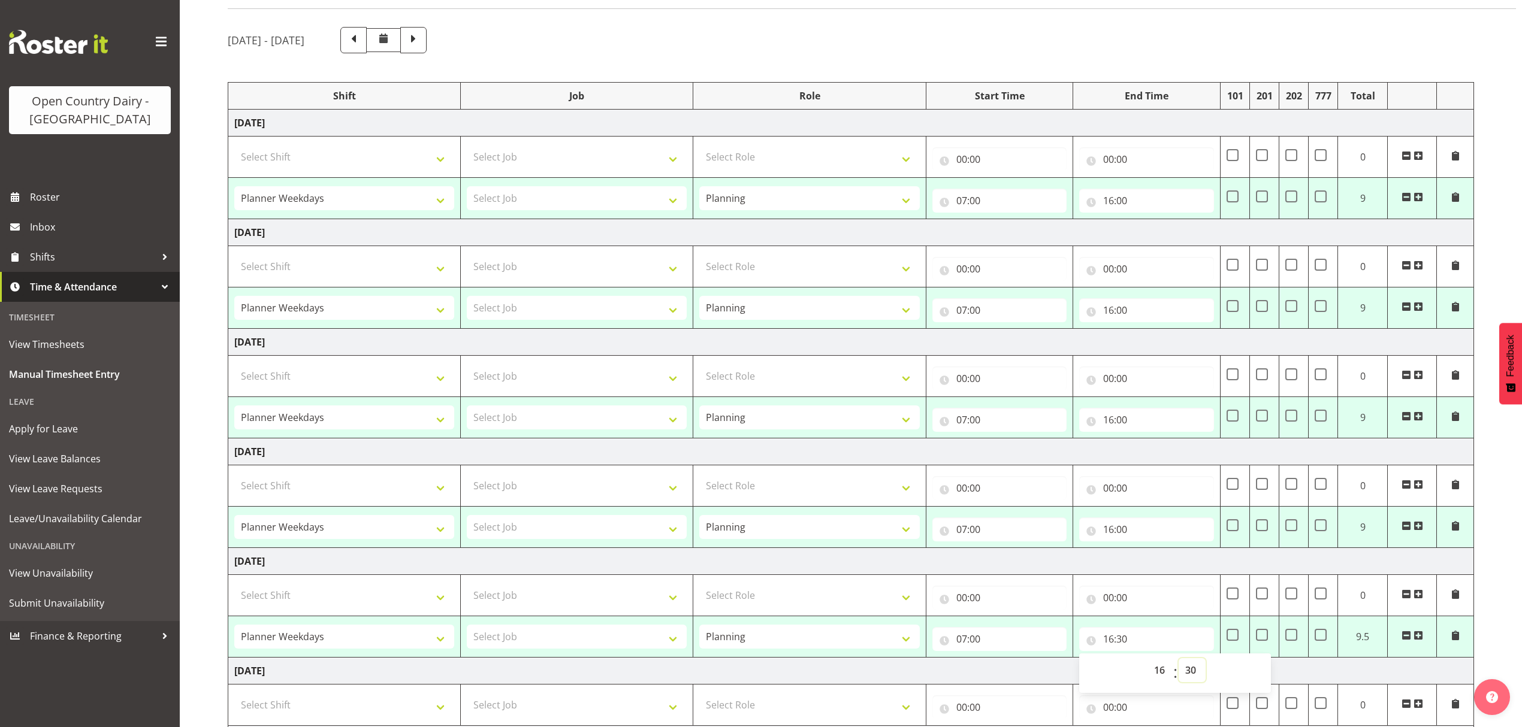
click at [1187, 678] on select "00 01 02 03 04 05 06 07 08 09 10 11 12 13 14 15 16 17 18 19 20 21 22 23 24 25 2…" at bounding box center [1192, 671] width 27 height 24
select select "0"
click at [1179, 662] on select "00 01 02 03 04 05 06 07 08 09 10 11 12 13 14 15 16 17 18 19 20 21 22 23 24 25 2…" at bounding box center [1192, 671] width 27 height 24
type input "16:00"
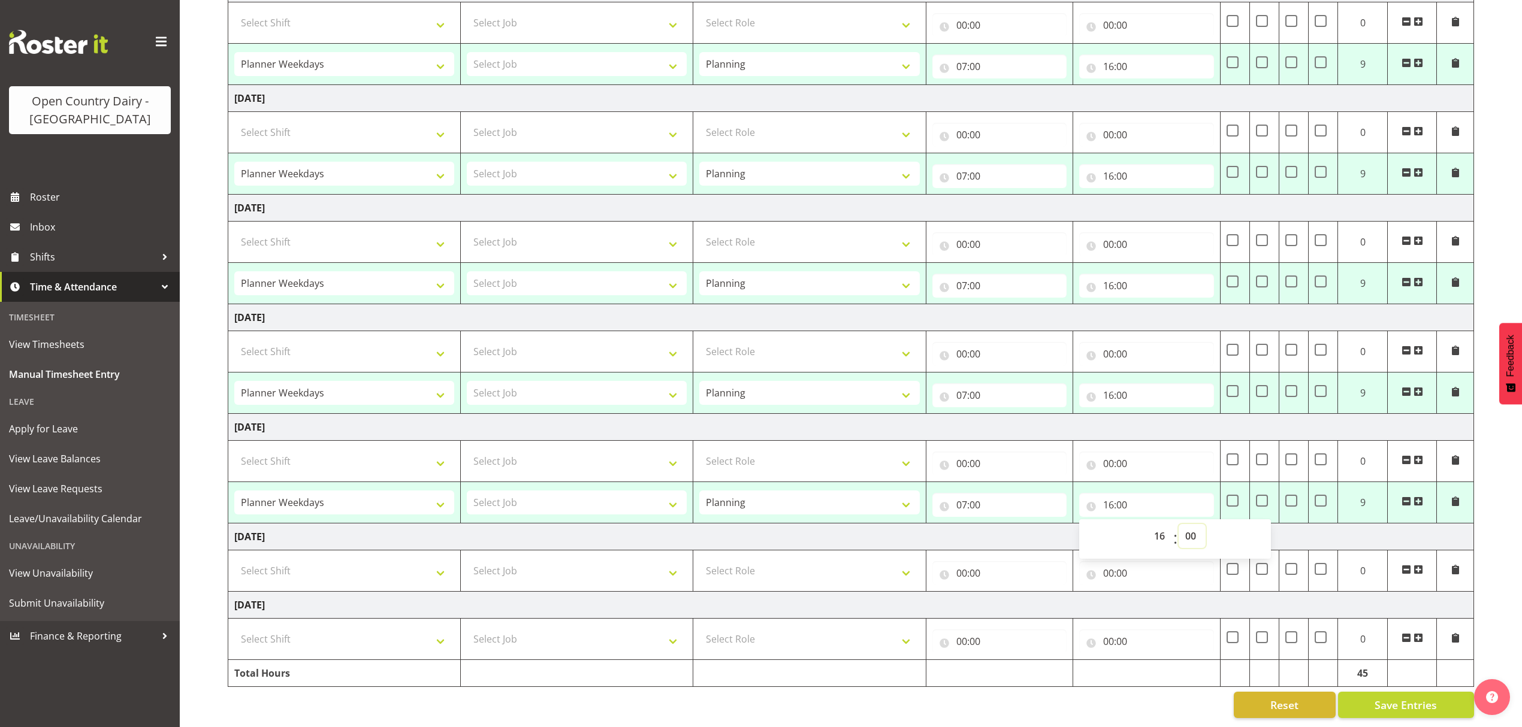
scroll to position [231, 0]
click at [1411, 698] on span "Save Entries" at bounding box center [1406, 705] width 62 height 16
select select "34254"
type input "07:00"
type input "16:00"
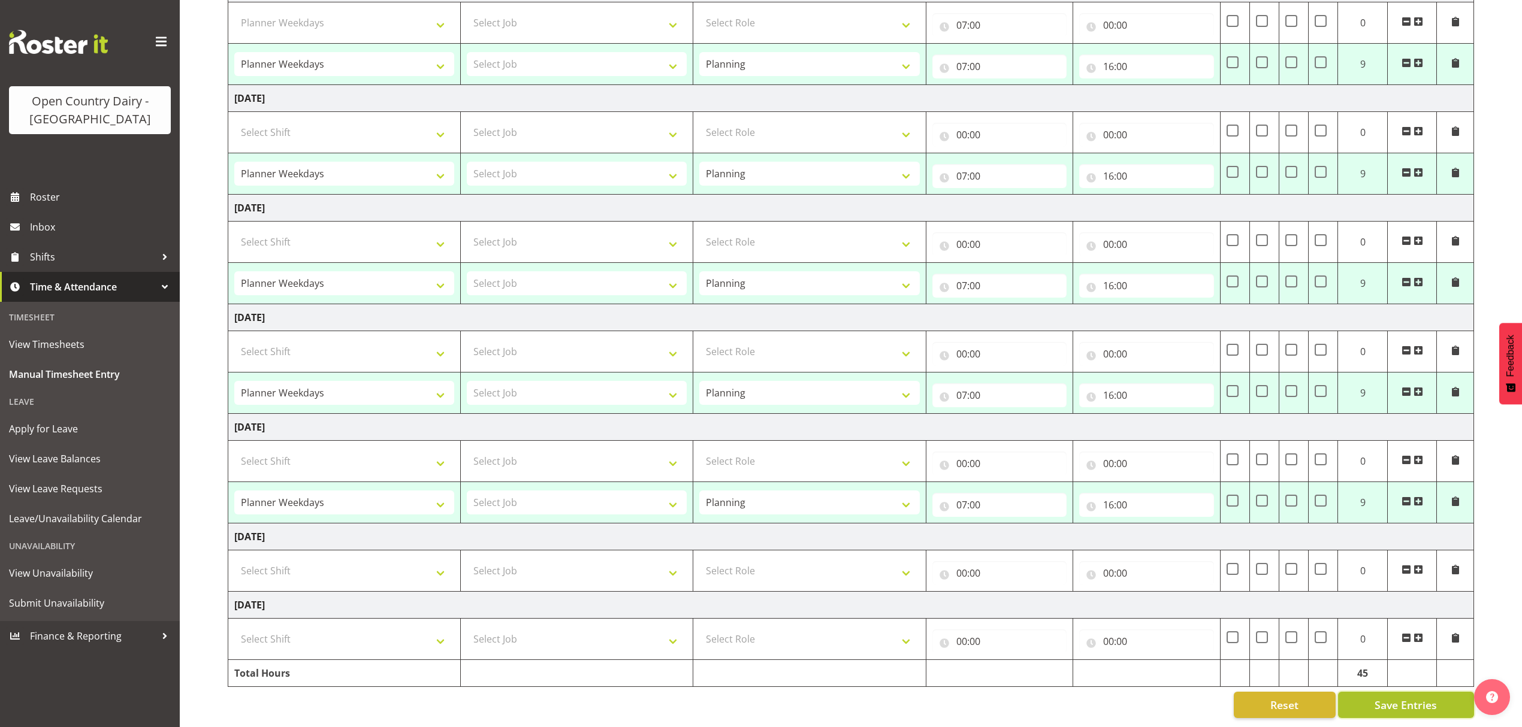
select select "34254"
type input "07:00"
type input "16:00"
select select "34254"
type input "07:00"
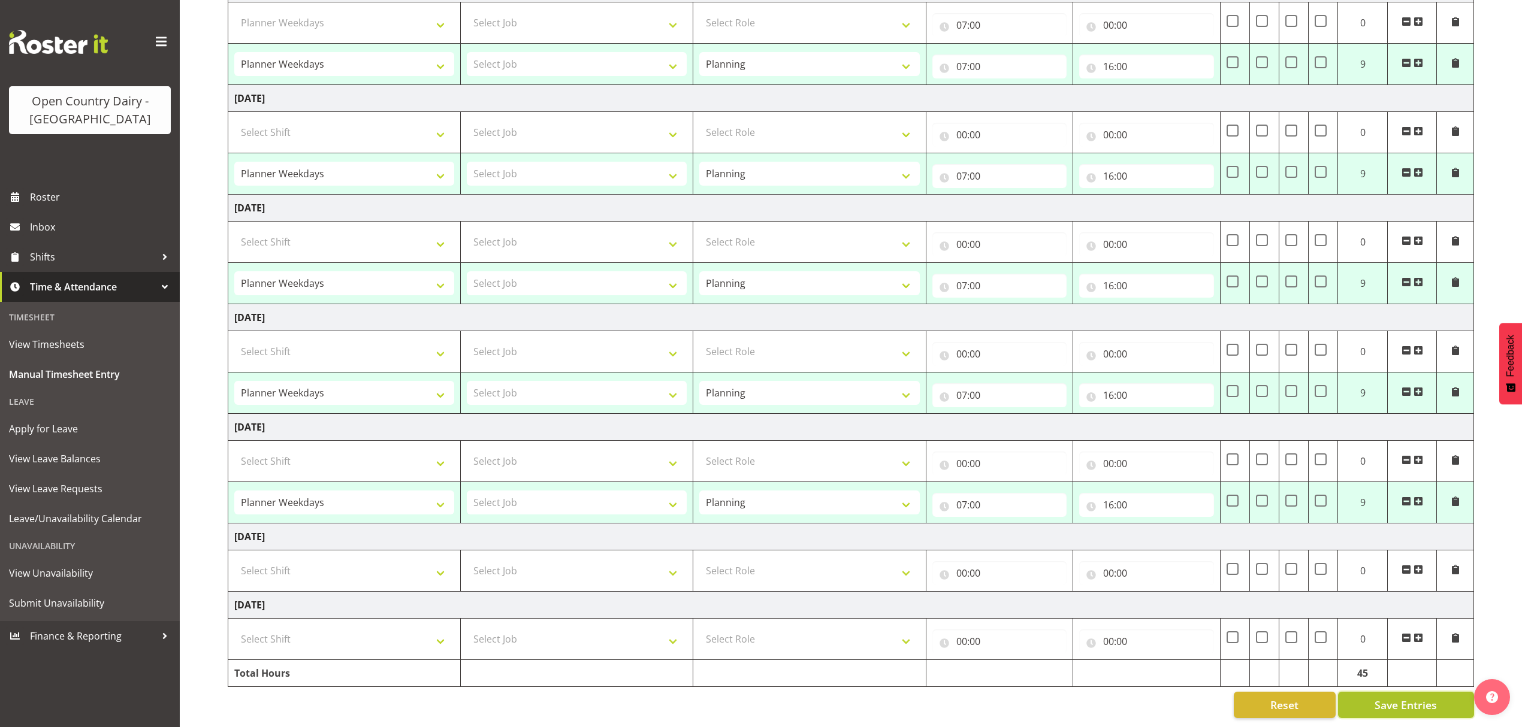
type input "16:00"
select select "34254"
type input "07:00"
type input "16:00"
select select "34254"
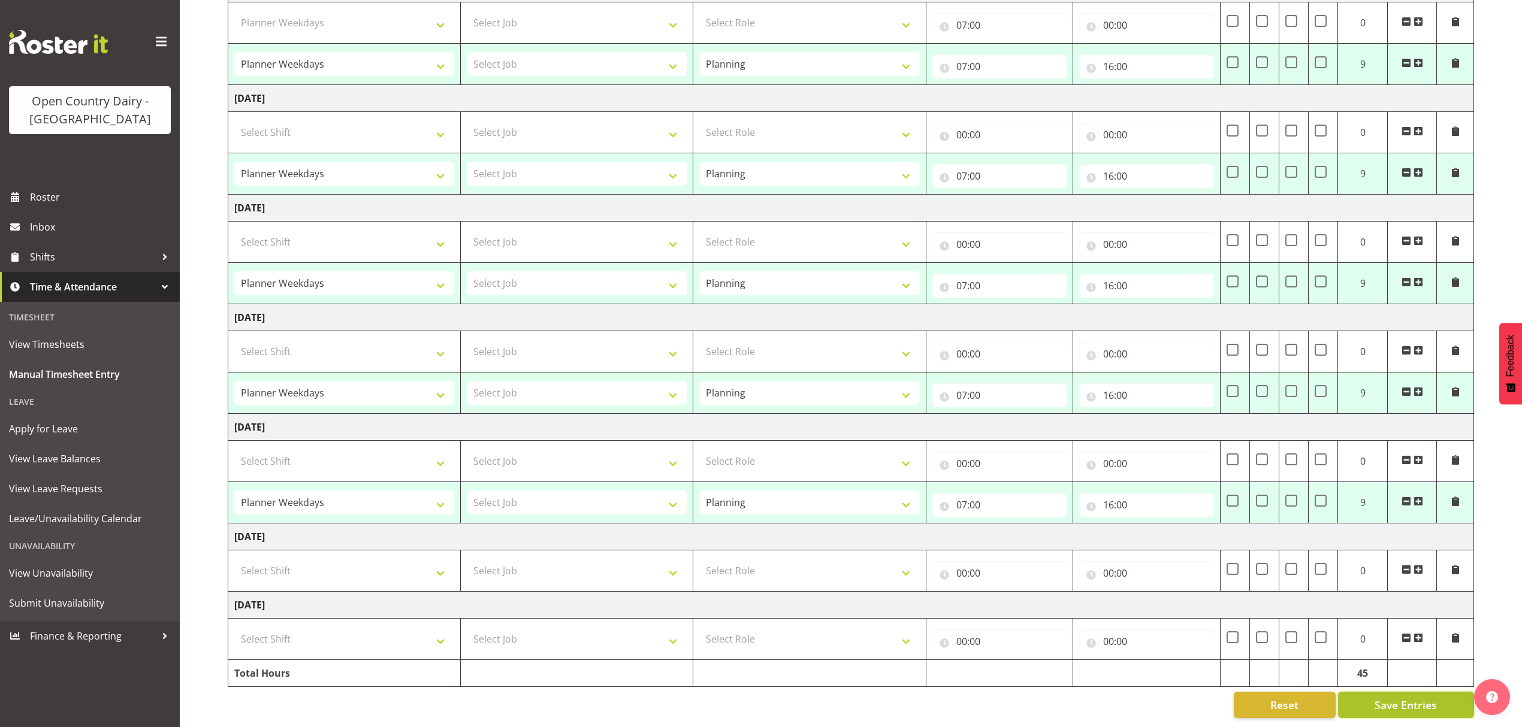
type input "07:00"
type input "16:00"
select select "34254"
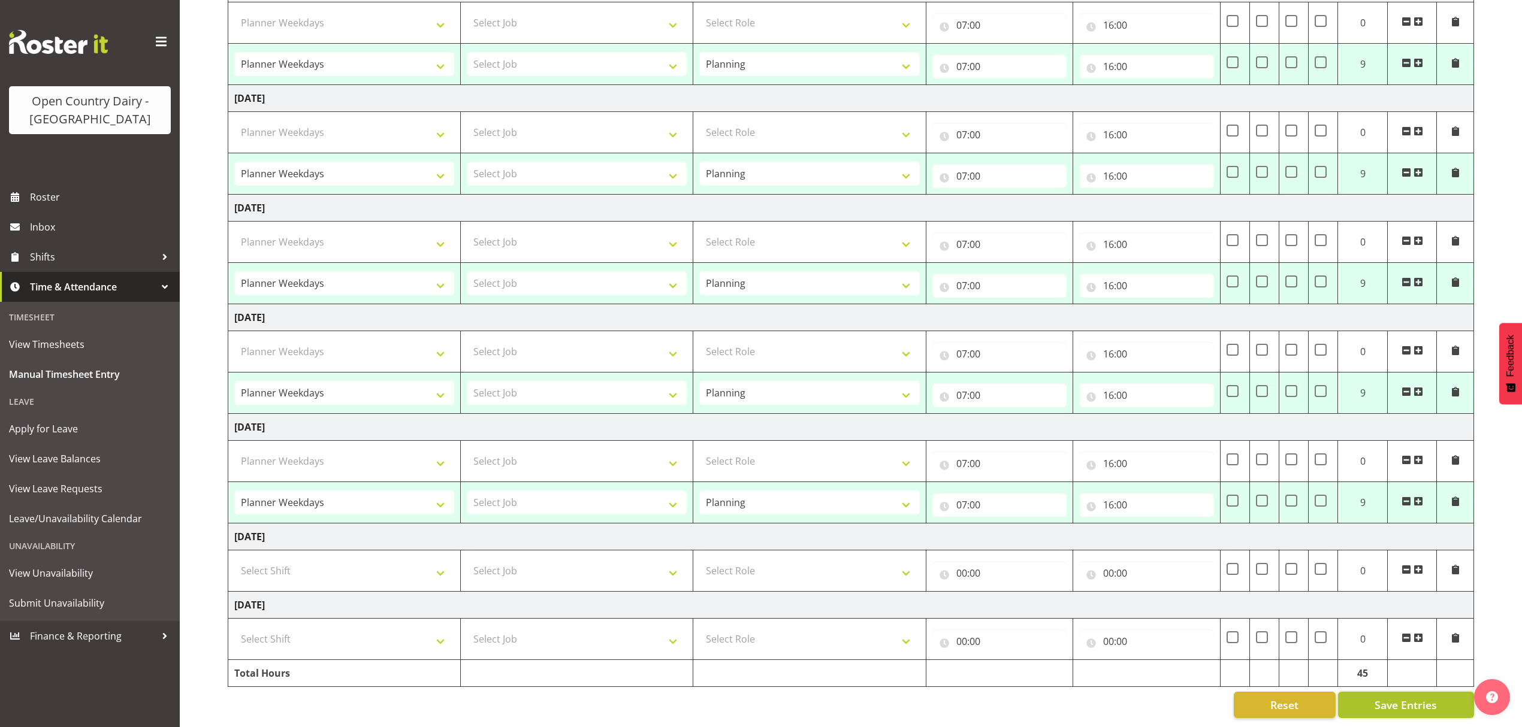
select select "34254"
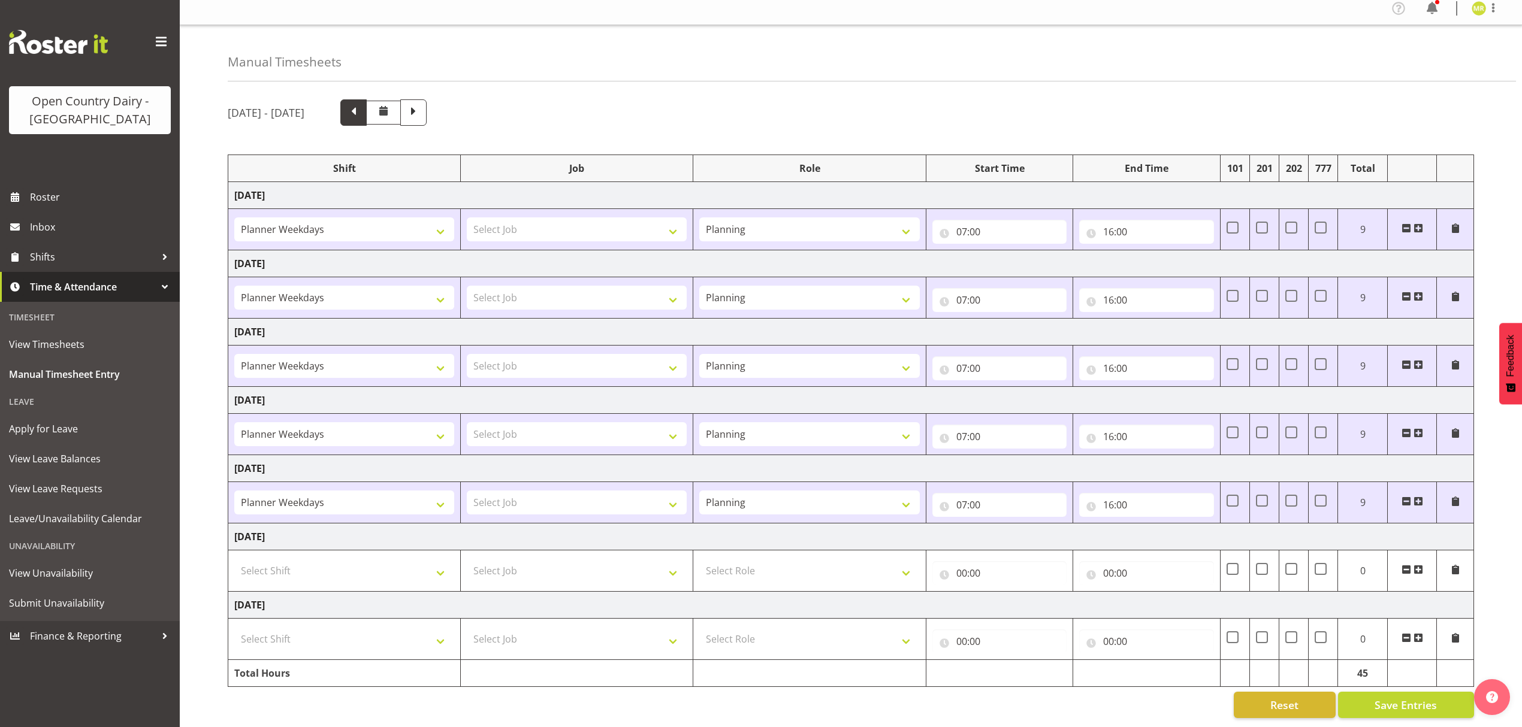
click at [361, 104] on span at bounding box center [354, 112] width 16 height 16
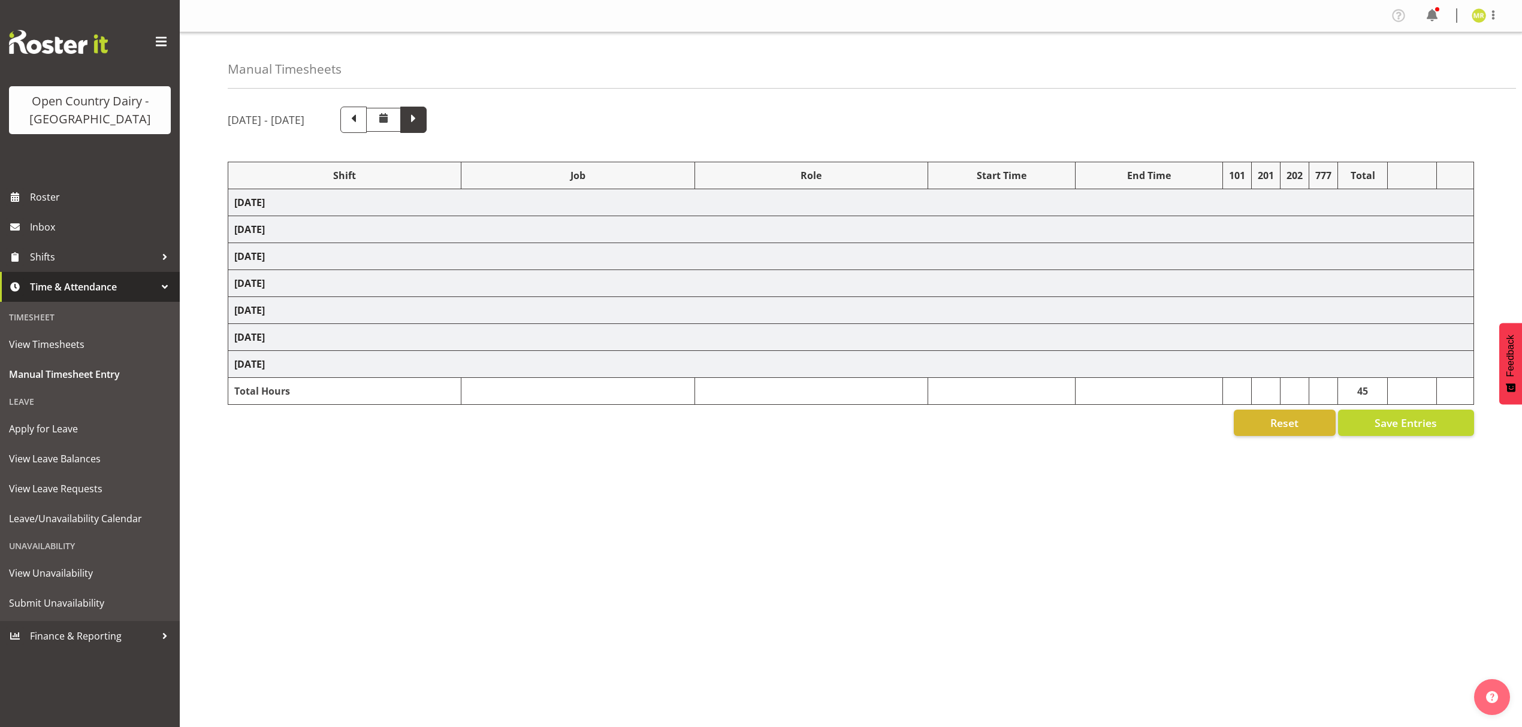
select select "34254"
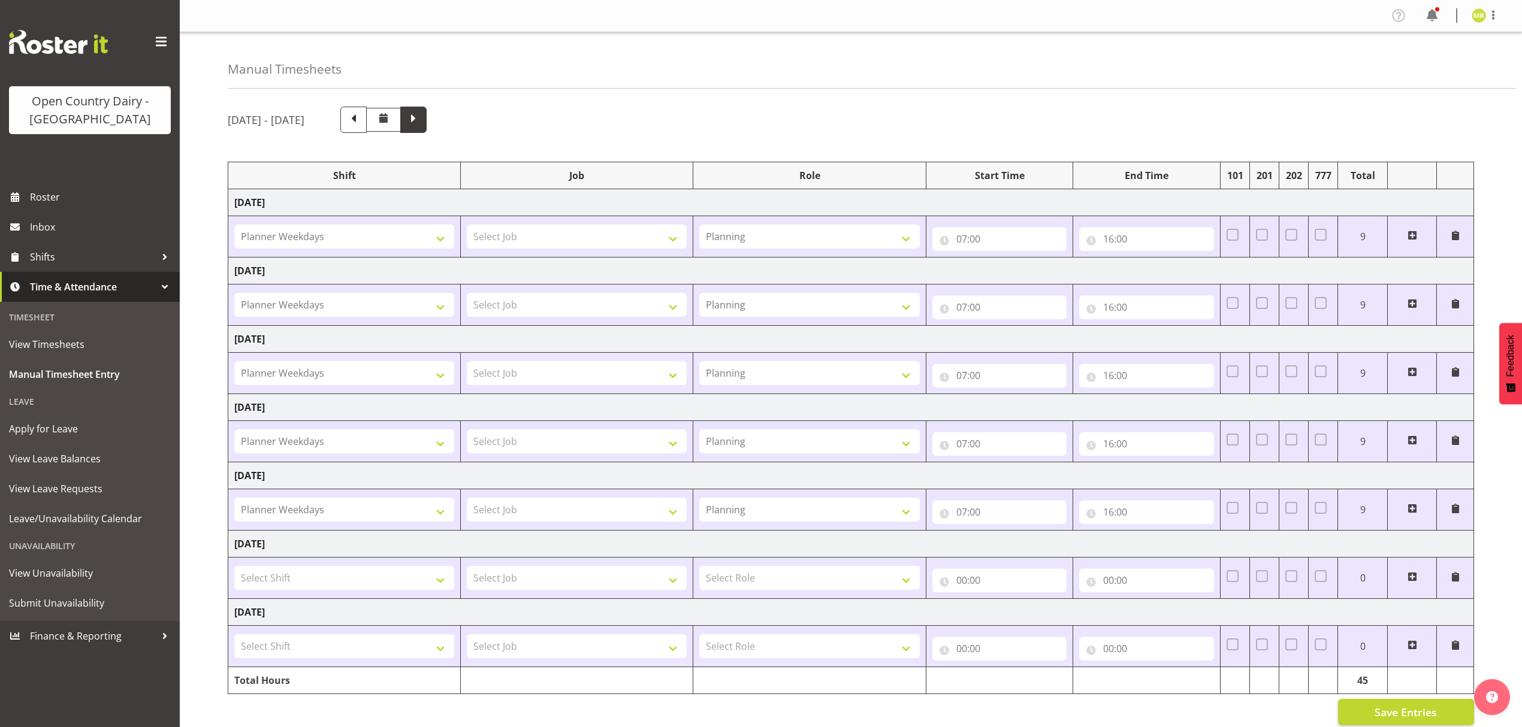
click at [421, 120] on span at bounding box center [414, 119] width 16 height 16
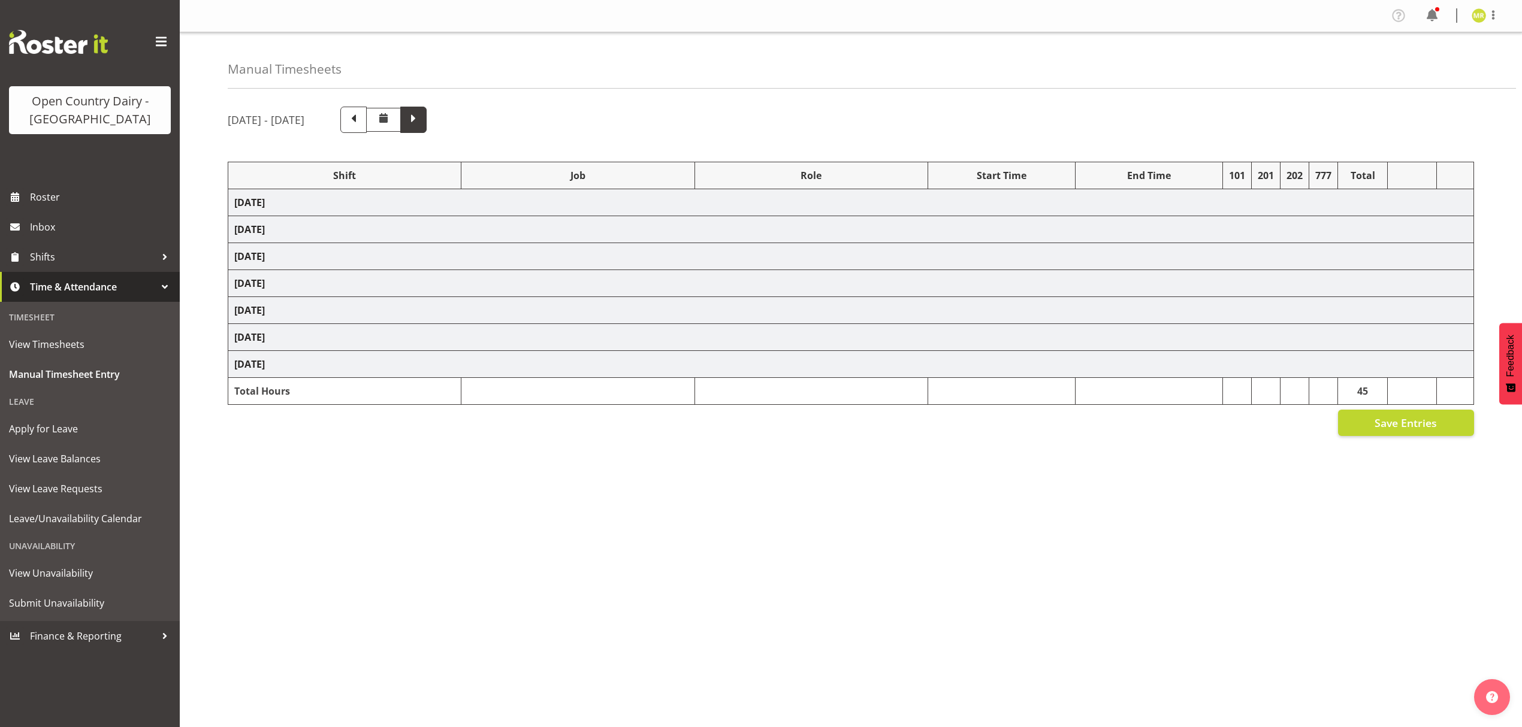
select select "34254"
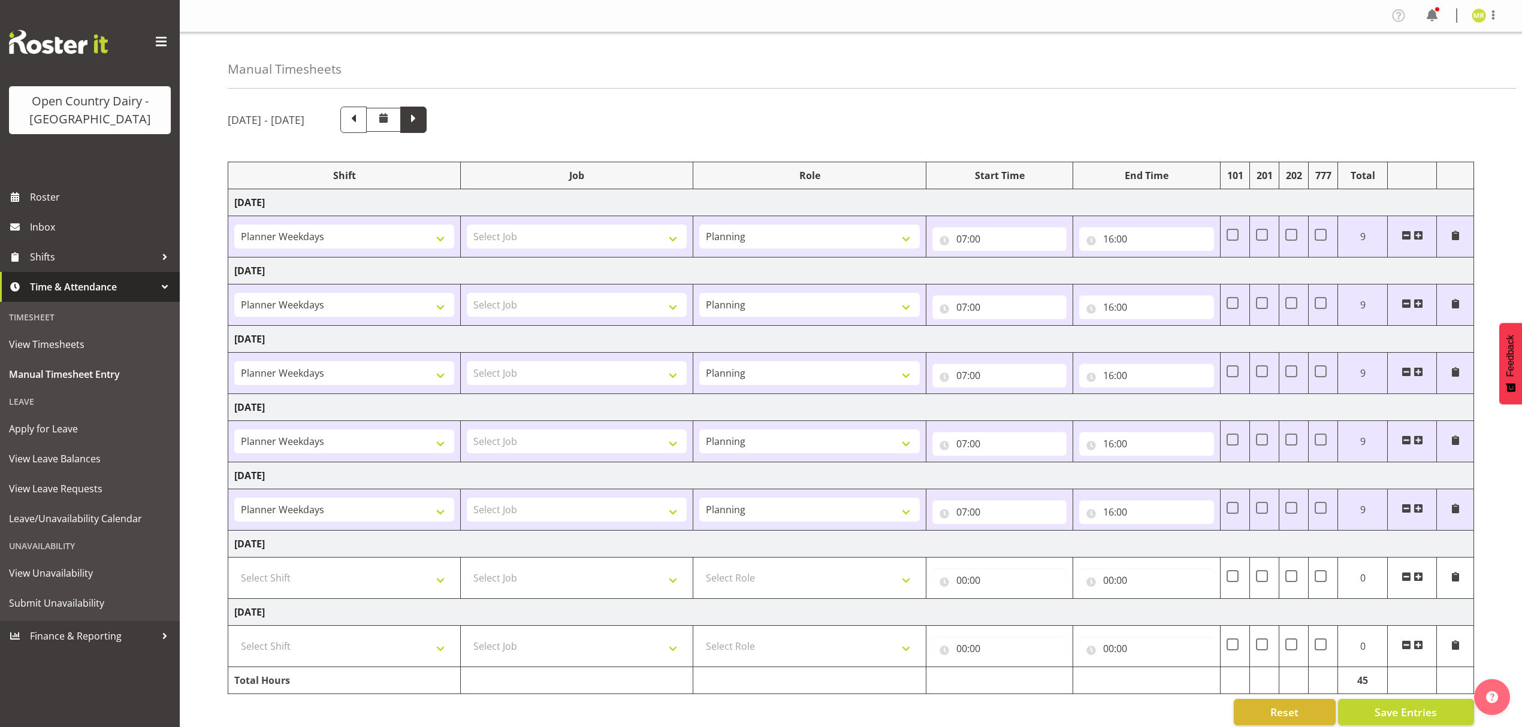
click at [421, 120] on span at bounding box center [414, 119] width 16 height 16
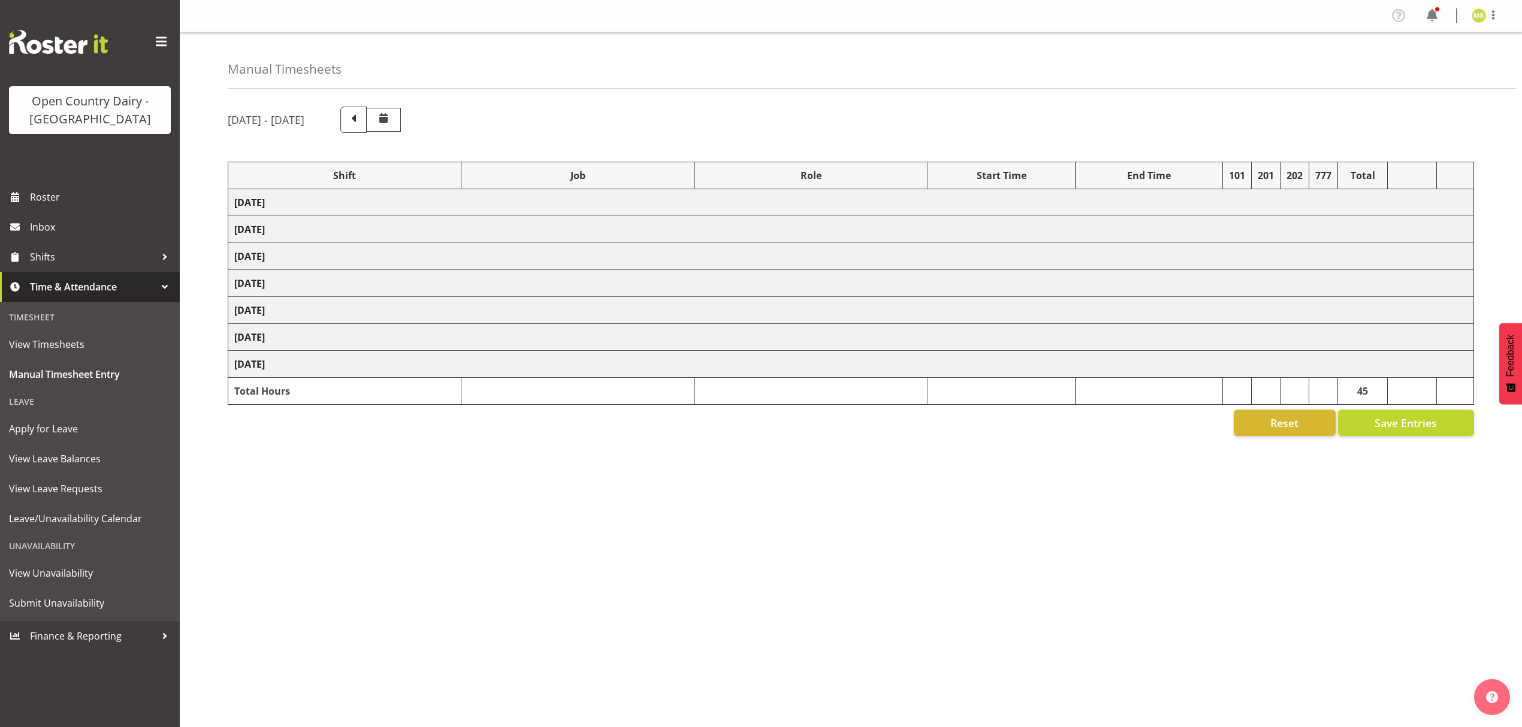
select select "34254"
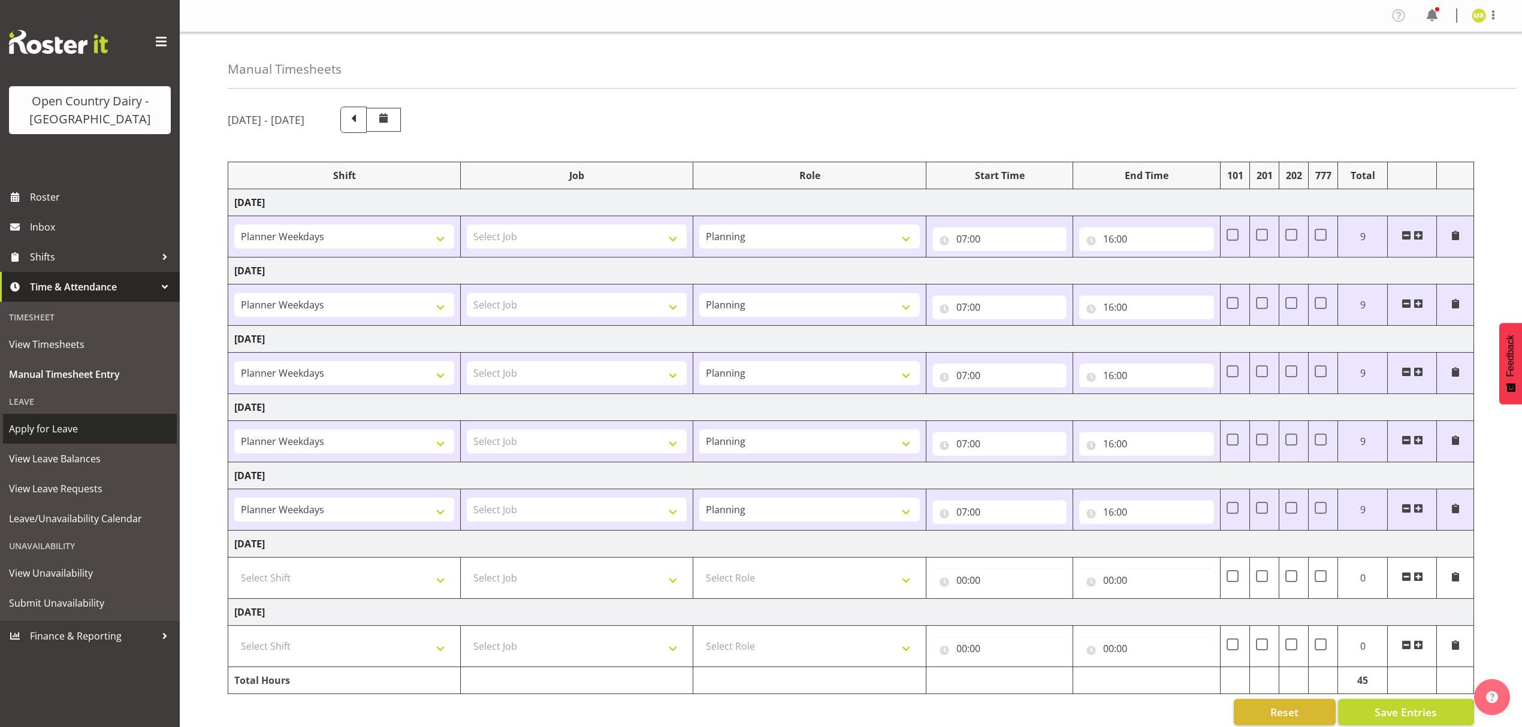
click at [62, 434] on span "Apply for Leave" at bounding box center [90, 429] width 162 height 18
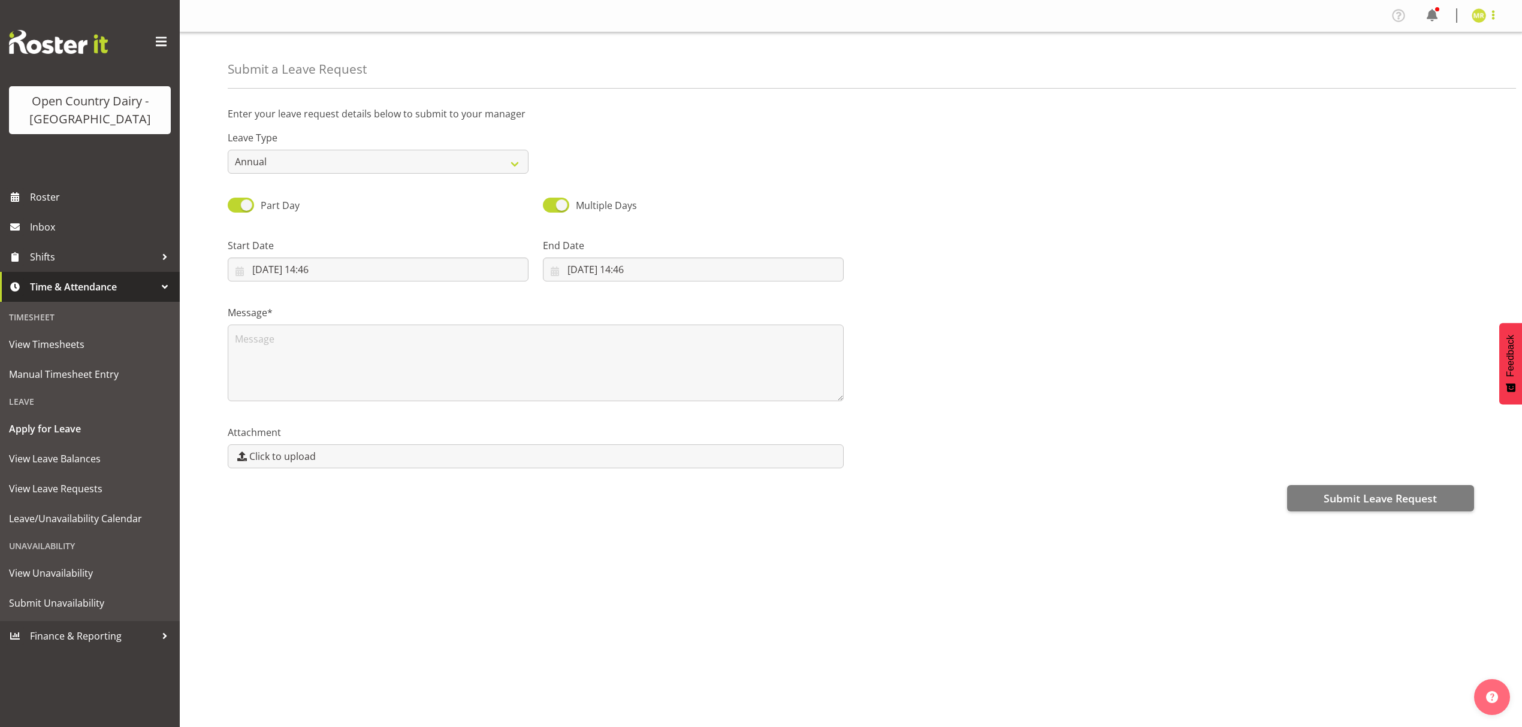
click at [1492, 11] on span at bounding box center [1493, 15] width 14 height 14
click at [1458, 67] on link "Log Out" at bounding box center [1442, 63] width 115 height 22
